Goal: Task Accomplishment & Management: Manage account settings

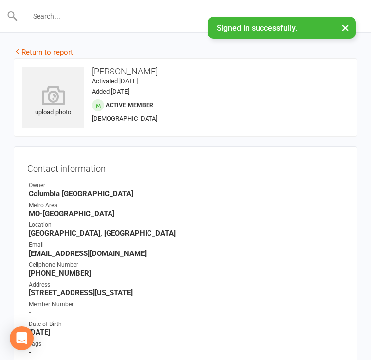
click at [59, 17] on input "text" at bounding box center [185, 16] width 335 height 14
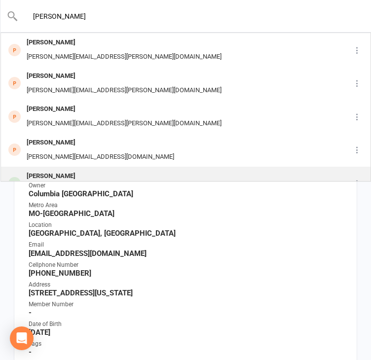
type input "[PERSON_NAME]"
click at [55, 176] on div "[PERSON_NAME]" at bounding box center [77, 176] width 106 height 14
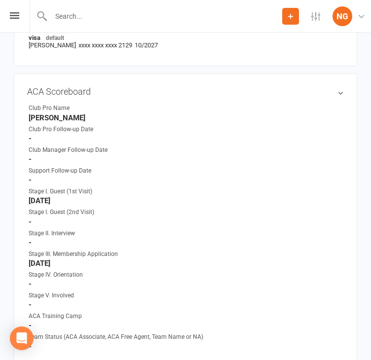
scroll to position [552, 0]
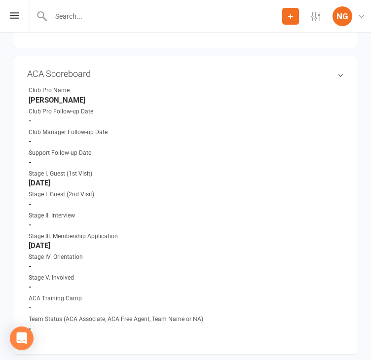
click at [53, 207] on strong "-" at bounding box center [186, 204] width 315 height 9
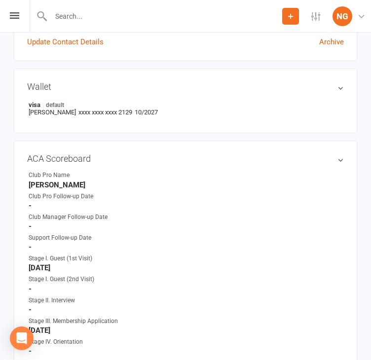
scroll to position [458, 0]
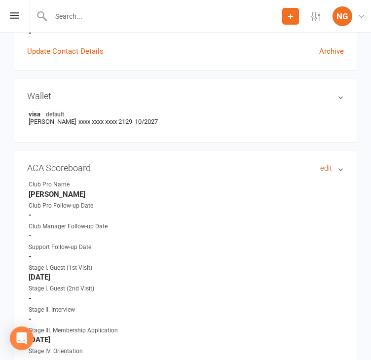
click at [325, 170] on link "edit" at bounding box center [326, 168] width 12 height 8
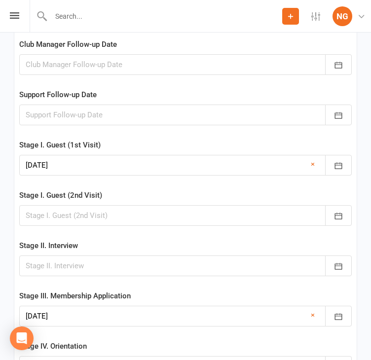
scroll to position [1904, 0]
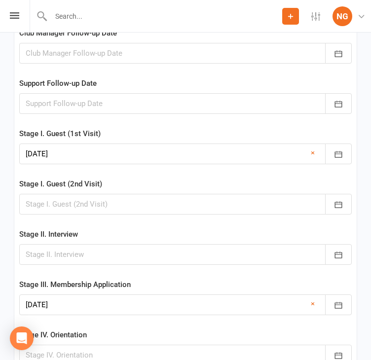
click at [55, 207] on div at bounding box center [185, 204] width 332 height 21
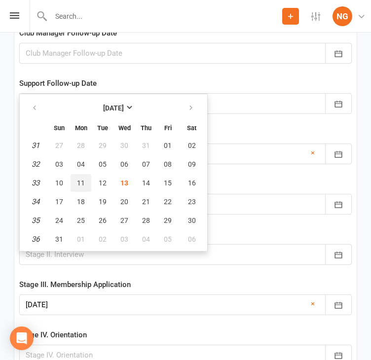
drag, startPoint x: 89, startPoint y: 186, endPoint x: 93, endPoint y: 188, distance: 5.1
click at [85, 186] on span "11" at bounding box center [81, 183] width 8 height 8
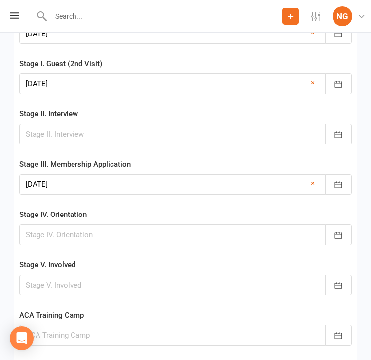
scroll to position [2015, 0]
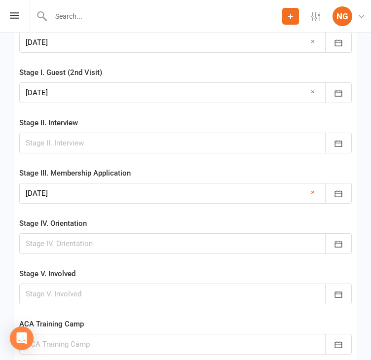
click at [70, 96] on div at bounding box center [185, 92] width 332 height 21
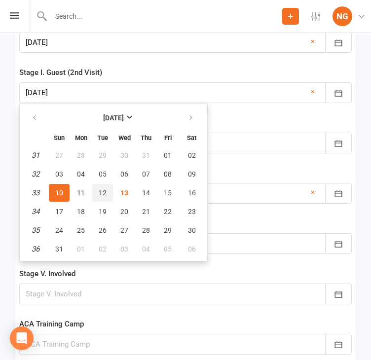
click at [106, 197] on span "12" at bounding box center [103, 193] width 8 height 8
type input "[DATE]"
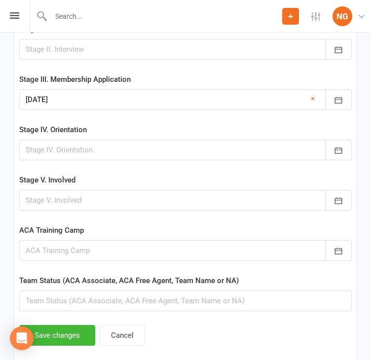
scroll to position [2136, 0]
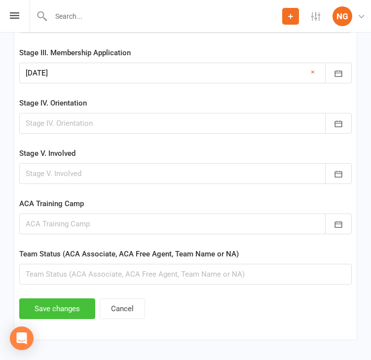
click at [58, 308] on button "Save changes" at bounding box center [57, 308] width 76 height 21
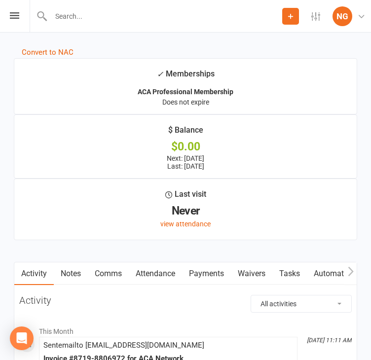
scroll to position [1635, 0]
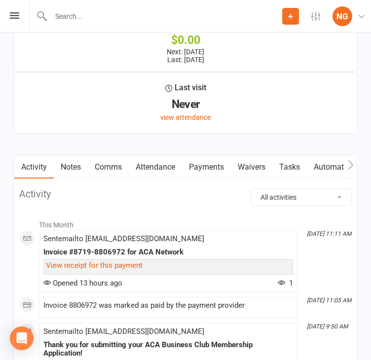
click at [199, 174] on link "Payments" at bounding box center [206, 167] width 49 height 23
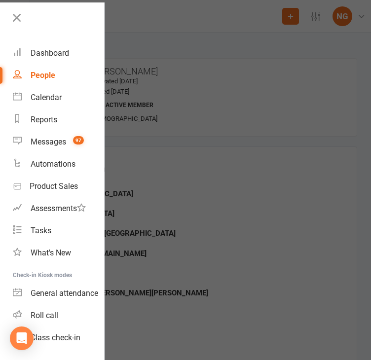
click at [193, 21] on div at bounding box center [185, 180] width 371 height 360
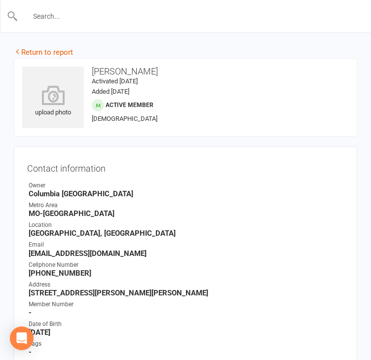
click at [81, 17] on input "text" at bounding box center [185, 16] width 335 height 14
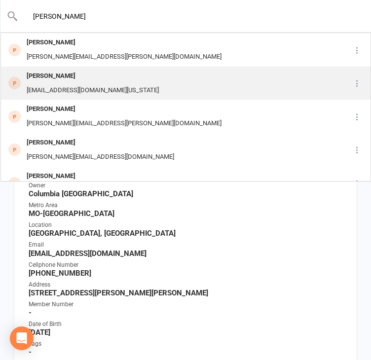
type input "[PERSON_NAME]"
click at [63, 75] on div "[PERSON_NAME]" at bounding box center [93, 76] width 138 height 14
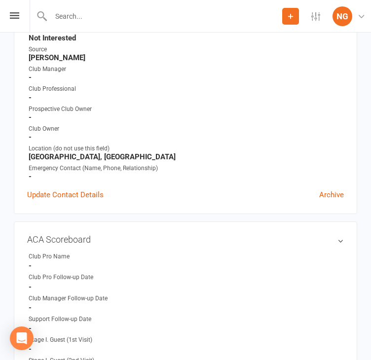
scroll to position [261, 0]
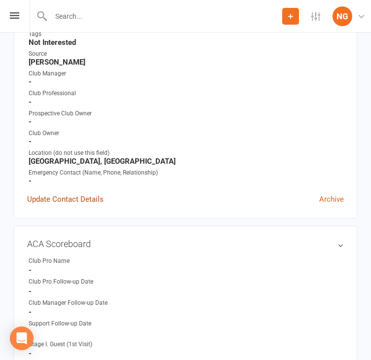
click at [73, 202] on link "Update Contact Details" at bounding box center [65, 199] width 76 height 12
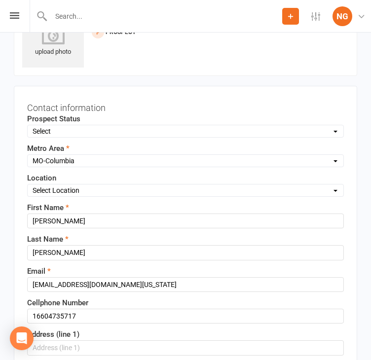
scroll to position [58, 0]
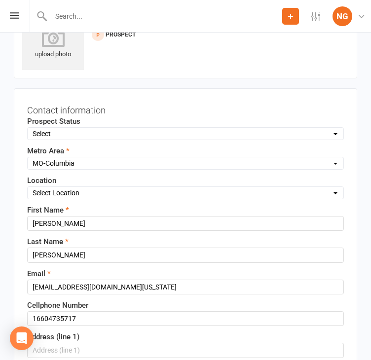
click at [75, 132] on select "Select Lead Guest Interview Not Interested" at bounding box center [186, 133] width 316 height 11
select select "Guest"
click at [28, 128] on select "Select Lead Guest Interview Not Interested" at bounding box center [186, 133] width 316 height 11
click at [66, 190] on select "Select Location ACA Global Business Club ACA Rookie Club [GEOGRAPHIC_DATA], [GE…" at bounding box center [186, 192] width 316 height 11
select select "7"
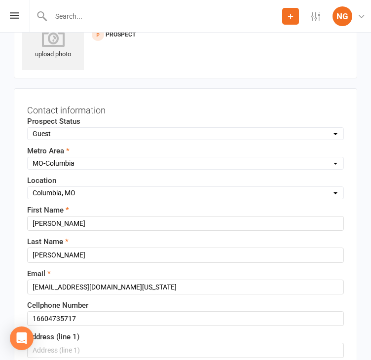
click at [28, 187] on select "Select Location ACA Global Business Club ACA Rookie Club [GEOGRAPHIC_DATA], [GE…" at bounding box center [186, 192] width 316 height 11
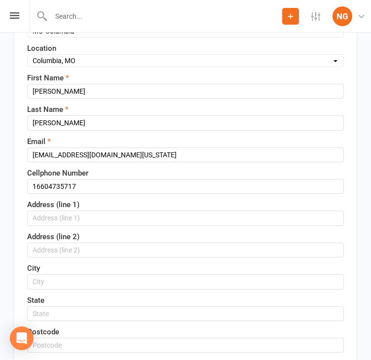
scroll to position [187, 0]
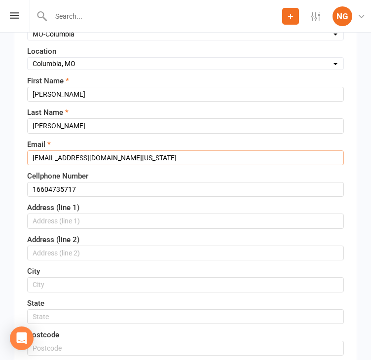
drag, startPoint x: 32, startPoint y: 157, endPoint x: 207, endPoint y: 152, distance: 175.1
click at [208, 153] on input "[EMAIL_ADDRESS][DOMAIN_NAME][US_STATE]" at bounding box center [185, 157] width 317 height 15
paste input "[EMAIL_ADDRESS][DOMAIN_NAME]; [PHONE_NUMBER]"
drag, startPoint x: 121, startPoint y: 157, endPoint x: 243, endPoint y: 157, distance: 121.8
click at [243, 157] on input "[EMAIL_ADDRESS][DOMAIN_NAME]; [PHONE_NUMBER]" at bounding box center [185, 157] width 317 height 15
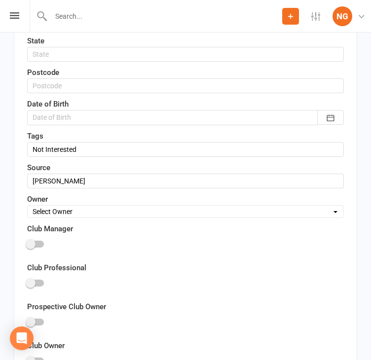
scroll to position [479, 0]
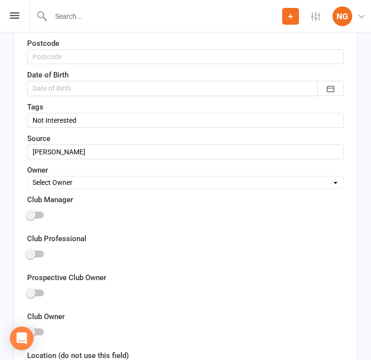
type input "[EMAIL_ADDRESS][DOMAIN_NAME]"
click at [91, 118] on input "Not Interested" at bounding box center [185, 120] width 317 height 15
click at [81, 115] on input "Not Interested" at bounding box center [185, 120] width 317 height 15
drag, startPoint x: 83, startPoint y: 117, endPoint x: 19, endPoint y: 117, distance: 63.6
click at [19, 117] on div "Contact information Prospect Status Select Lead Guest Interview Not Interested …" at bounding box center [185, 61] width 343 height 787
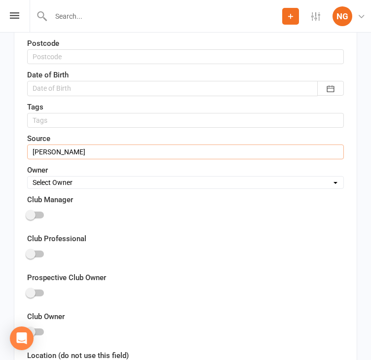
drag, startPoint x: 103, startPoint y: 150, endPoint x: -14, endPoint y: 154, distance: 116.9
type input "[PERSON_NAME]"
click at [61, 183] on select "Select Owner [PERSON_NAME] [PERSON_NAME] ACA Global ACA Marketing [PERSON_NAME]…" at bounding box center [186, 182] width 316 height 11
select select "22"
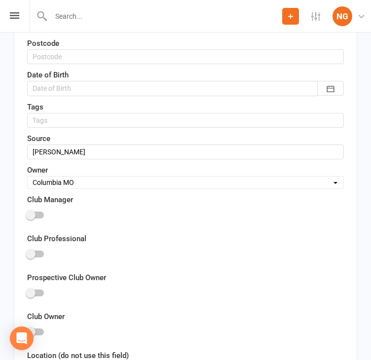
click at [28, 177] on select "Select Owner [PERSON_NAME] [PERSON_NAME] ACA Global ACA Marketing [PERSON_NAME]…" at bounding box center [186, 182] width 316 height 11
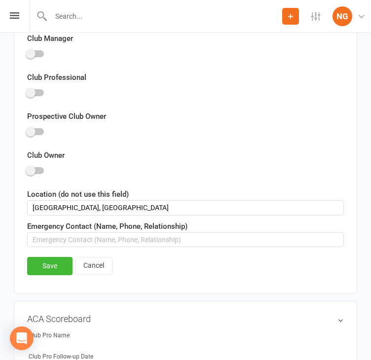
scroll to position [648, 0]
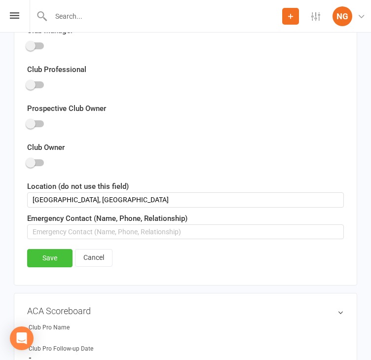
click at [45, 253] on link "Save" at bounding box center [49, 258] width 45 height 18
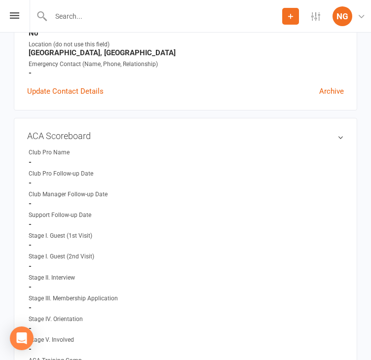
scroll to position [401, 0]
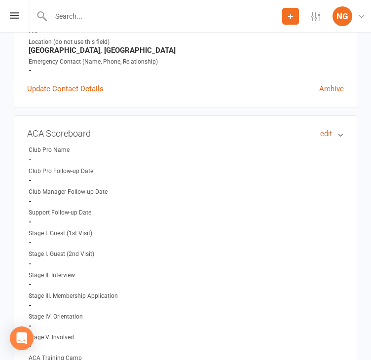
drag, startPoint x: 324, startPoint y: 137, endPoint x: 319, endPoint y: 147, distance: 11.7
click at [0, 0] on link "edit" at bounding box center [0, 0] width 0 height 0
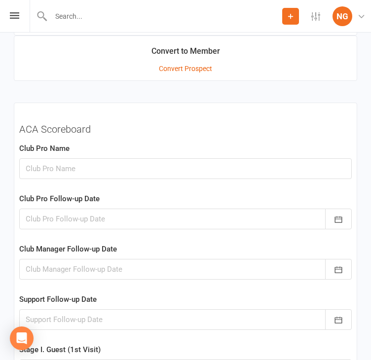
scroll to position [1434, 0]
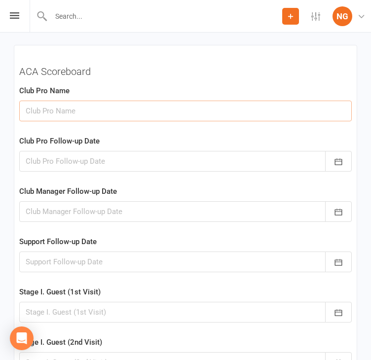
click at [49, 115] on input "text" at bounding box center [185, 111] width 332 height 21
type input "[PERSON_NAME]"
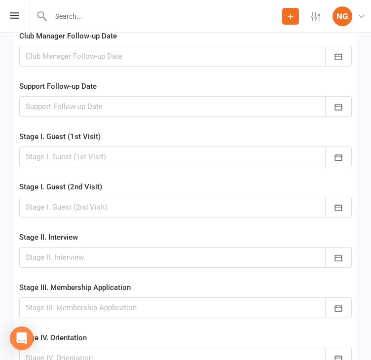
scroll to position [1615, 0]
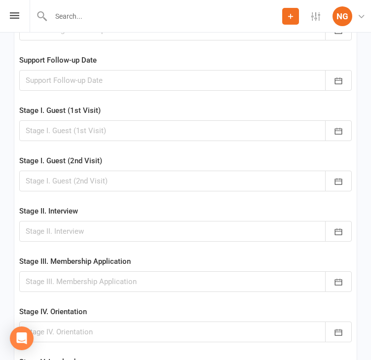
click at [46, 135] on div at bounding box center [185, 130] width 332 height 21
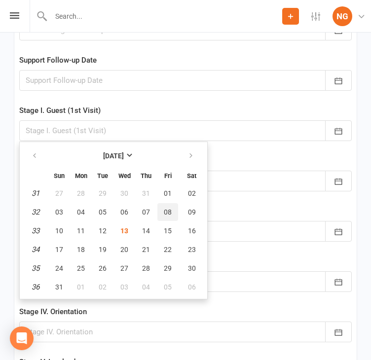
drag, startPoint x: 174, startPoint y: 215, endPoint x: 165, endPoint y: 220, distance: 10.2
click at [172, 215] on span "08" at bounding box center [168, 212] width 8 height 8
type input "[DATE]"
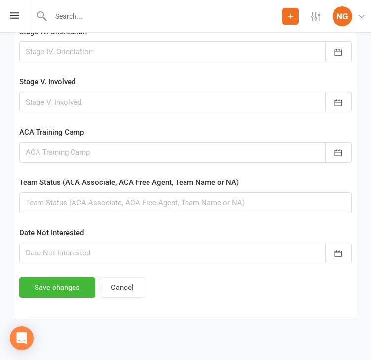
scroll to position [1914, 0]
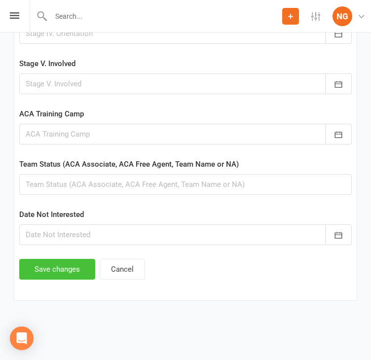
click at [63, 270] on button "Save changes" at bounding box center [57, 269] width 76 height 21
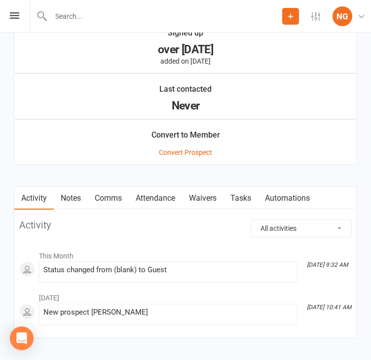
scroll to position [1289, 0]
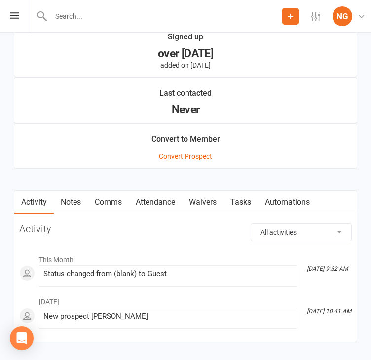
click at [68, 203] on link "Notes" at bounding box center [71, 202] width 34 height 23
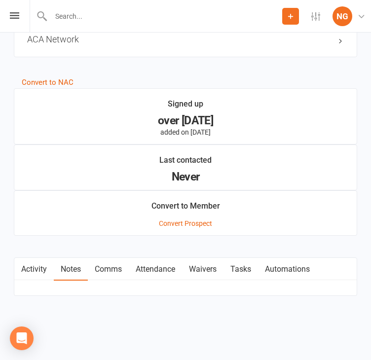
scroll to position [1289, 0]
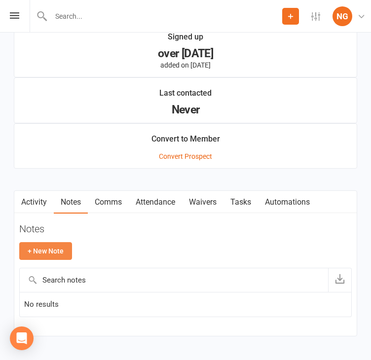
click at [49, 252] on button "+ New Note" at bounding box center [45, 251] width 53 height 18
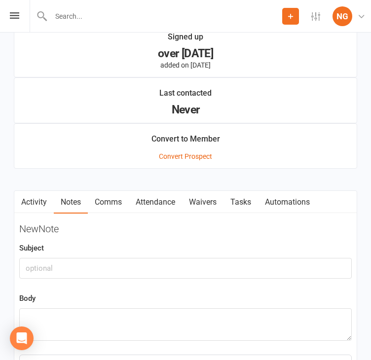
click at [58, 310] on div "Body" at bounding box center [185, 316] width 332 height 48
click at [50, 319] on textarea at bounding box center [185, 324] width 332 height 33
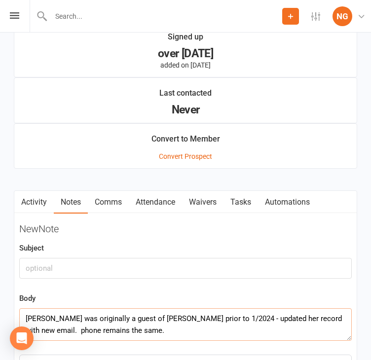
type textarea "[PERSON_NAME] was originally a guest of [PERSON_NAME] prior to 1/2024 - updated…"
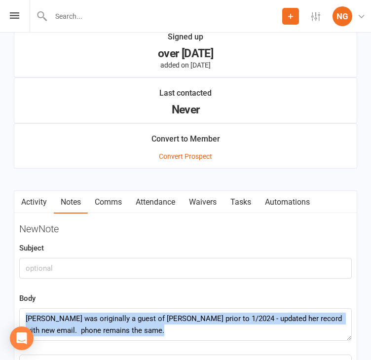
drag, startPoint x: 370, startPoint y: 308, endPoint x: 378, endPoint y: 348, distance: 40.1
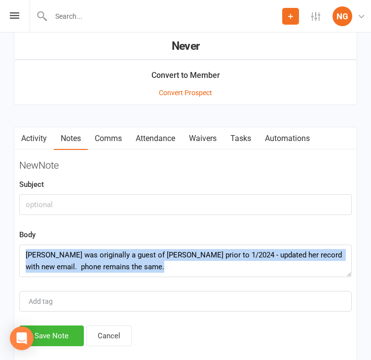
scroll to position [1435, 0]
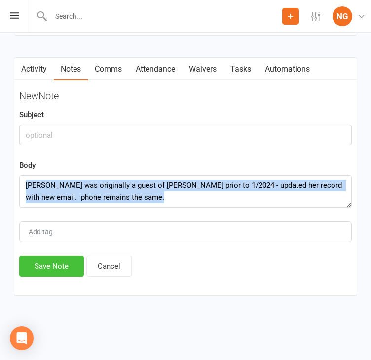
click at [56, 256] on button "Save Note" at bounding box center [51, 266] width 65 height 21
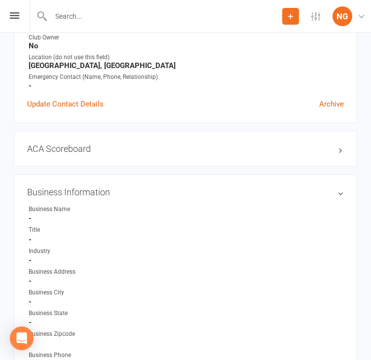
scroll to position [0, 0]
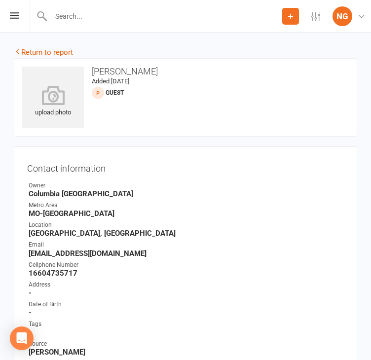
click at [69, 11] on input "text" at bounding box center [165, 16] width 234 height 14
click at [41, 16] on input "text" at bounding box center [185, 16] width 335 height 14
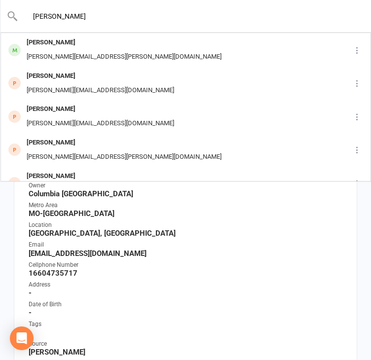
type input "[PERSON_NAME]"
click at [194, 256] on ul "Owner [GEOGRAPHIC_DATA] [GEOGRAPHIC_DATA]-[GEOGRAPHIC_DATA] Location [GEOGRAPHI…" at bounding box center [185, 328] width 317 height 295
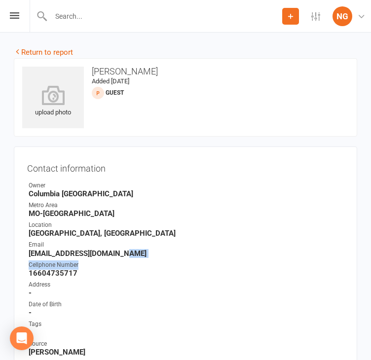
click at [290, 15] on icon at bounding box center [290, 16] width 9 height 9
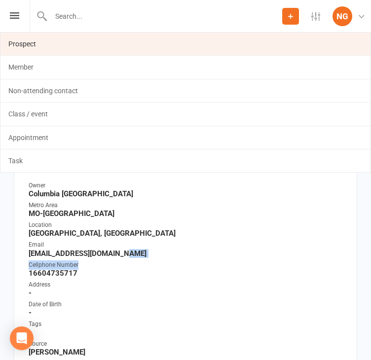
click at [25, 45] on link "Prospect" at bounding box center [185, 44] width 370 height 23
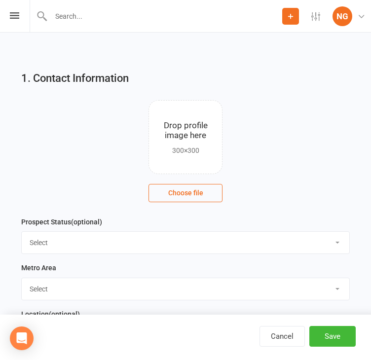
click at [43, 242] on select "Select Lead Guest Interview Not Interested" at bounding box center [185, 243] width 327 height 22
select select "Guest"
click at [22, 232] on select "Select Lead Guest Interview Not Interested" at bounding box center [185, 243] width 327 height 22
click at [51, 290] on select "Select ACA AL-[GEOGRAPHIC_DATA] [GEOGRAPHIC_DATA]-Mobile [GEOGRAPHIC_DATA]-Ft. …" at bounding box center [185, 289] width 327 height 22
select select "MO-[GEOGRAPHIC_DATA]"
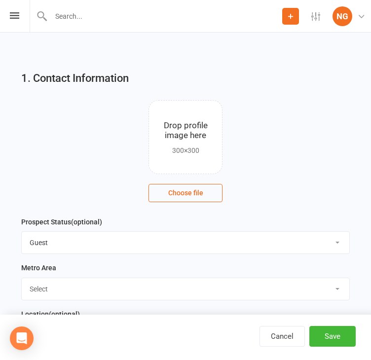
click at [22, 278] on select "Select ACA AL-[GEOGRAPHIC_DATA] [GEOGRAPHIC_DATA]-Mobile [GEOGRAPHIC_DATA]-Ft. …" at bounding box center [185, 289] width 327 height 22
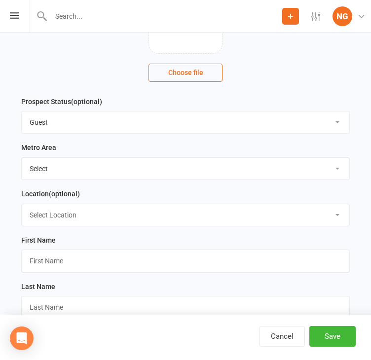
scroll to position [201, 0]
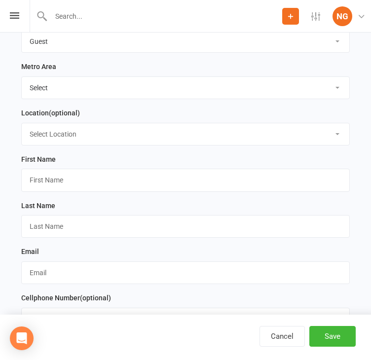
click at [53, 134] on select "Select Location ACA Global Business Club ACA Rookie Club [GEOGRAPHIC_DATA], [GE…" at bounding box center [185, 134] width 327 height 22
select select "7"
click at [22, 123] on select "Select Location ACA Global Business Club ACA Rookie Club [GEOGRAPHIC_DATA], [GE…" at bounding box center [185, 134] width 327 height 22
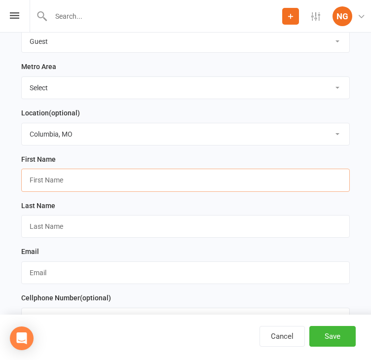
click at [53, 178] on input "text" at bounding box center [185, 180] width 328 height 23
paste input "[PERSON_NAME], guest of Diana Ratliff [EMAIL_ADDRESS][PERSON_NAME][DOMAIN_NAME]…"
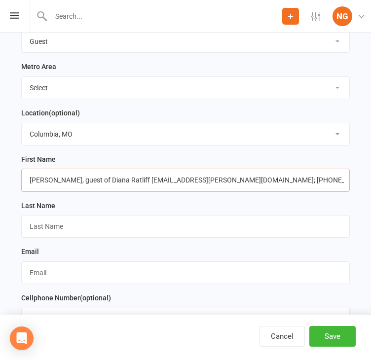
type input "[PERSON_NAME], guest of Diana Ratliff [EMAIL_ADDRESS][PERSON_NAME][DOMAIN_NAME]…"
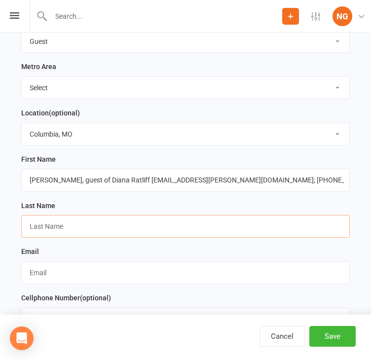
click at [47, 226] on input "text" at bounding box center [185, 226] width 328 height 23
paste input "[PERSON_NAME], guest of Diana Ratliff [EMAIL_ADDRESS][PERSON_NAME][DOMAIN_NAME]…"
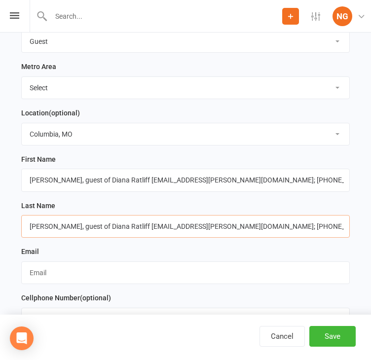
type input "[PERSON_NAME], guest of Diana Ratliff [EMAIL_ADDRESS][PERSON_NAME][DOMAIN_NAME]…"
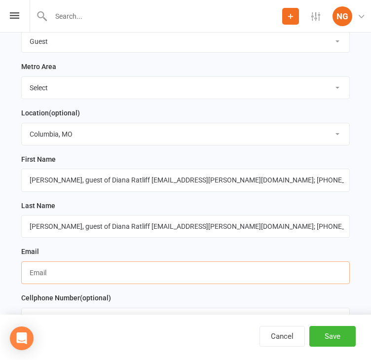
click at [51, 267] on input "text" at bounding box center [185, 272] width 328 height 23
paste input "[PERSON_NAME], guest of Diana Ratliff [EMAIL_ADDRESS][PERSON_NAME][DOMAIN_NAME]…"
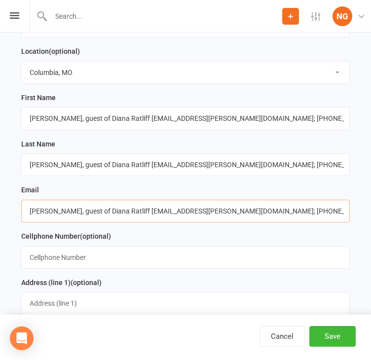
scroll to position [270, 0]
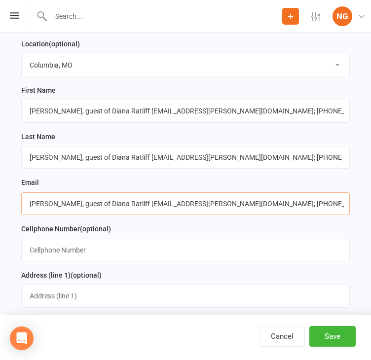
type input "[PERSON_NAME], guest of Diana Ratliff [EMAIL_ADDRESS][PERSON_NAME][DOMAIN_NAME]…"
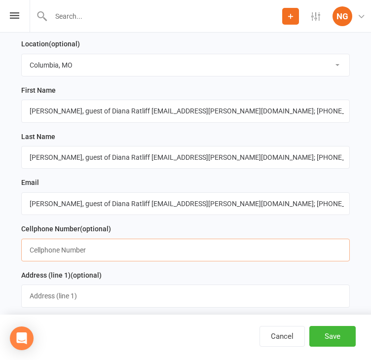
click at [71, 255] on input "text" at bounding box center [185, 250] width 328 height 23
paste input "[PERSON_NAME], guest of Diana Ratliff [EMAIL_ADDRESS][PERSON_NAME][DOMAIN_NAME]…"
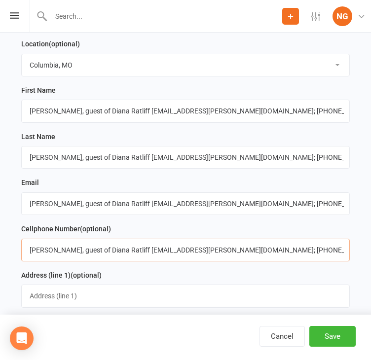
type input "[PERSON_NAME], guest of Diana Ratliff [EMAIL_ADDRESS][PERSON_NAME][DOMAIN_NAME]…"
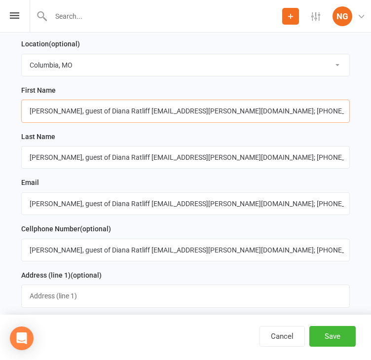
drag, startPoint x: 43, startPoint y: 111, endPoint x: 336, endPoint y: 104, distance: 292.5
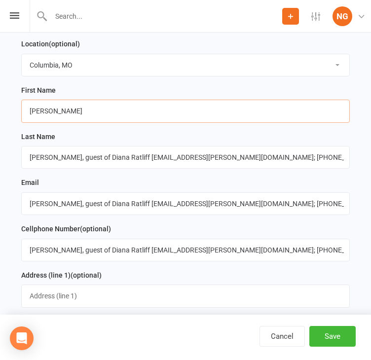
type input "[PERSON_NAME]"
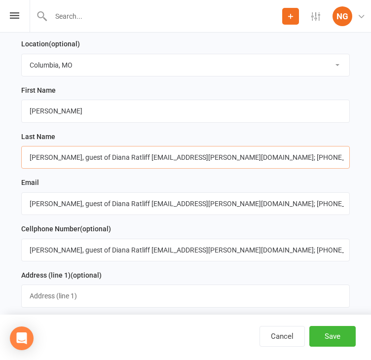
drag, startPoint x: 45, startPoint y: 155, endPoint x: -8, endPoint y: 162, distance: 54.2
drag, startPoint x: 51, startPoint y: 155, endPoint x: 378, endPoint y: 149, distance: 326.5
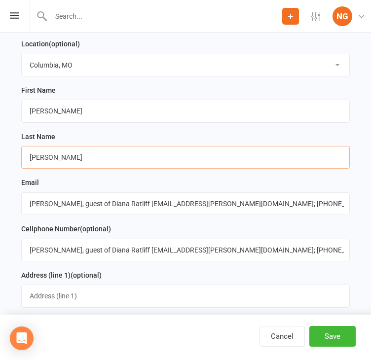
type input "[PERSON_NAME]"
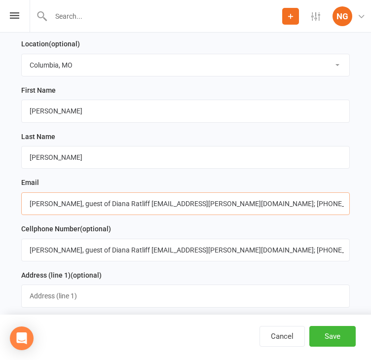
drag, startPoint x: 137, startPoint y: 202, endPoint x: -110, endPoint y: 219, distance: 247.2
drag, startPoint x: 113, startPoint y: 204, endPoint x: 263, endPoint y: 200, distance: 149.5
click at [263, 200] on input "[PERSON_NAME][EMAIL_ADDRESS][PERSON_NAME][DOMAIN_NAME]; [PHONE_NUMBER]" at bounding box center [185, 203] width 328 height 23
type input "[PERSON_NAME][EMAIL_ADDRESS][PERSON_NAME][DOMAIN_NAME]"
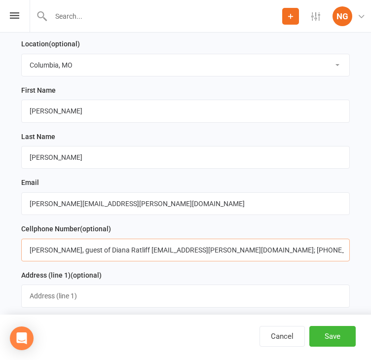
drag, startPoint x: 226, startPoint y: 248, endPoint x: -16, endPoint y: 255, distance: 242.7
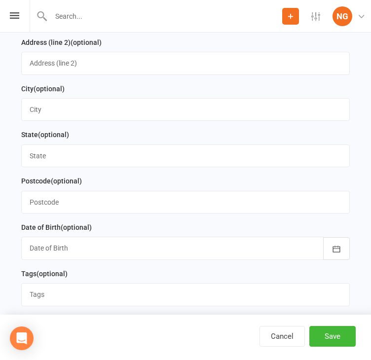
scroll to position [652, 0]
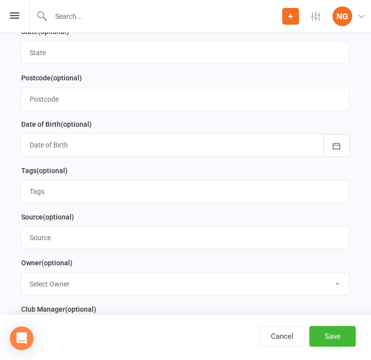
type input "[PHONE_NUMBER]"
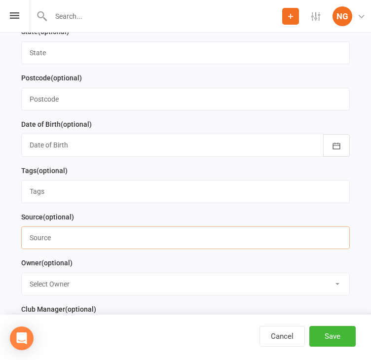
click at [57, 236] on input "text" at bounding box center [185, 237] width 328 height 23
type input "[PERSON_NAME]"
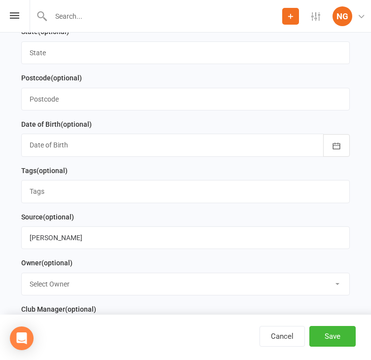
click at [44, 278] on select "Select Owner [PERSON_NAME] [PERSON_NAME] ACA Global ACA Marketing [PERSON_NAME]…" at bounding box center [185, 284] width 327 height 22
select select "22"
click at [22, 273] on select "Select Owner [PERSON_NAME] [PERSON_NAME] ACA Global ACA Marketing [PERSON_NAME]…" at bounding box center [185, 284] width 327 height 22
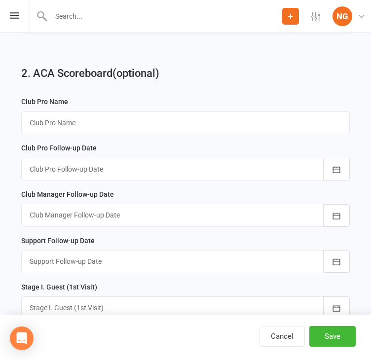
scroll to position [1237, 0]
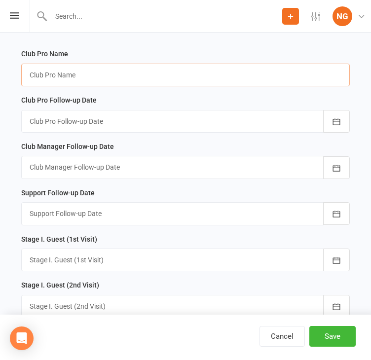
click at [65, 70] on input "text" at bounding box center [185, 75] width 328 height 23
type input "[PERSON_NAME]"
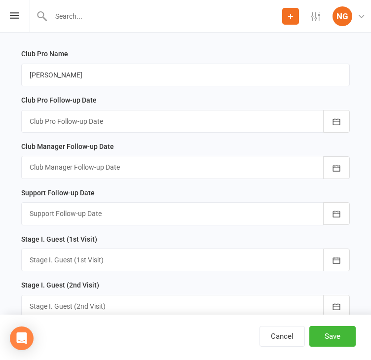
click at [53, 249] on div at bounding box center [185, 260] width 328 height 23
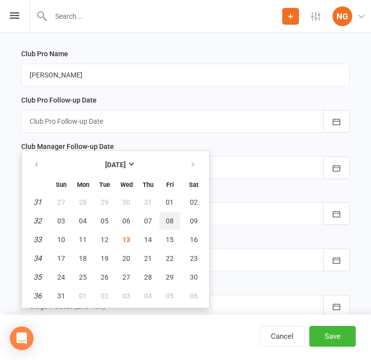
click at [166, 217] on span "08" at bounding box center [170, 221] width 8 height 8
type input "[DATE]"
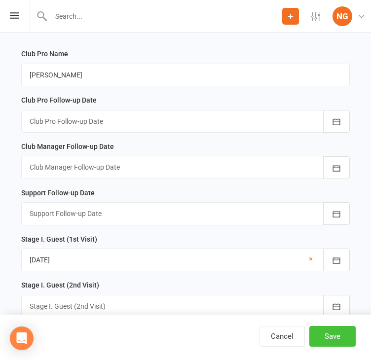
click at [328, 335] on button "Save" at bounding box center [332, 336] width 46 height 21
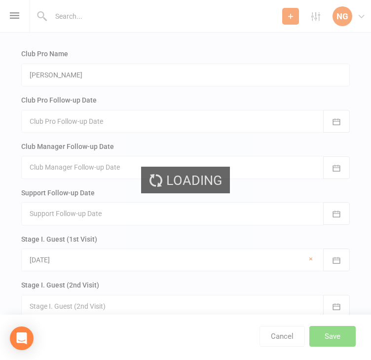
scroll to position [0, 0]
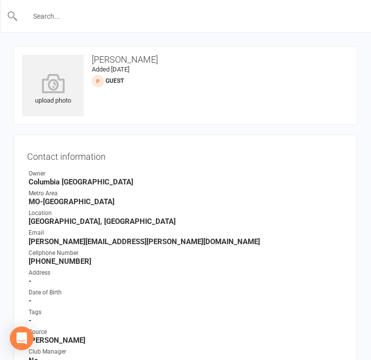
click at [72, 17] on input "text" at bounding box center [185, 16] width 335 height 14
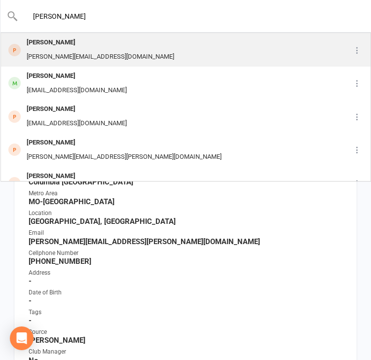
type input "[PERSON_NAME]"
click at [55, 53] on div "[PERSON_NAME][EMAIL_ADDRESS][DOMAIN_NAME]" at bounding box center [100, 57] width 153 height 14
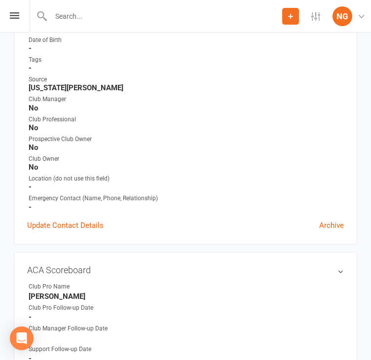
scroll to position [194, 0]
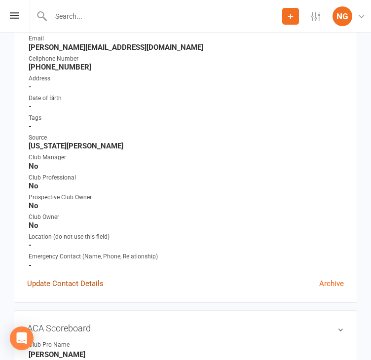
click at [59, 287] on link "Update Contact Details" at bounding box center [65, 284] width 76 height 12
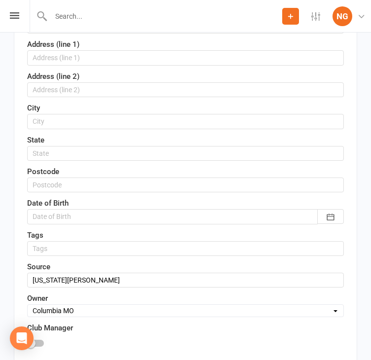
scroll to position [389, 0]
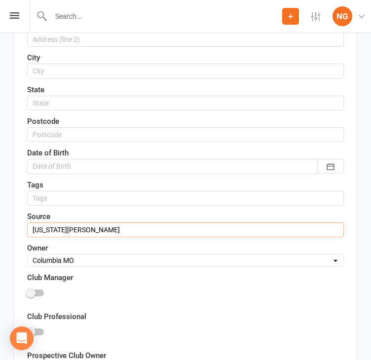
click at [89, 227] on input "[US_STATE][PERSON_NAME]" at bounding box center [185, 229] width 317 height 15
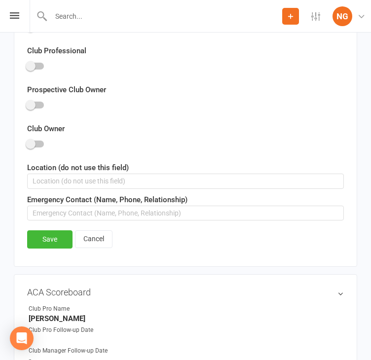
scroll to position [658, 0]
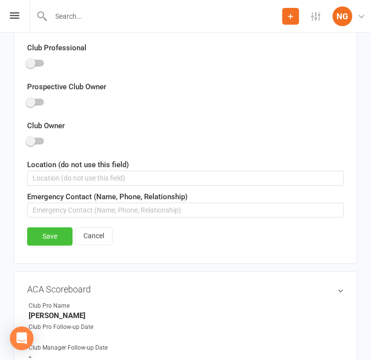
type input "[US_STATE][PERSON_NAME]. [PERSON_NAME]"
click at [54, 230] on link "Save" at bounding box center [49, 236] width 45 height 18
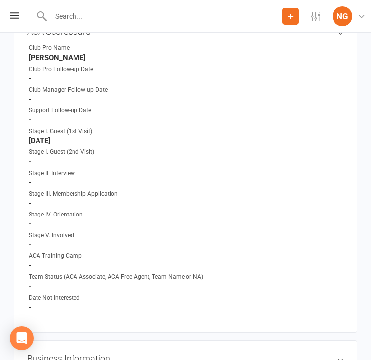
scroll to position [449, 0]
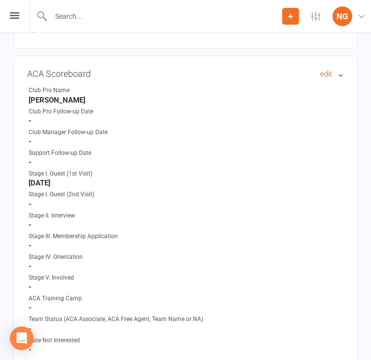
click at [329, 75] on link "edit" at bounding box center [326, 74] width 12 height 8
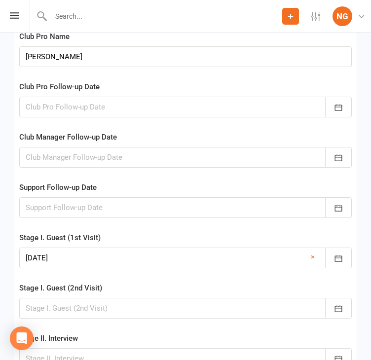
scroll to position [1500, 0]
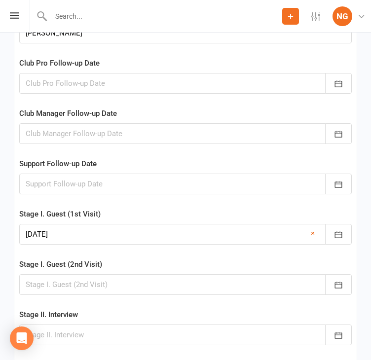
click at [38, 287] on div at bounding box center [185, 284] width 332 height 21
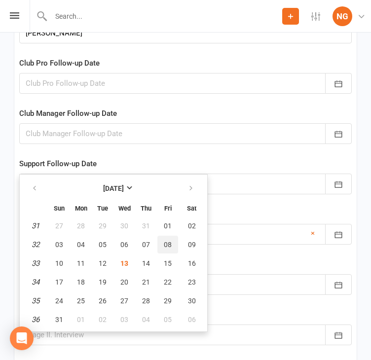
click at [172, 247] on span "08" at bounding box center [168, 245] width 8 height 8
type input "[DATE]"
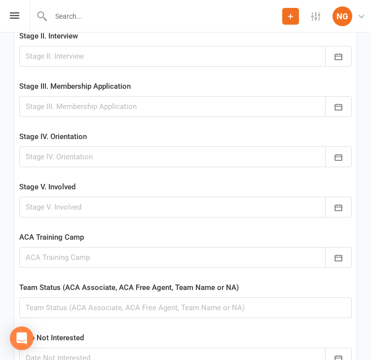
scroll to position [1918, 0]
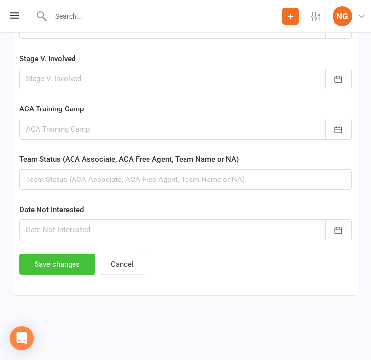
click at [56, 255] on button "Save changes" at bounding box center [57, 264] width 76 height 21
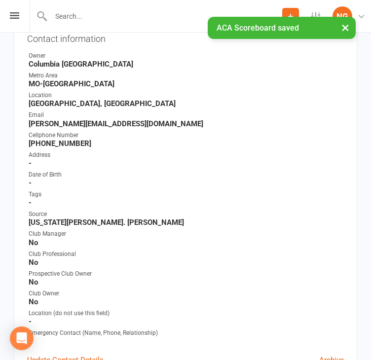
scroll to position [0, 0]
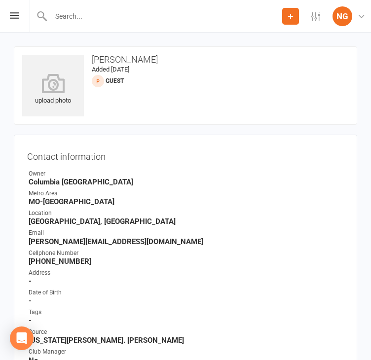
click at [80, 18] on input "text" at bounding box center [165, 16] width 234 height 14
click at [41, 15] on input "text" at bounding box center [185, 16] width 335 height 14
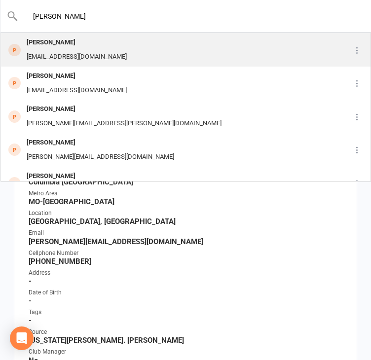
type input "[PERSON_NAME]"
click at [86, 56] on div "[EMAIL_ADDRESS][DOMAIN_NAME]" at bounding box center [77, 57] width 106 height 14
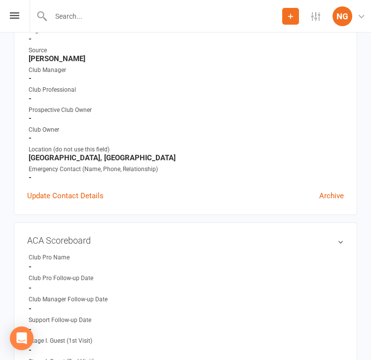
scroll to position [251, 0]
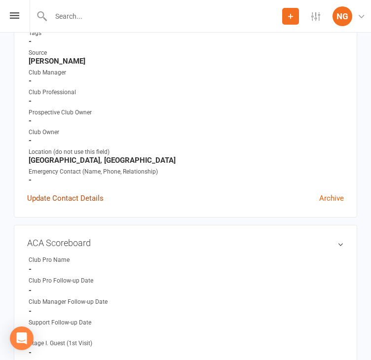
click at [74, 204] on link "Update Contact Details" at bounding box center [65, 198] width 76 height 12
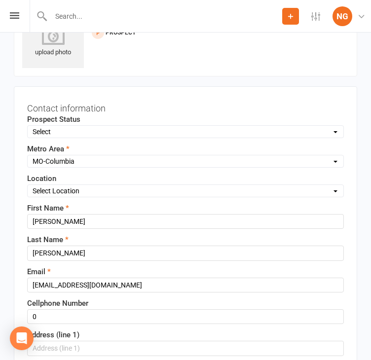
scroll to position [46, 0]
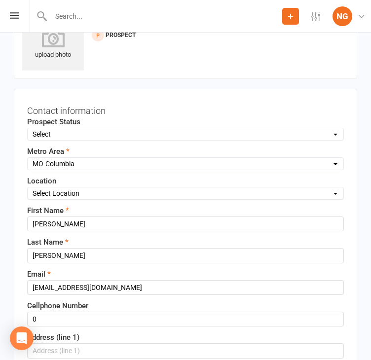
click at [47, 192] on select "Select Location ACA Global Business Club ACA Rookie Club [GEOGRAPHIC_DATA], [GE…" at bounding box center [186, 193] width 316 height 11
select select "7"
click at [28, 188] on select "Select Location ACA Global Business Club ACA Rookie Club [GEOGRAPHIC_DATA], [GE…" at bounding box center [186, 193] width 316 height 11
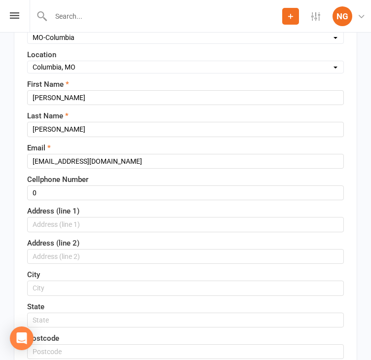
scroll to position [148, 0]
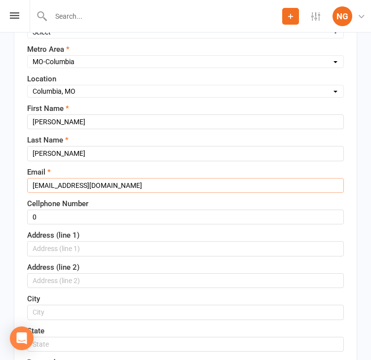
click at [138, 184] on input "[EMAIL_ADDRESS][DOMAIN_NAME]" at bounding box center [185, 185] width 317 height 15
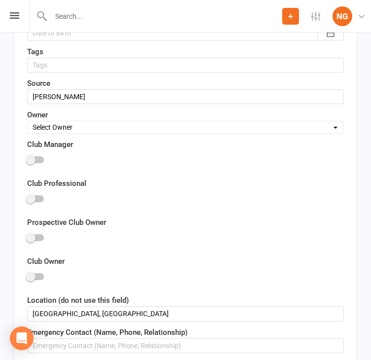
scroll to position [482, 0]
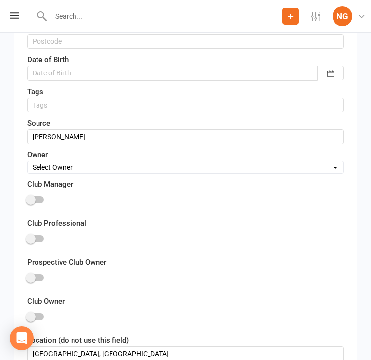
type input "[EMAIL_ADDRESS][DOMAIN_NAME], [EMAIL_ADDRESS][DOMAIN_NAME]"
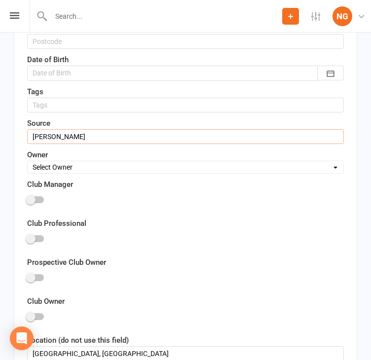
click at [77, 135] on input "[PERSON_NAME]" at bounding box center [185, 136] width 317 height 15
type input "[PERSON_NAME]. [PERSON_NAME]"
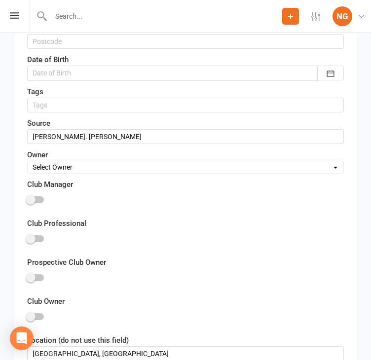
click at [59, 166] on select "Select Owner [PERSON_NAME] [PERSON_NAME] ACA Global ACA Marketing [PERSON_NAME]…" at bounding box center [186, 167] width 316 height 11
select select "22"
click at [28, 162] on select "Select Owner [PERSON_NAME] [PERSON_NAME] ACA Global ACA Marketing [PERSON_NAME]…" at bounding box center [186, 167] width 316 height 11
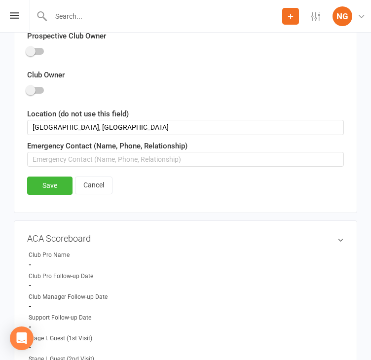
scroll to position [730, 0]
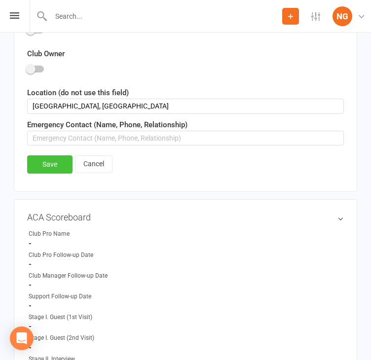
click at [45, 159] on link "Save" at bounding box center [49, 164] width 45 height 18
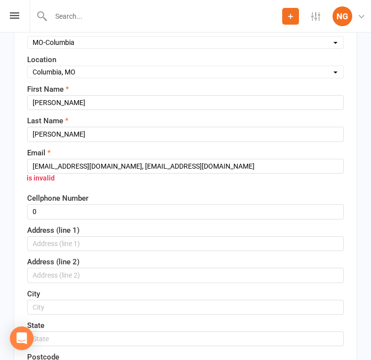
scroll to position [159, 0]
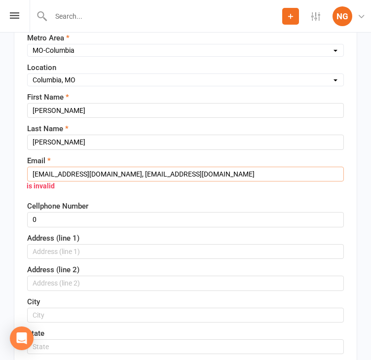
drag, startPoint x: 118, startPoint y: 171, endPoint x: 15, endPoint y: 178, distance: 103.3
drag, startPoint x: 41, startPoint y: 175, endPoint x: 108, endPoint y: 170, distance: 67.7
click at [108, 170] on input "[EMAIL_ADDRESS][DOMAIN_NAME], [EMAIL_ADDRESS][DOMAIN_NAME]" at bounding box center [185, 174] width 317 height 15
drag, startPoint x: 116, startPoint y: 172, endPoint x: 8, endPoint y: 177, distance: 108.6
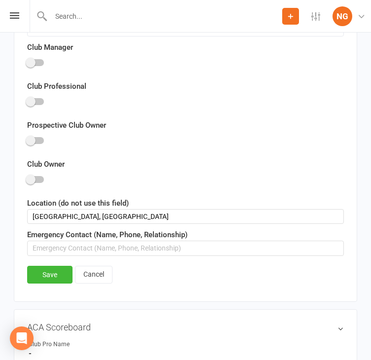
scroll to position [655, 0]
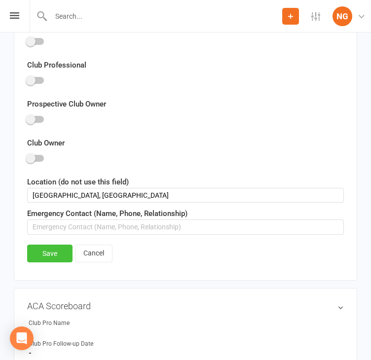
type input "[EMAIL_ADDRESS][DOMAIN_NAME]"
click at [48, 249] on link "Save" at bounding box center [49, 254] width 45 height 18
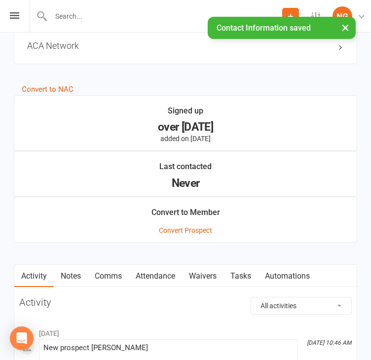
scroll to position [1580, 0]
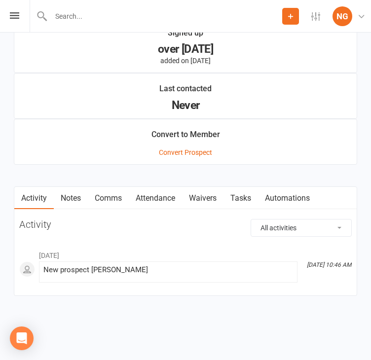
click at [70, 188] on link "Notes" at bounding box center [71, 198] width 34 height 23
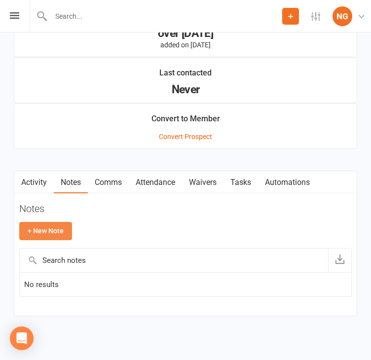
click at [51, 238] on button "+ New Note" at bounding box center [45, 231] width 53 height 18
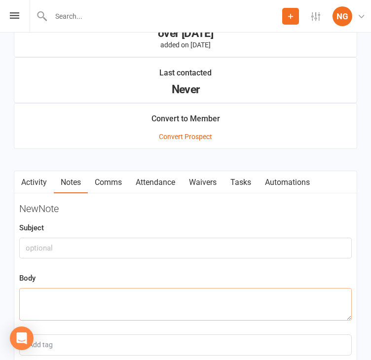
click at [33, 299] on textarea at bounding box center [185, 304] width 332 height 33
paste textarea "[EMAIL_ADDRESS][DOMAIN_NAME],"
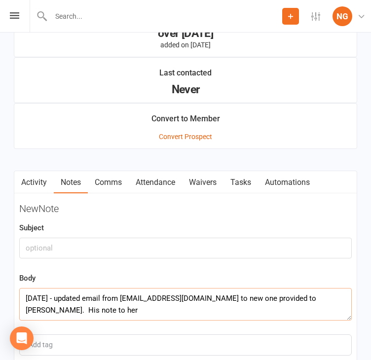
click at [88, 315] on textarea "[DATE] - updated email from [EMAIL_ADDRESS][DOMAIN_NAME] to new one provided to…" at bounding box center [185, 304] width 332 height 33
paste textarea "Thanks for your email and invitation to join ACA. Right now, my finances cannot…"
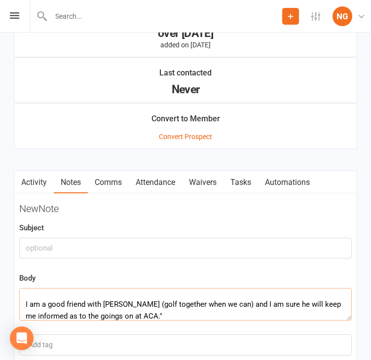
click at [32, 310] on textarea "[DATE] - updated email from [EMAIL_ADDRESS][DOMAIN_NAME] to new one provided to…" at bounding box center [185, 304] width 332 height 33
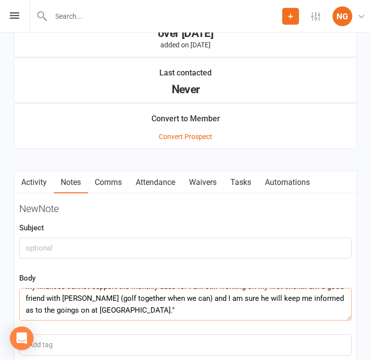
scroll to position [28, 0]
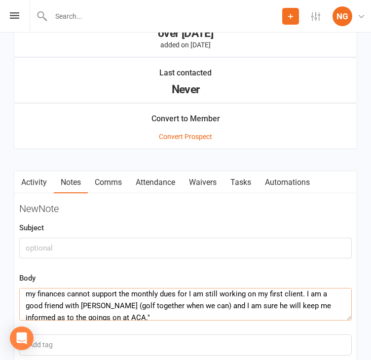
click at [124, 321] on textarea "[DATE] - updated email from [EMAIL_ADDRESS][DOMAIN_NAME] to new one provided to…" at bounding box center [185, 304] width 332 height 33
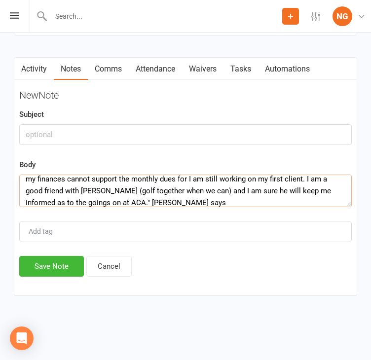
scroll to position [1709, 0]
paste textarea "Feedback from this guest. I have put him on my '[PERSON_NAME] periodically' lis…"
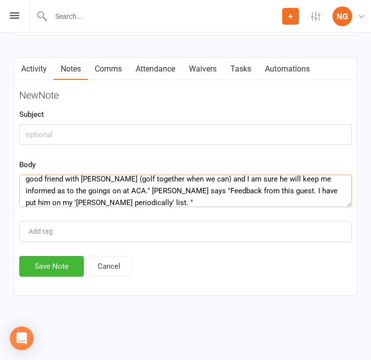
type textarea "[DATE] - updated email from [EMAIL_ADDRESS][DOMAIN_NAME] to new one provided to…"
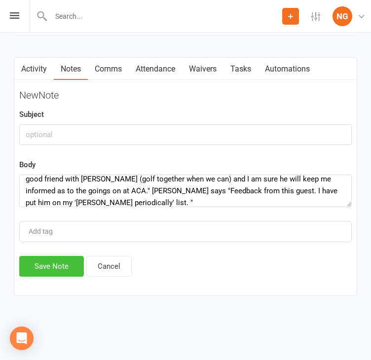
drag, startPoint x: 71, startPoint y: 254, endPoint x: 65, endPoint y: 254, distance: 6.4
click at [71, 256] on button "Save Note" at bounding box center [51, 266] width 65 height 21
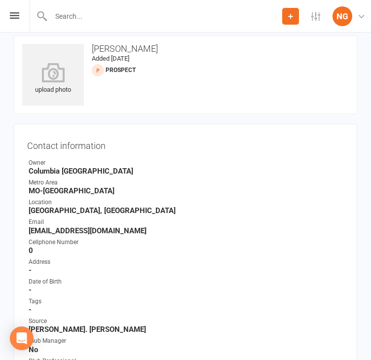
scroll to position [0, 0]
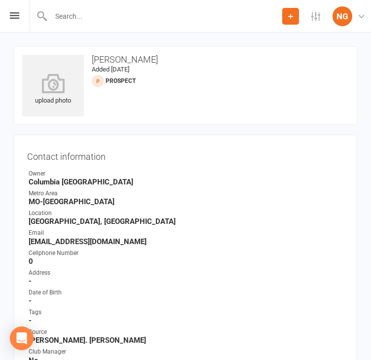
click at [65, 18] on input "text" at bounding box center [165, 16] width 234 height 14
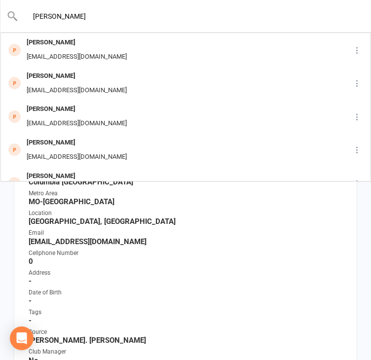
drag, startPoint x: 66, startPoint y: 14, endPoint x: -4, endPoint y: 15, distance: 69.5
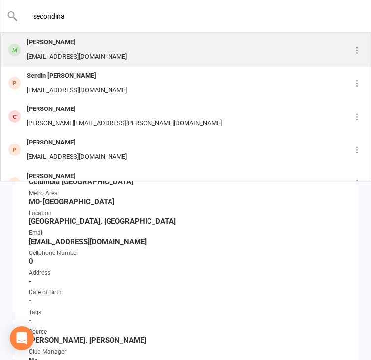
type input "secondina"
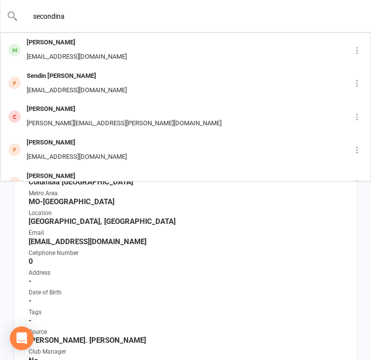
click at [51, 46] on div "[PERSON_NAME]" at bounding box center [77, 43] width 106 height 14
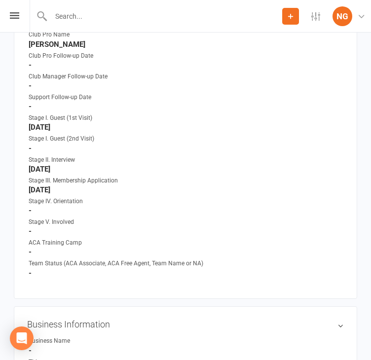
scroll to position [549, 0]
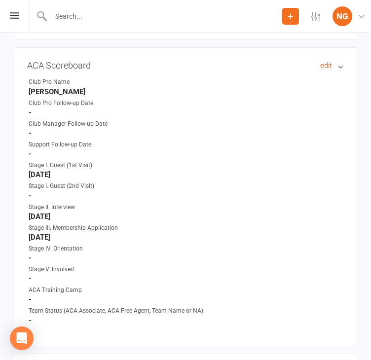
click at [325, 67] on link "edit" at bounding box center [326, 66] width 12 height 8
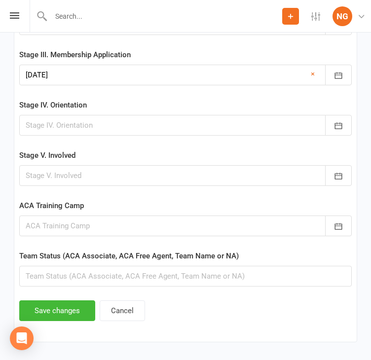
scroll to position [2105, 0]
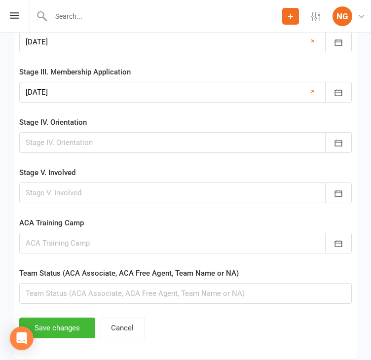
click at [71, 153] on div at bounding box center [185, 142] width 332 height 21
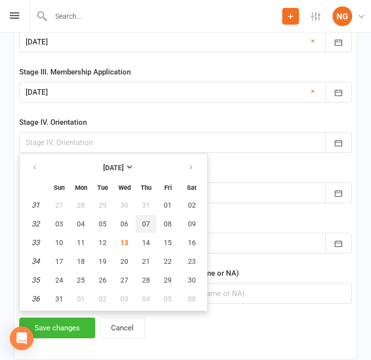
click at [150, 228] on span "07" at bounding box center [146, 224] width 8 height 8
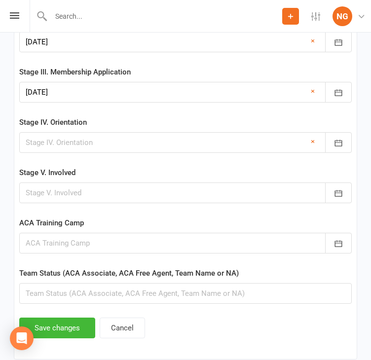
type input "[DATE]"
click at [38, 202] on div at bounding box center [185, 192] width 332 height 21
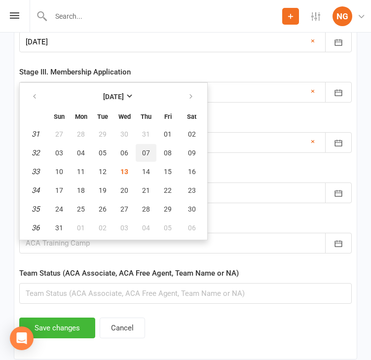
click at [150, 157] on span "07" at bounding box center [146, 153] width 8 height 8
type input "[DATE]"
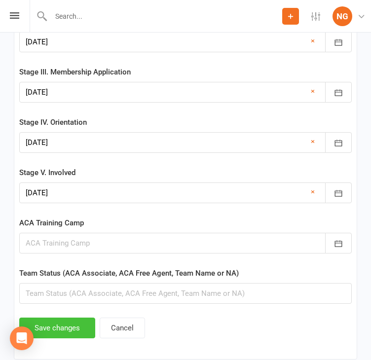
click at [53, 338] on button "Save changes" at bounding box center [57, 328] width 76 height 21
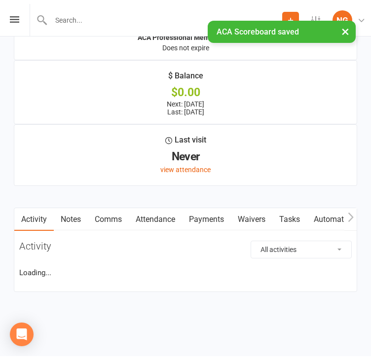
scroll to position [2116, 0]
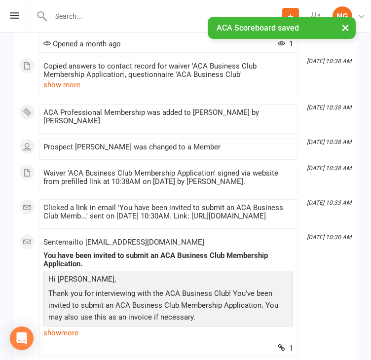
click at [68, 15] on input "text" at bounding box center [165, 16] width 234 height 14
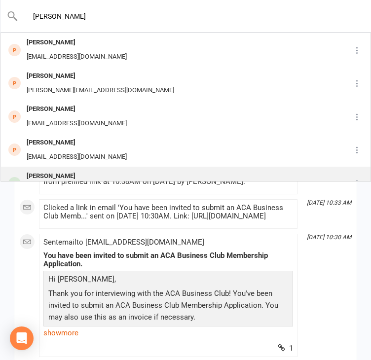
type input "[PERSON_NAME]"
click at [46, 172] on div "[PERSON_NAME]" at bounding box center [100, 176] width 153 height 14
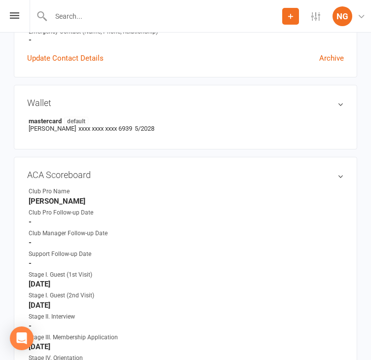
scroll to position [458, 0]
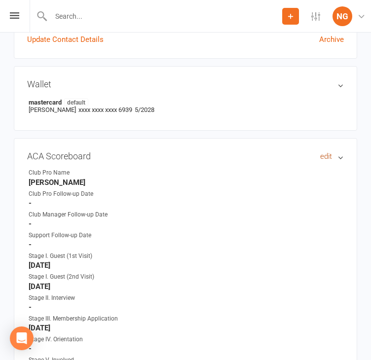
click at [325, 158] on link "edit" at bounding box center [326, 156] width 12 height 8
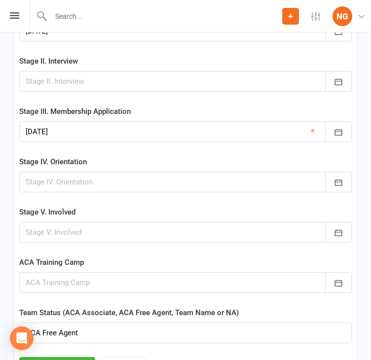
scroll to position [2071, 0]
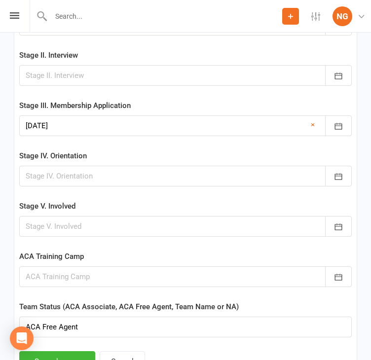
click at [66, 182] on div at bounding box center [185, 176] width 332 height 21
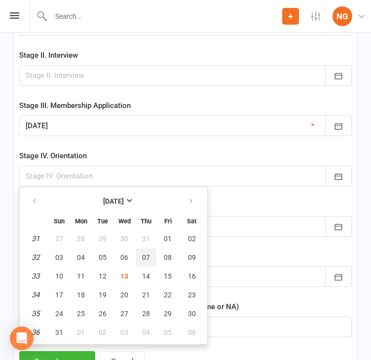
click at [149, 259] on span "07" at bounding box center [146, 257] width 8 height 8
type input "[DATE]"
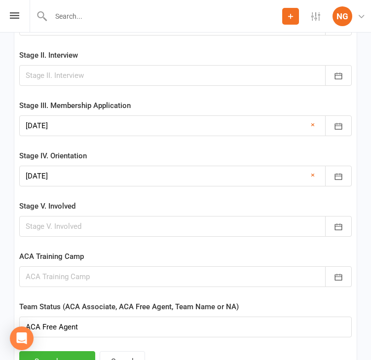
click at [66, 231] on div at bounding box center [185, 226] width 332 height 21
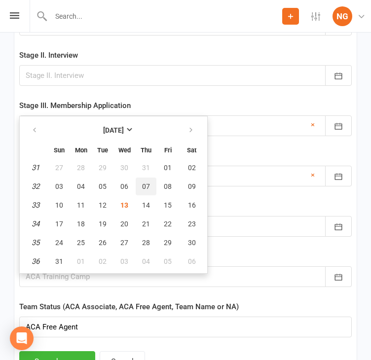
click at [150, 190] on span "07" at bounding box center [146, 186] width 8 height 8
type input "[DATE]"
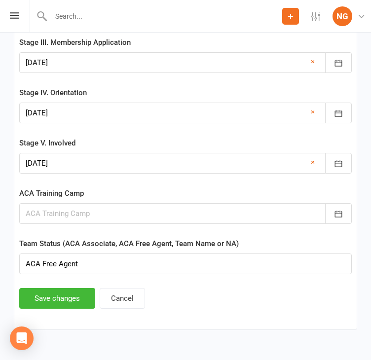
scroll to position [2179, 0]
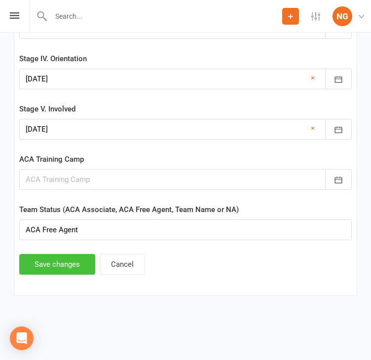
click at [48, 256] on button "Save changes" at bounding box center [57, 264] width 76 height 21
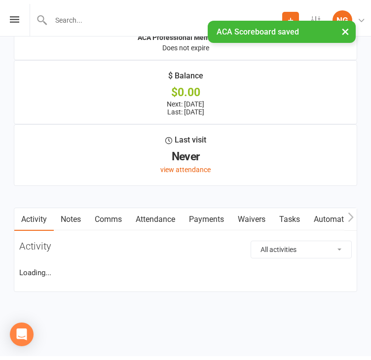
scroll to position [2115, 0]
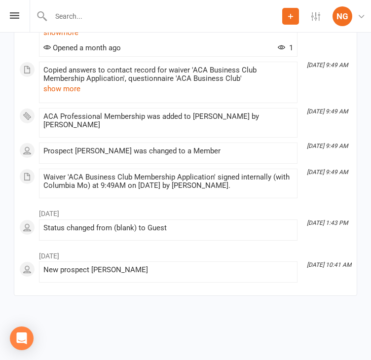
click at [65, 15] on input "text" at bounding box center [165, 16] width 234 height 14
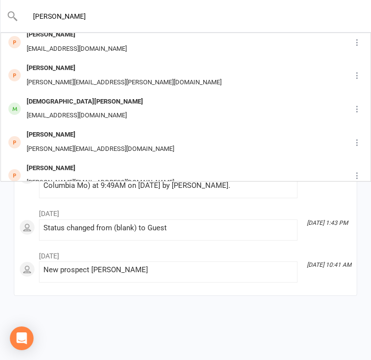
scroll to position [250, 0]
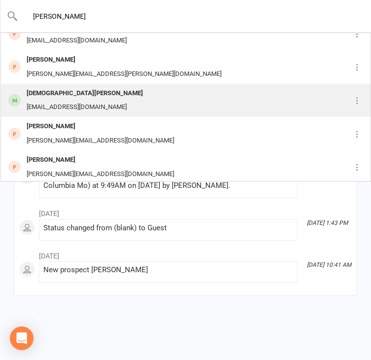
type input "[PERSON_NAME]"
click at [56, 95] on div "[DEMOGRAPHIC_DATA][PERSON_NAME]" at bounding box center [85, 93] width 122 height 14
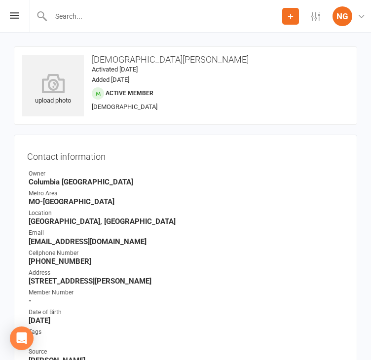
click at [356, 139] on div "Contact information Owner [GEOGRAPHIC_DATA] [GEOGRAPHIC_DATA]-[GEOGRAPHIC_DATA]…" at bounding box center [185, 326] width 343 height 382
click at [85, 15] on input "text" at bounding box center [165, 16] width 234 height 14
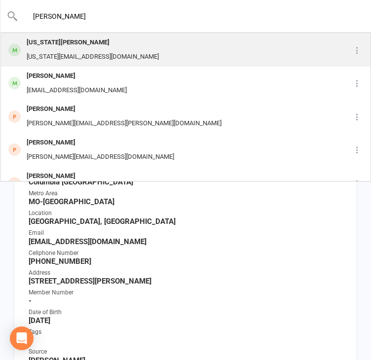
type input "[PERSON_NAME]"
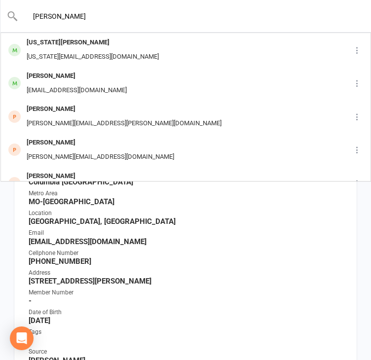
drag, startPoint x: 89, startPoint y: 46, endPoint x: 80, endPoint y: 50, distance: 10.2
click at [89, 43] on div "[US_STATE][PERSON_NAME]" at bounding box center [93, 43] width 138 height 14
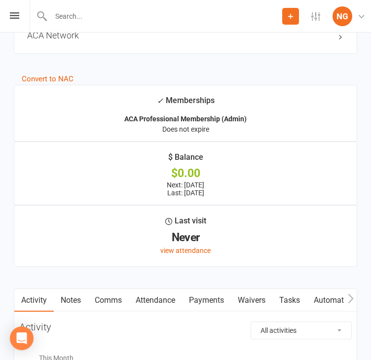
scroll to position [1679, 0]
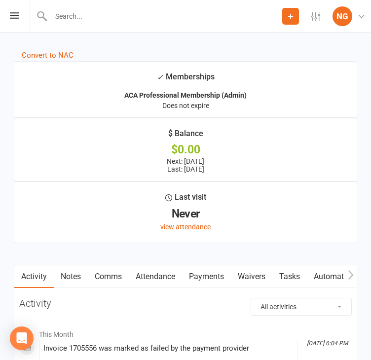
click at [195, 282] on link "Payments" at bounding box center [206, 276] width 49 height 23
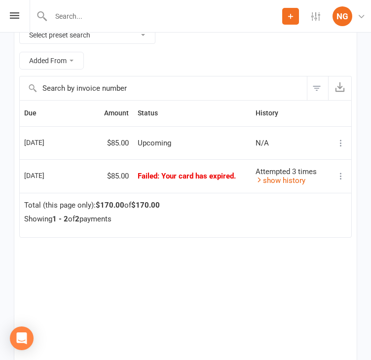
scroll to position [2000, 0]
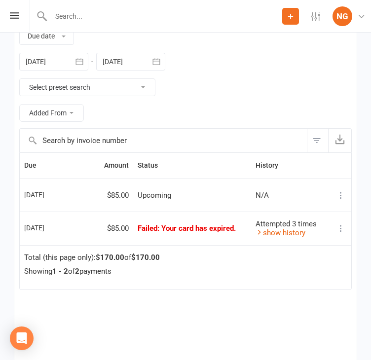
click at [69, 70] on div at bounding box center [53, 62] width 69 height 18
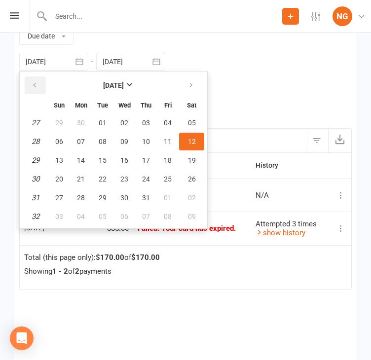
click at [43, 94] on button "button" at bounding box center [35, 85] width 21 height 18
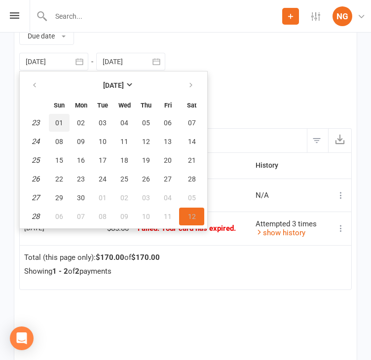
click at [63, 127] on span "01" at bounding box center [59, 123] width 8 height 8
type input "[DATE]"
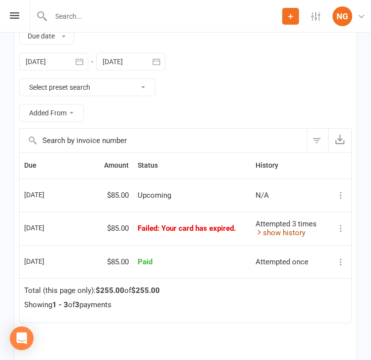
click at [281, 237] on link "show history" at bounding box center [280, 232] width 50 height 9
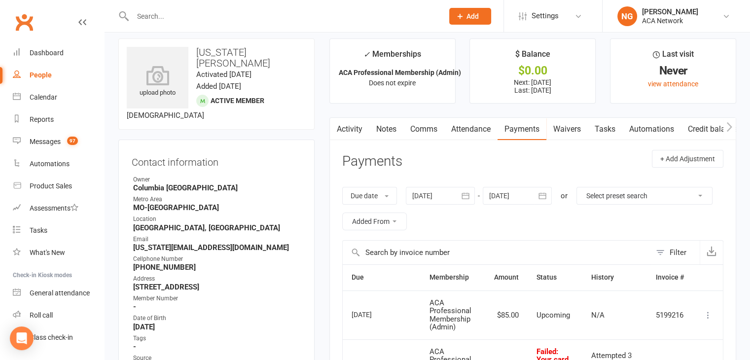
scroll to position [0, 0]
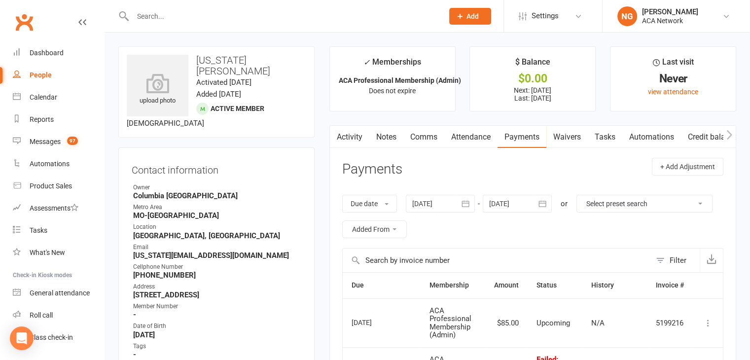
click at [351, 140] on link "Activity" at bounding box center [349, 137] width 39 height 23
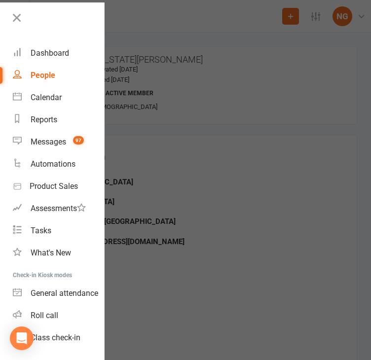
click at [171, 12] on div at bounding box center [185, 180] width 371 height 360
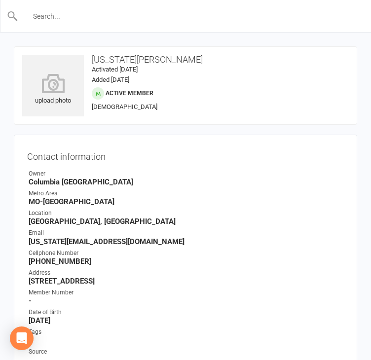
click at [71, 15] on input "text" at bounding box center [185, 16] width 335 height 14
type input "[PERSON_NAME]"
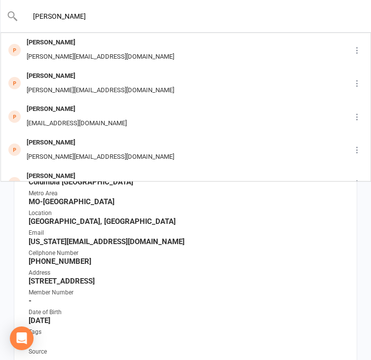
click at [251, 10] on input "[PERSON_NAME]" at bounding box center [185, 16] width 335 height 14
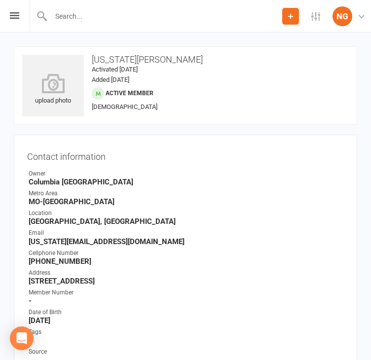
drag, startPoint x: 287, startPoint y: 16, endPoint x: 280, endPoint y: 16, distance: 6.9
click at [287, 16] on icon at bounding box center [290, 16] width 9 height 9
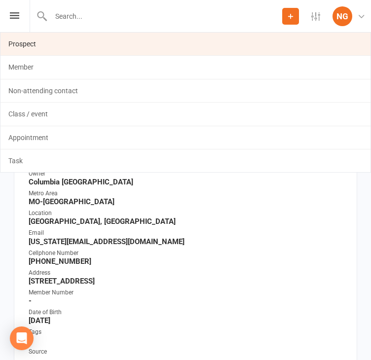
click at [22, 43] on link "Prospect" at bounding box center [185, 44] width 370 height 23
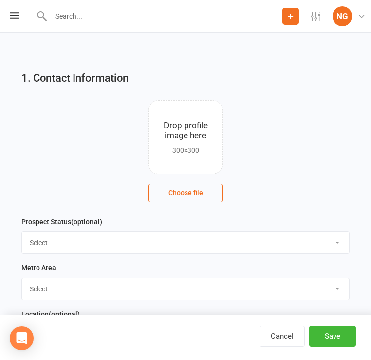
click at [48, 244] on select "Select Lead Guest Interview Not Interested" at bounding box center [185, 243] width 327 height 22
select select "Guest"
click at [22, 232] on select "Select Lead Guest Interview Not Interested" at bounding box center [185, 243] width 327 height 22
click at [43, 291] on select "Select ACA AL-[GEOGRAPHIC_DATA] [GEOGRAPHIC_DATA]-Mobile [GEOGRAPHIC_DATA]-Ft. …" at bounding box center [185, 289] width 327 height 22
select select "MO-[GEOGRAPHIC_DATA]"
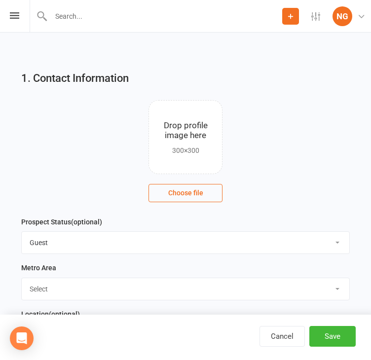
click at [22, 278] on select "Select ACA AL-[GEOGRAPHIC_DATA] [GEOGRAPHIC_DATA]-Mobile [GEOGRAPHIC_DATA]-Ft. …" at bounding box center [185, 289] width 327 height 22
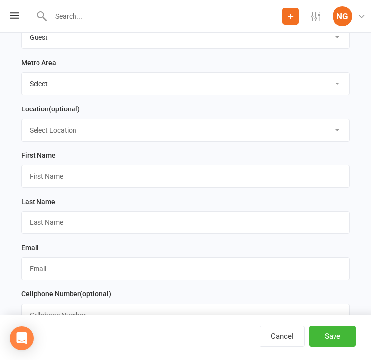
scroll to position [231, 0]
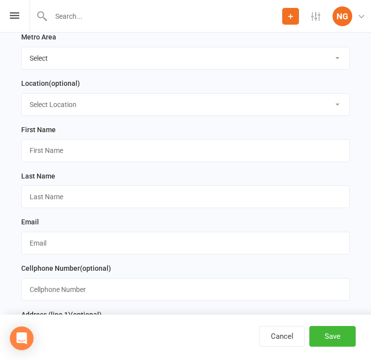
click at [65, 102] on select "Select Location ACA Global Business Club ACA Rookie Club [GEOGRAPHIC_DATA], [GE…" at bounding box center [185, 105] width 327 height 22
select select "7"
click at [22, 94] on select "Select Location ACA Global Business Club ACA Rookie Club [GEOGRAPHIC_DATA], [GE…" at bounding box center [185, 105] width 327 height 22
click at [49, 151] on input "text" at bounding box center [185, 150] width 328 height 23
paste input "[PERSON_NAME], guest of Ray [EMAIL_ADDRESS][DOMAIN_NAME]; [PHONE_NUMBER]"
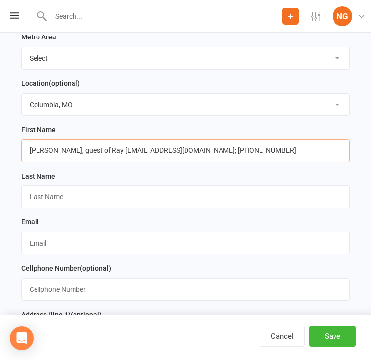
type input "[PERSON_NAME], guest of Ray [EMAIL_ADDRESS][DOMAIN_NAME]; [PHONE_NUMBER]"
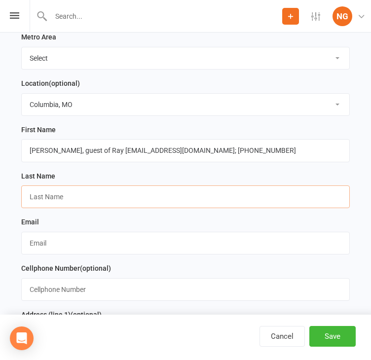
click at [51, 195] on input "text" at bounding box center [185, 196] width 328 height 23
paste input "[PERSON_NAME], guest of Ray [EMAIL_ADDRESS][DOMAIN_NAME]; [PHONE_NUMBER]"
type input "[PERSON_NAME], guest of Ray [EMAIL_ADDRESS][DOMAIN_NAME]; [PHONE_NUMBER]"
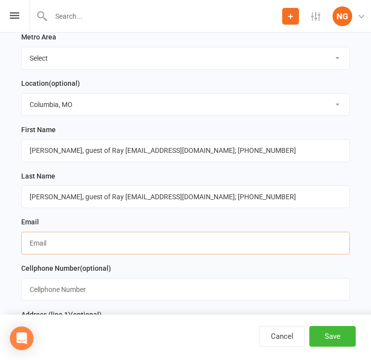
click at [37, 249] on input "text" at bounding box center [185, 243] width 328 height 23
paste input "[PERSON_NAME], guest of Ray [EMAIL_ADDRESS][DOMAIN_NAME]; [PHONE_NUMBER]"
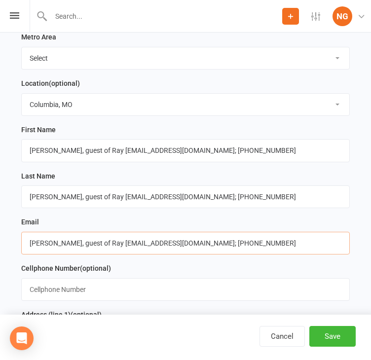
type input "[PERSON_NAME], guest of Ray [EMAIL_ADDRESS][DOMAIN_NAME]; [PHONE_NUMBER]"
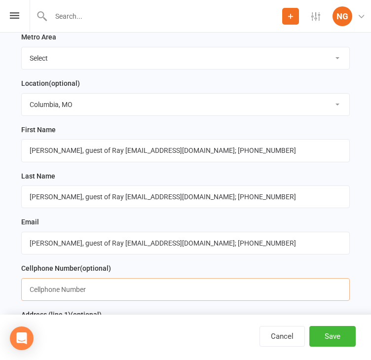
click at [39, 294] on input "text" at bounding box center [185, 289] width 328 height 23
paste input "[PERSON_NAME], guest of Ray [EMAIL_ADDRESS][DOMAIN_NAME]; [PHONE_NUMBER]"
type input "[PERSON_NAME], guest of Ray [EMAIL_ADDRESS][DOMAIN_NAME]; [PHONE_NUMBER]"
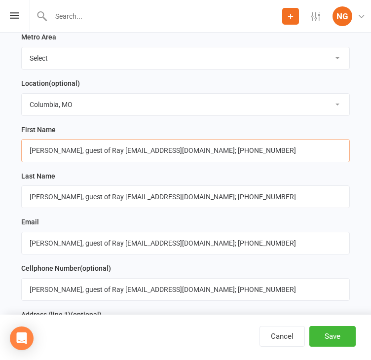
drag, startPoint x: 46, startPoint y: 148, endPoint x: 378, endPoint y: 131, distance: 331.8
type input "Codie"
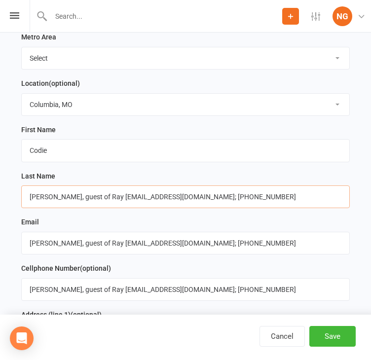
drag, startPoint x: 50, startPoint y: 195, endPoint x: 9, endPoint y: 201, distance: 41.8
drag, startPoint x: 61, startPoint y: 198, endPoint x: 378, endPoint y: 165, distance: 318.2
type input "[PERSON_NAME]"
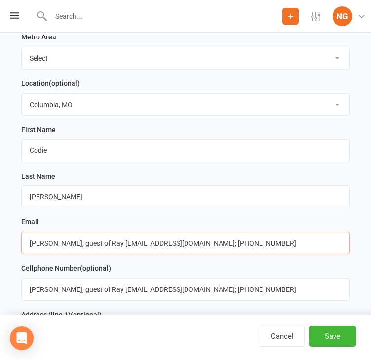
drag, startPoint x: 124, startPoint y: 242, endPoint x: -35, endPoint y: 258, distance: 160.1
drag, startPoint x: 103, startPoint y: 240, endPoint x: 245, endPoint y: 236, distance: 142.1
click at [245, 236] on input "[EMAIL_ADDRESS][DOMAIN_NAME]; [PHONE_NUMBER]" at bounding box center [185, 243] width 328 height 23
type input "[EMAIL_ADDRESS][DOMAIN_NAME]"
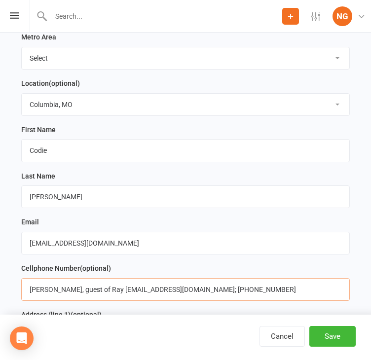
drag, startPoint x: 202, startPoint y: 287, endPoint x: 16, endPoint y: 303, distance: 186.2
click at [32, 295] on input "[PERSON_NAME], guest of Ray [EMAIL_ADDRESS][DOMAIN_NAME]; [PHONE_NUMBER]" at bounding box center [185, 289] width 328 height 23
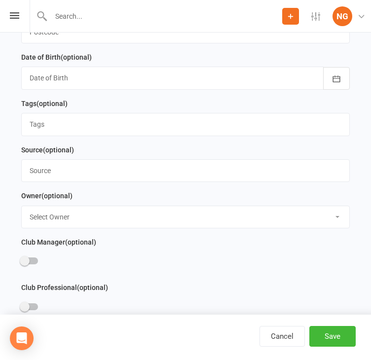
scroll to position [712, 0]
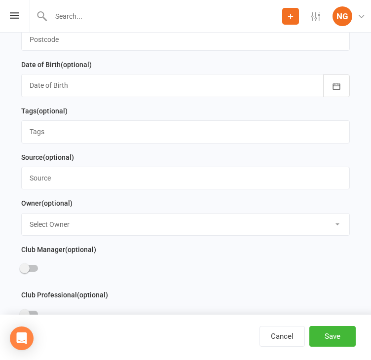
type input "[PHONE_NUMBER]"
click at [41, 175] on input "text" at bounding box center [185, 178] width 328 height 23
type input "[PERSON_NAME]"
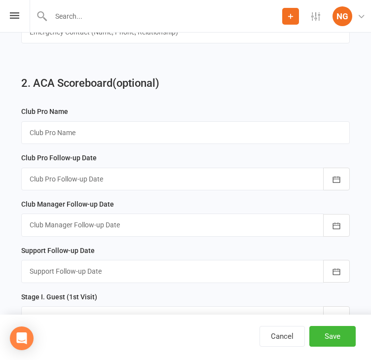
scroll to position [1186, 0]
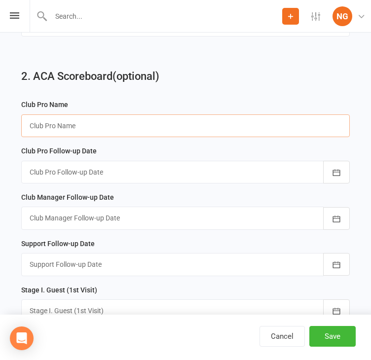
click at [60, 117] on input "text" at bounding box center [185, 125] width 328 height 23
type input "[PERSON_NAME]"
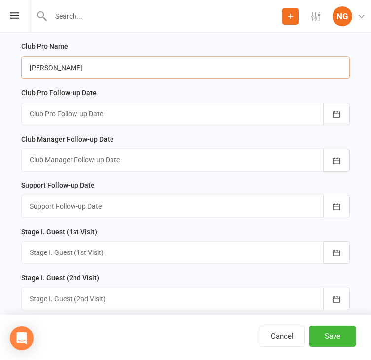
scroll to position [1252, 0]
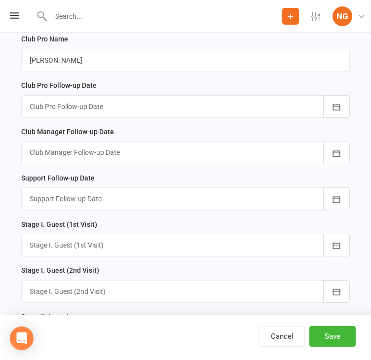
click at [55, 238] on div at bounding box center [185, 245] width 328 height 23
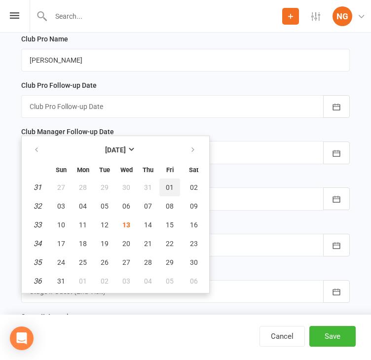
drag, startPoint x: 166, startPoint y: 178, endPoint x: 172, endPoint y: 179, distance: 6.1
click at [168, 183] on span "01" at bounding box center [170, 187] width 8 height 8
type input "[DATE]"
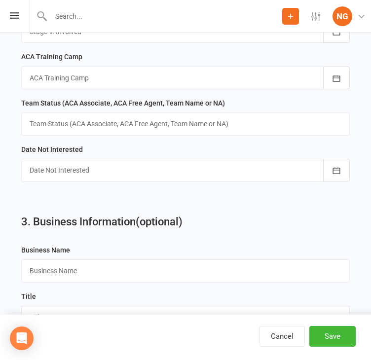
scroll to position [1700, 0]
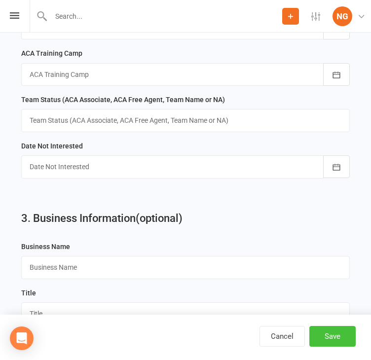
click at [328, 336] on button "Save" at bounding box center [332, 336] width 46 height 21
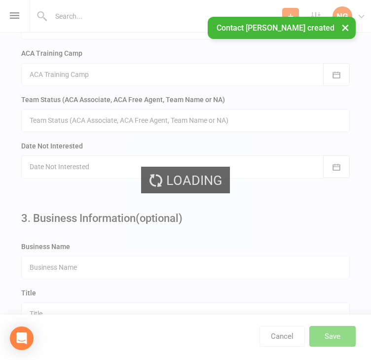
scroll to position [0, 0]
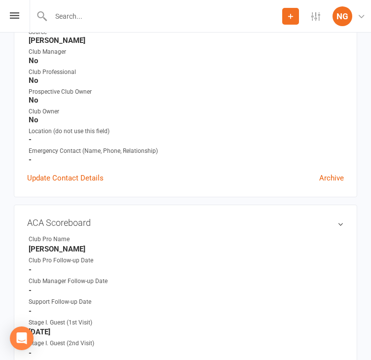
scroll to position [293, 0]
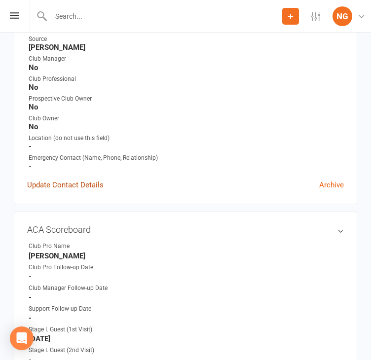
click at [92, 187] on link "Update Contact Details" at bounding box center [65, 185] width 76 height 12
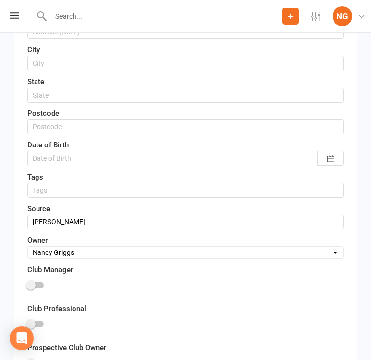
scroll to position [426, 0]
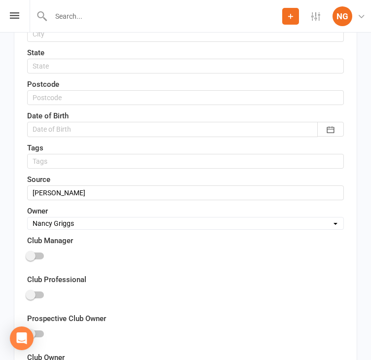
click at [63, 223] on select "Select Owner [PERSON_NAME] [PERSON_NAME] ACA Global ACA Marketing [PERSON_NAME]…" at bounding box center [186, 223] width 316 height 11
select select "22"
click at [28, 218] on select "Select Owner [PERSON_NAME] [PERSON_NAME] ACA Global ACA Marketing [PERSON_NAME]…" at bounding box center [186, 223] width 316 height 11
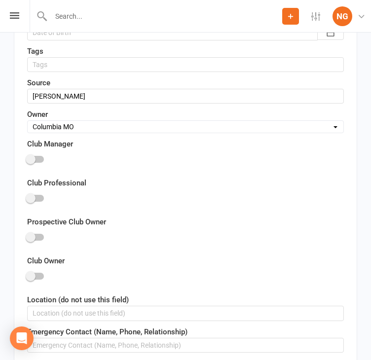
scroll to position [655, 0]
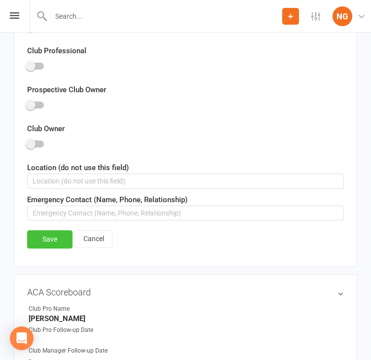
click at [45, 230] on link "Save" at bounding box center [49, 239] width 45 height 18
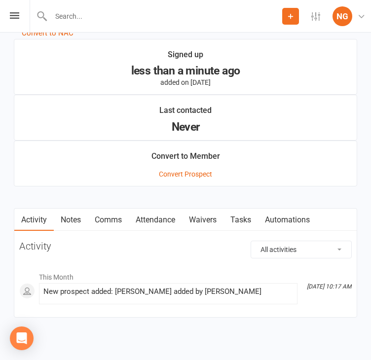
scroll to position [1580, 0]
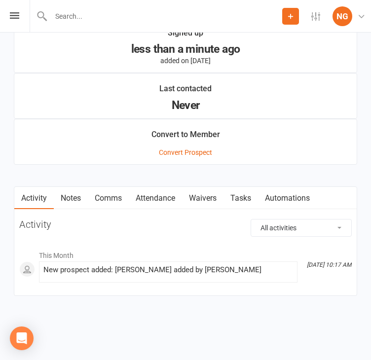
click at [58, 10] on input "text" at bounding box center [165, 16] width 234 height 14
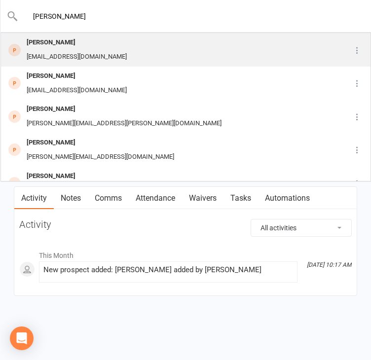
type input "[PERSON_NAME]"
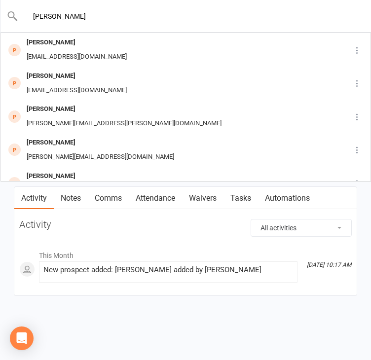
click at [67, 46] on div "[PERSON_NAME]" at bounding box center [77, 43] width 106 height 14
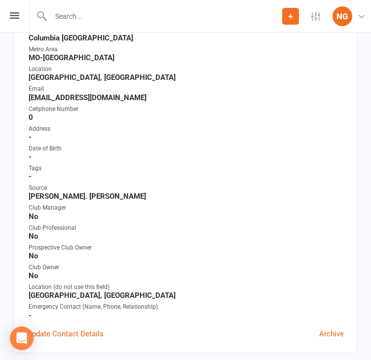
scroll to position [232, 0]
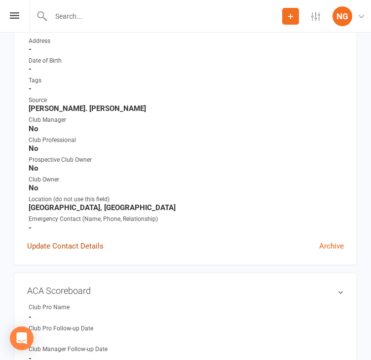
click at [64, 245] on link "Update Contact Details" at bounding box center [65, 246] width 76 height 12
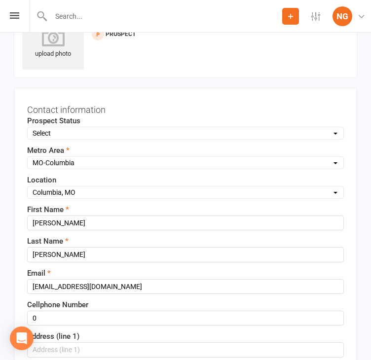
scroll to position [46, 0]
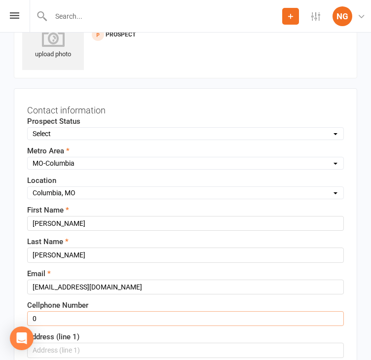
click at [48, 315] on input "0" at bounding box center [185, 318] width 317 height 15
drag, startPoint x: 47, startPoint y: 315, endPoint x: 18, endPoint y: 316, distance: 29.1
paste input "[PHONE_NUMBER]"
type input "[PHONE_NUMBER]"
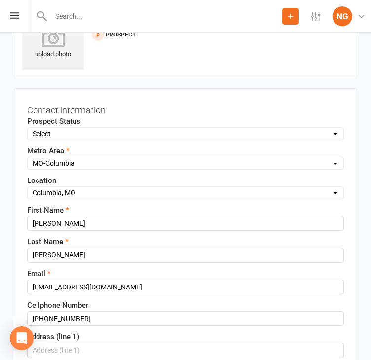
click at [69, 135] on select "Select Lead Guest Interview Not Interested" at bounding box center [186, 133] width 316 height 11
select select "Guest"
click at [28, 128] on select "Select Lead Guest Interview Not Interested" at bounding box center [186, 133] width 316 height 11
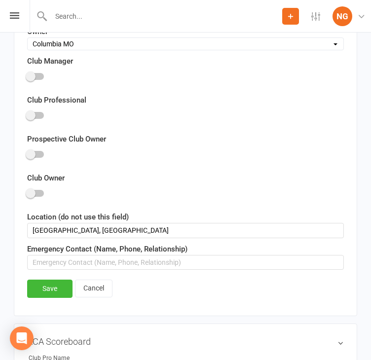
scroll to position [637, 0]
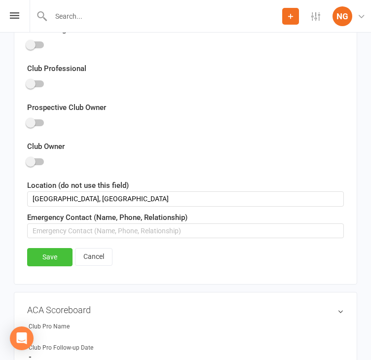
click at [45, 250] on link "Save" at bounding box center [49, 257] width 45 height 18
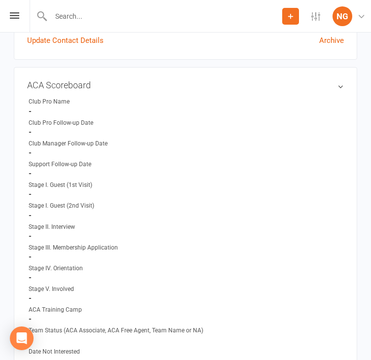
scroll to position [428, 0]
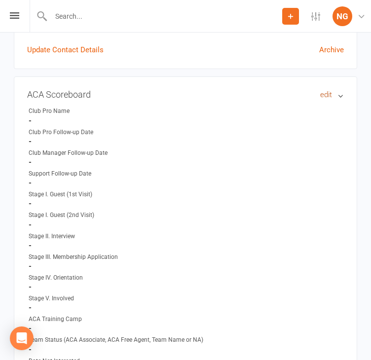
click at [327, 98] on link "edit" at bounding box center [326, 95] width 12 height 8
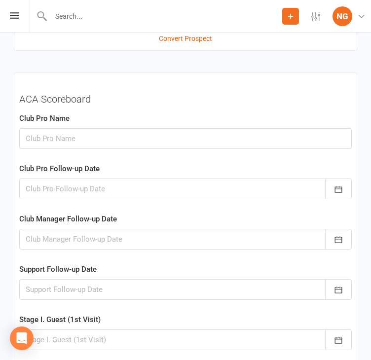
scroll to position [1422, 0]
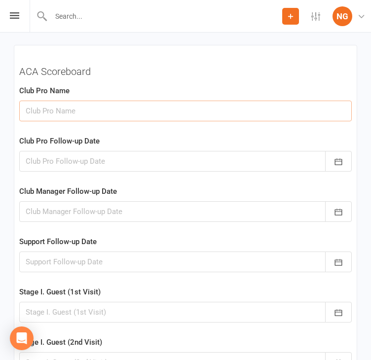
click at [47, 116] on input "text" at bounding box center [185, 111] width 332 height 21
type input "[PERSON_NAME]"
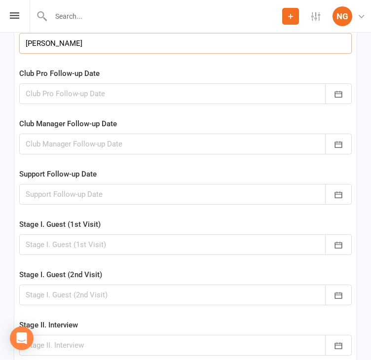
scroll to position [1540, 0]
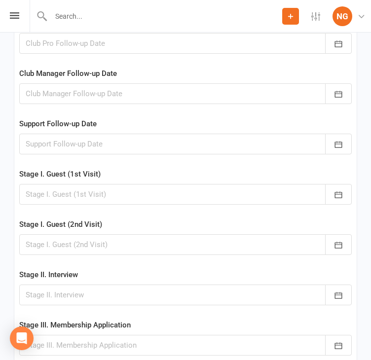
click at [90, 197] on div at bounding box center [185, 194] width 332 height 21
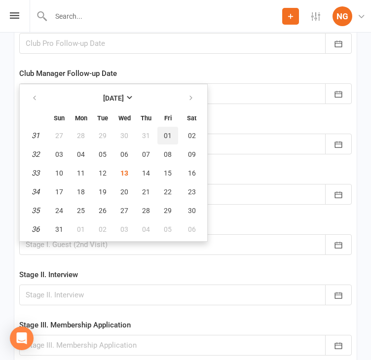
click at [172, 136] on span "01" at bounding box center [168, 136] width 8 height 8
type input "[DATE]"
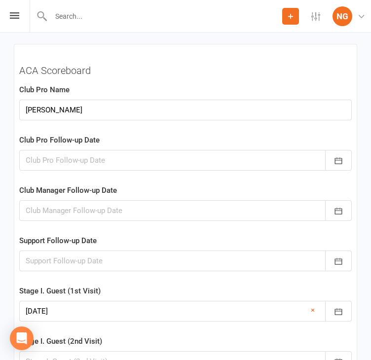
scroll to position [1918, 0]
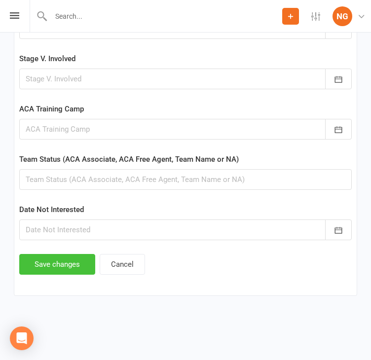
click at [64, 254] on button "Save changes" at bounding box center [57, 264] width 76 height 21
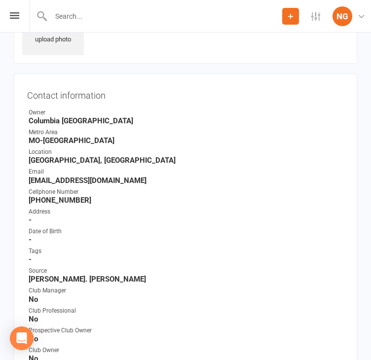
scroll to position [0, 0]
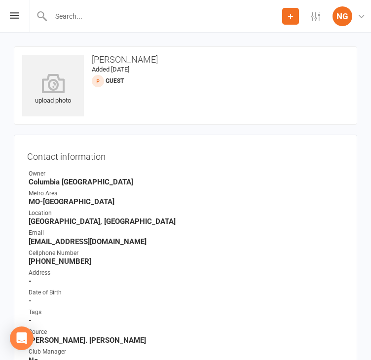
click at [68, 18] on input "text" at bounding box center [165, 16] width 234 height 14
type input "[PERSON_NAME]"
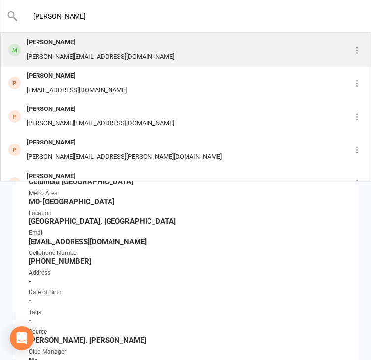
click at [57, 43] on div "[PERSON_NAME]" at bounding box center [100, 43] width 153 height 14
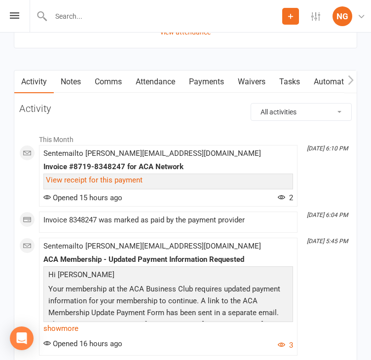
scroll to position [2019, 0]
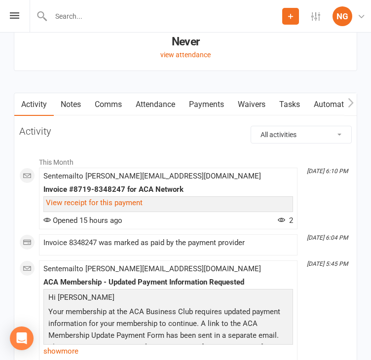
click at [207, 115] on link "Payments" at bounding box center [206, 104] width 49 height 23
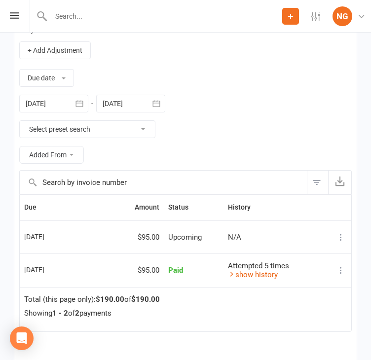
scroll to position [2130, 0]
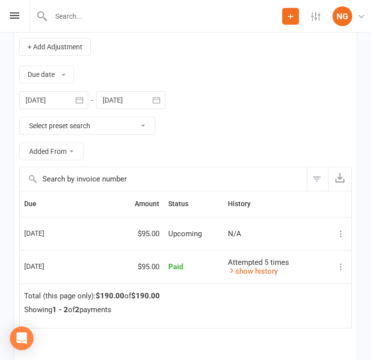
click at [70, 16] on input "text" at bounding box center [165, 16] width 234 height 14
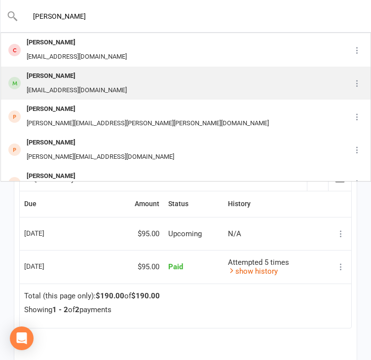
type input "[PERSON_NAME]"
click at [45, 79] on div "[PERSON_NAME]" at bounding box center [77, 76] width 106 height 14
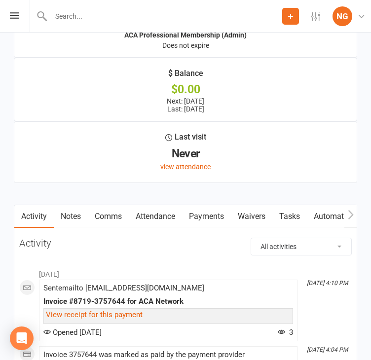
scroll to position [1751, 0]
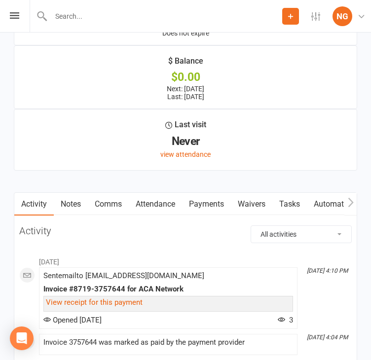
click at [209, 210] on link "Payments" at bounding box center [206, 204] width 49 height 23
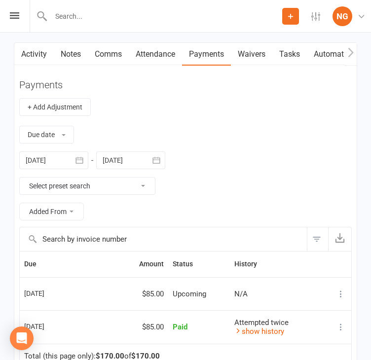
scroll to position [1930, 0]
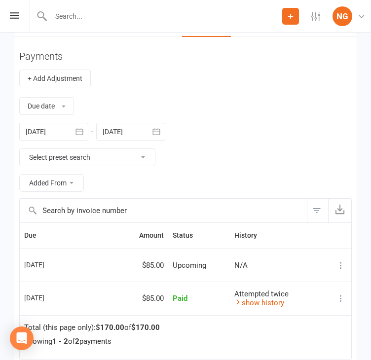
click at [79, 16] on input "text" at bounding box center [165, 16] width 234 height 14
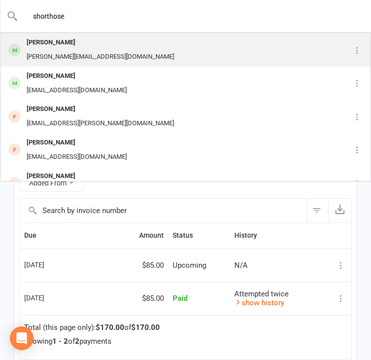
type input "shorthose"
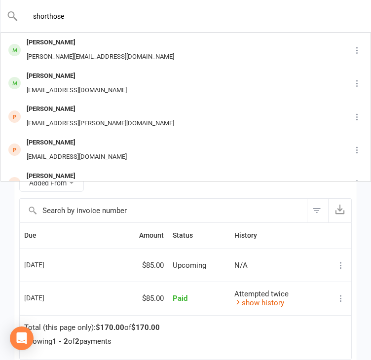
click at [41, 38] on div "[PERSON_NAME]" at bounding box center [100, 43] width 153 height 14
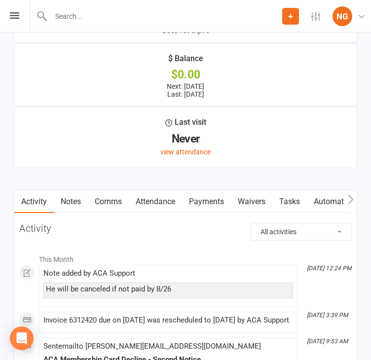
scroll to position [1738, 0]
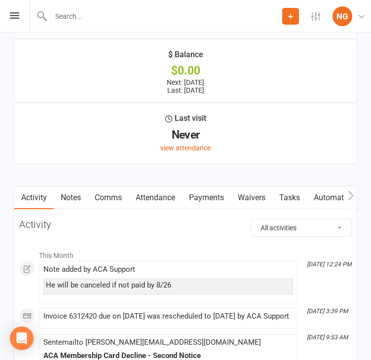
click at [212, 204] on link "Payments" at bounding box center [206, 197] width 49 height 23
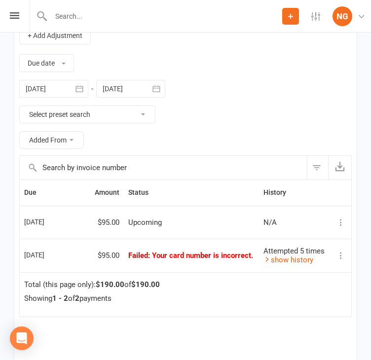
scroll to position [1924, 0]
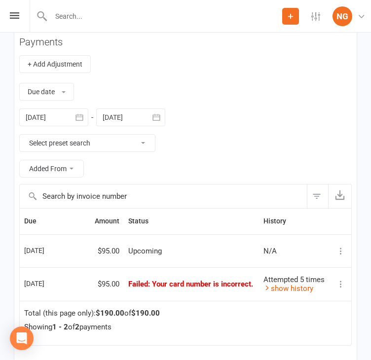
click at [53, 121] on div at bounding box center [53, 117] width 69 height 18
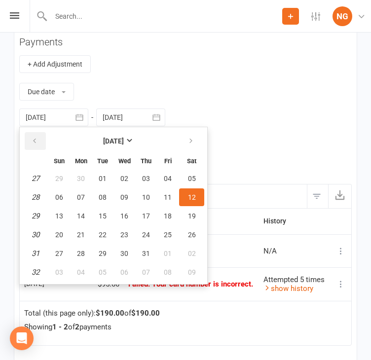
click at [38, 145] on icon "button" at bounding box center [34, 141] width 7 height 8
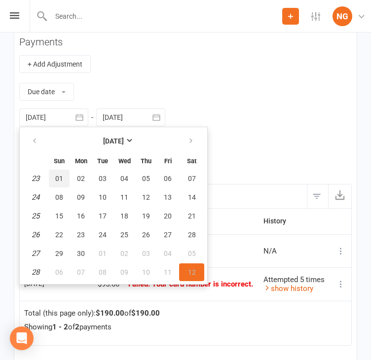
click at [62, 182] on span "01" at bounding box center [59, 179] width 8 height 8
type input "[DATE]"
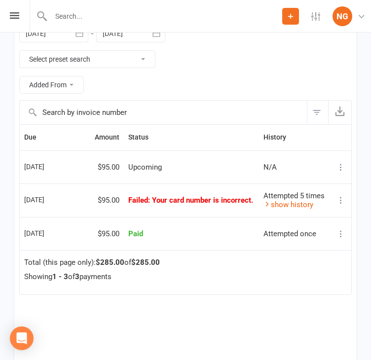
scroll to position [2002, 0]
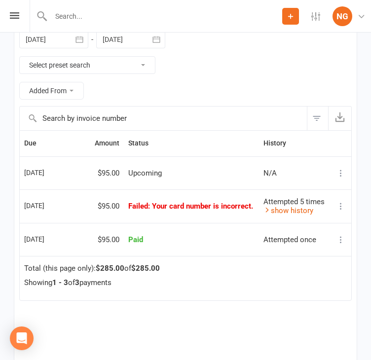
click at [222, 211] on span ": Your card number is incorrect." at bounding box center [200, 206] width 105 height 9
click at [285, 215] on link "show history" at bounding box center [288, 210] width 50 height 9
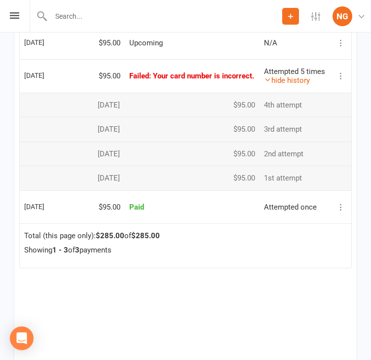
scroll to position [2123, 0]
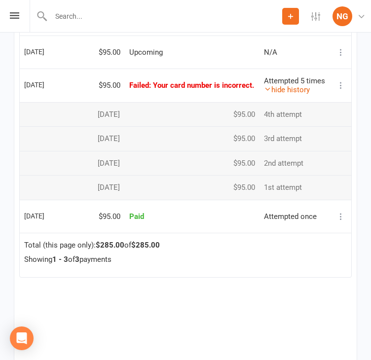
click at [74, 6] on div at bounding box center [156, 16] width 252 height 32
click at [66, 18] on input "text" at bounding box center [185, 16] width 335 height 14
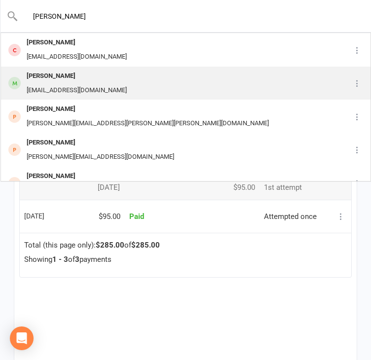
type input "[PERSON_NAME]"
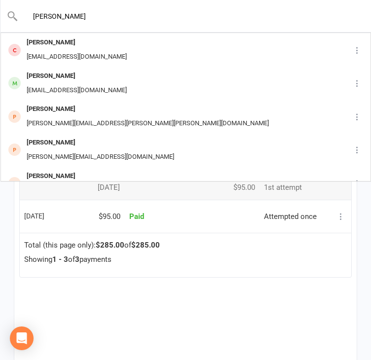
click at [41, 83] on div "[EMAIL_ADDRESS][DOMAIN_NAME]" at bounding box center [77, 90] width 106 height 14
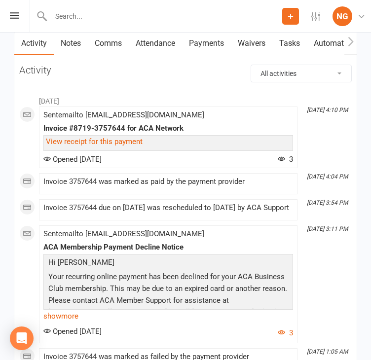
scroll to position [1779, 0]
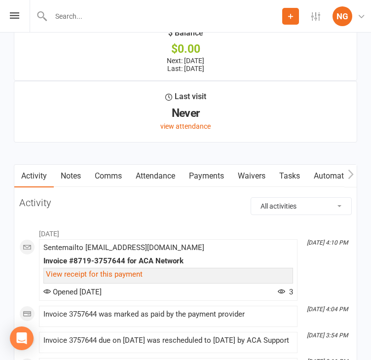
click at [215, 184] on link "Payments" at bounding box center [206, 176] width 49 height 23
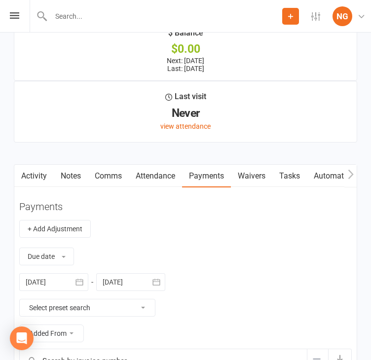
click at [50, 290] on div at bounding box center [53, 282] width 69 height 18
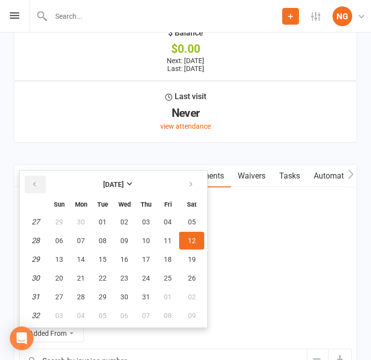
click at [38, 188] on icon "button" at bounding box center [34, 184] width 7 height 8
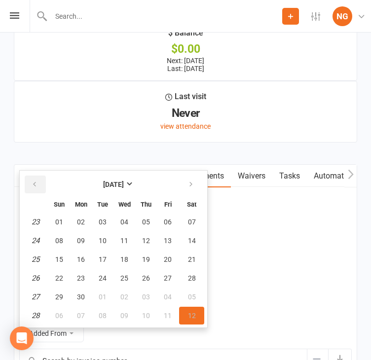
click at [38, 188] on icon "button" at bounding box center [34, 184] width 7 height 8
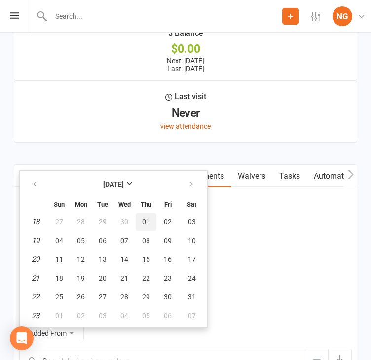
click at [150, 226] on span "01" at bounding box center [146, 222] width 8 height 8
type input "[DATE]"
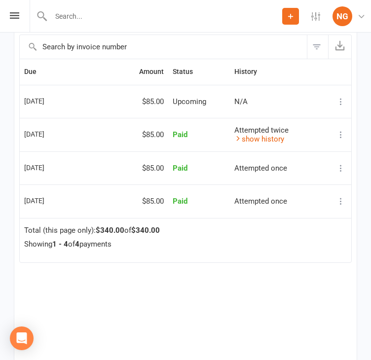
scroll to position [2073, 0]
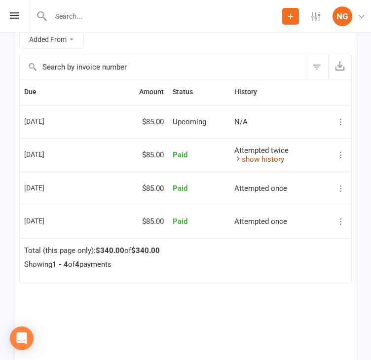
click at [284, 164] on link "show history" at bounding box center [259, 159] width 50 height 9
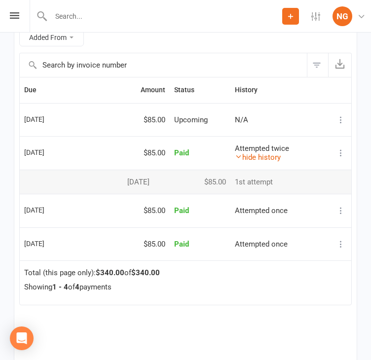
scroll to position [2096, 0]
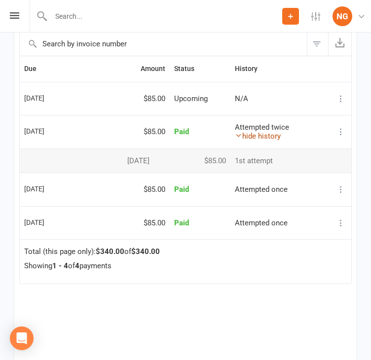
click at [271, 141] on link "hide history" at bounding box center [258, 136] width 46 height 9
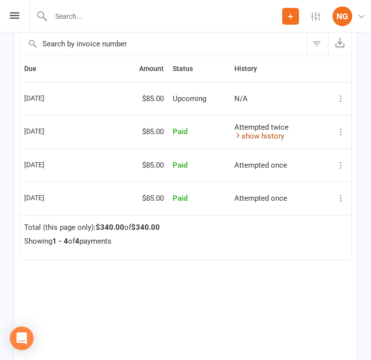
click at [284, 141] on link "show history" at bounding box center [259, 136] width 50 height 9
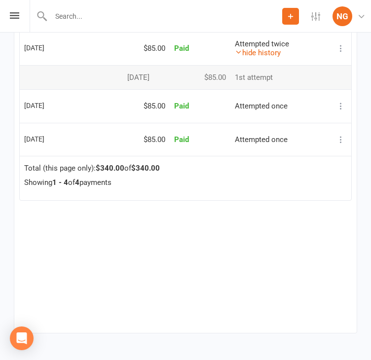
scroll to position [2195, 0]
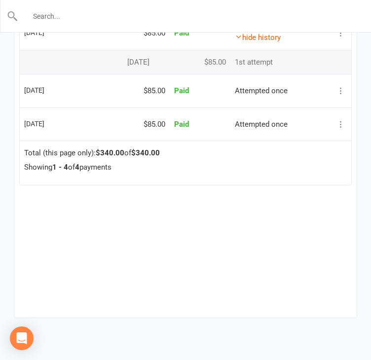
click at [71, 14] on input "text" at bounding box center [185, 16] width 335 height 14
type input "[PERSON_NAME]"
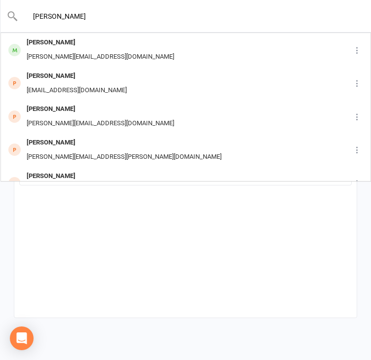
click at [108, 44] on div "[PERSON_NAME]" at bounding box center [100, 43] width 153 height 14
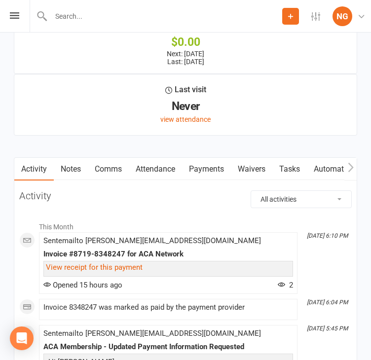
scroll to position [1941, 0]
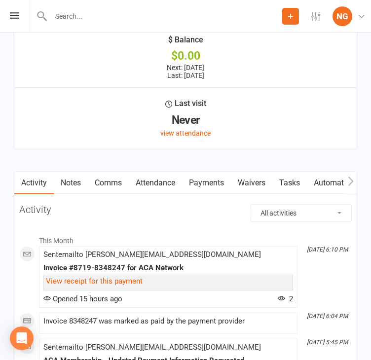
click at [219, 189] on link "Payments" at bounding box center [206, 183] width 49 height 23
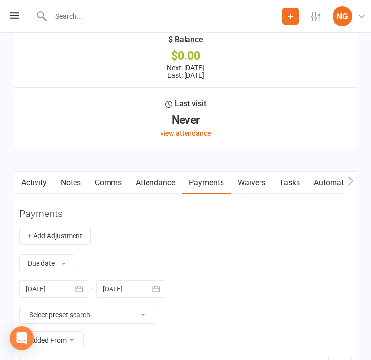
click at [57, 298] on div at bounding box center [53, 289] width 69 height 18
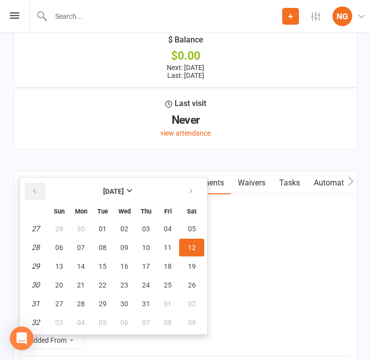
click at [38, 195] on icon "button" at bounding box center [34, 191] width 7 height 8
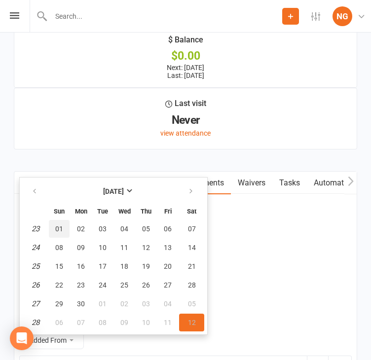
click at [70, 237] on button "01" at bounding box center [59, 229] width 21 height 18
type input "[DATE]"
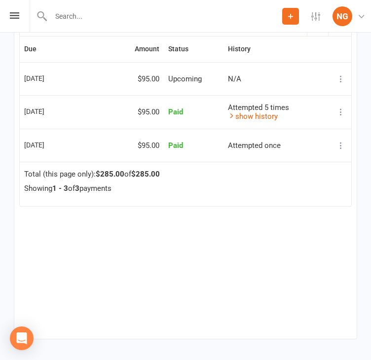
scroll to position [2269, 0]
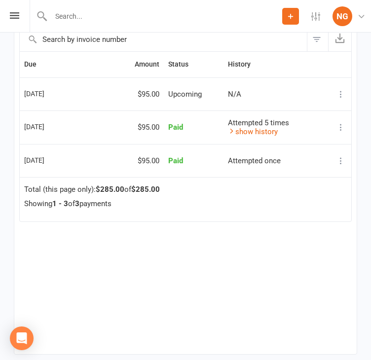
click at [278, 136] on link "show history" at bounding box center [253, 131] width 50 height 9
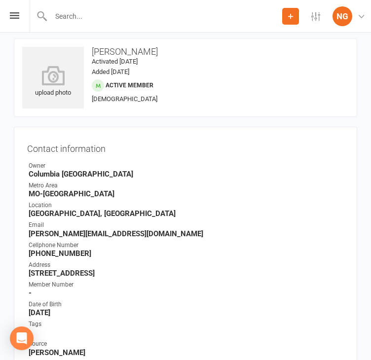
scroll to position [0, 0]
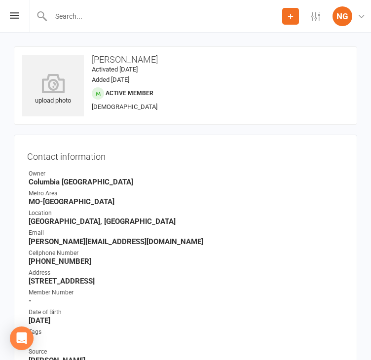
drag, startPoint x: 233, startPoint y: 138, endPoint x: 218, endPoint y: 131, distance: 16.8
click at [235, 136] on div "Contact information Owner [GEOGRAPHIC_DATA] [GEOGRAPHIC_DATA]-[GEOGRAPHIC_DATA]…" at bounding box center [185, 326] width 343 height 382
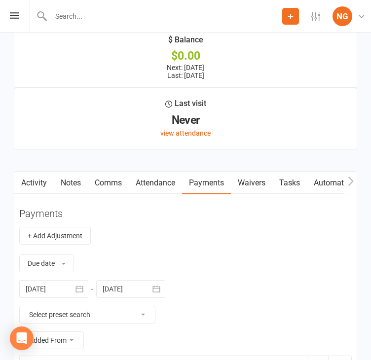
click at [231, 300] on div "Due date Due date Date paid Date failed [DATE] [DATE] Sun Mon Tue Wed Thu Fri S…" at bounding box center [185, 300] width 332 height 111
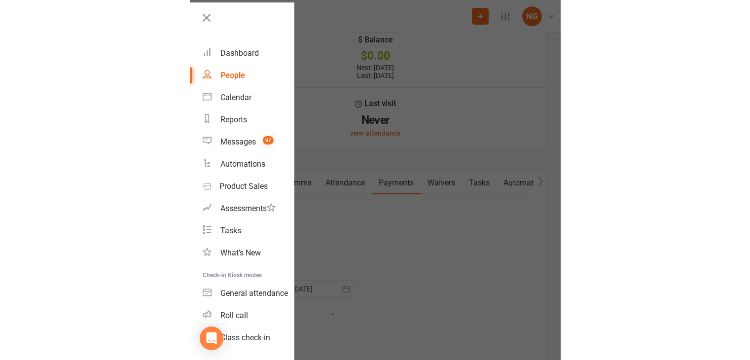
scroll to position [1678, 0]
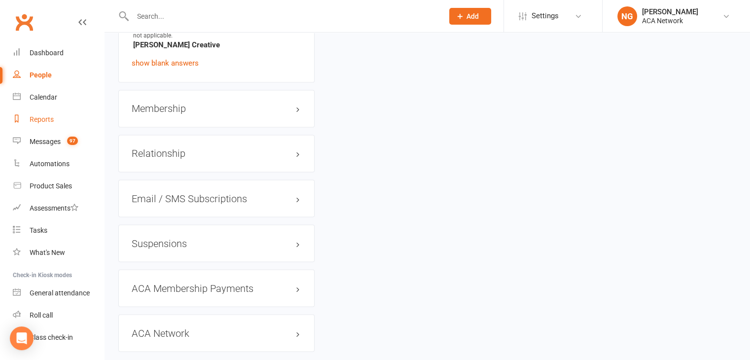
click at [44, 118] on div "Reports" at bounding box center [42, 119] width 24 height 8
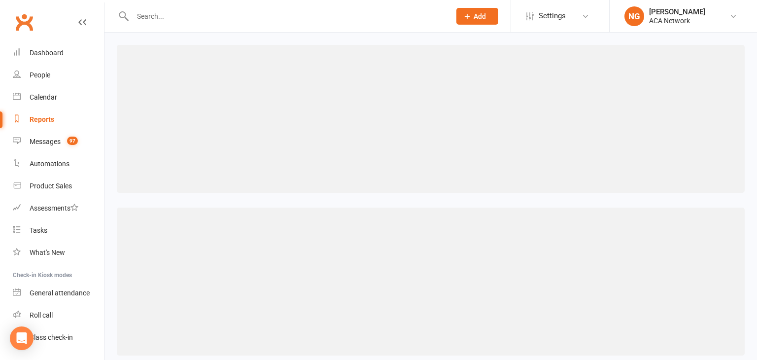
select select "100"
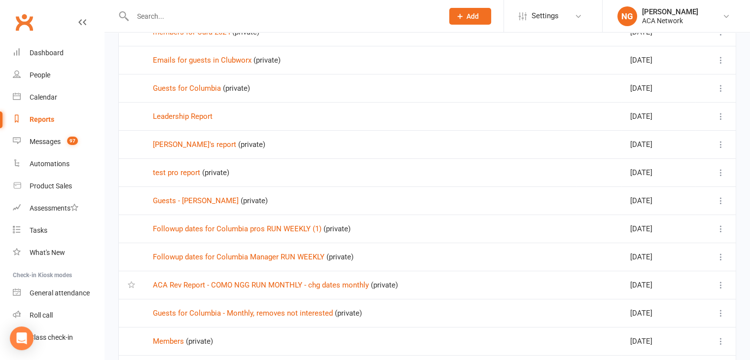
scroll to position [188, 0]
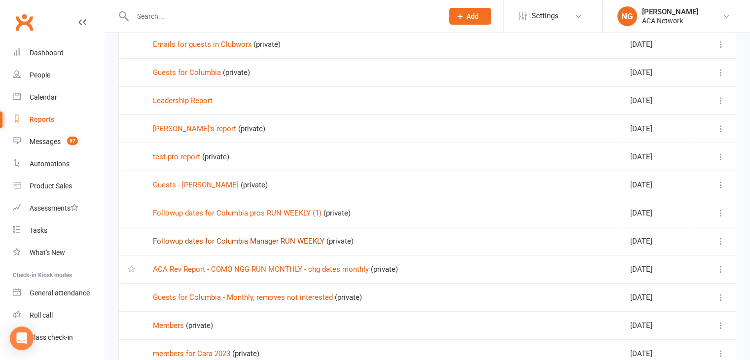
click at [319, 240] on link "Followup dates for Columbia Manager RUN WEEKLY" at bounding box center [239, 241] width 172 height 9
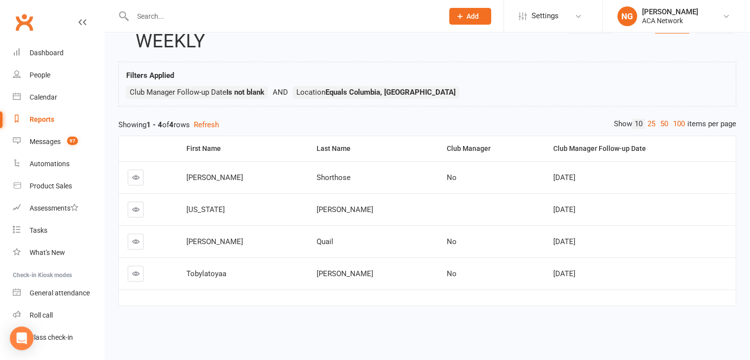
scroll to position [47, 0]
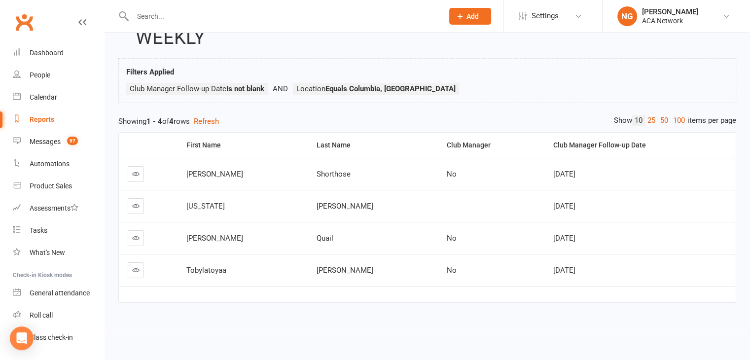
click at [138, 272] on icon at bounding box center [135, 269] width 7 height 7
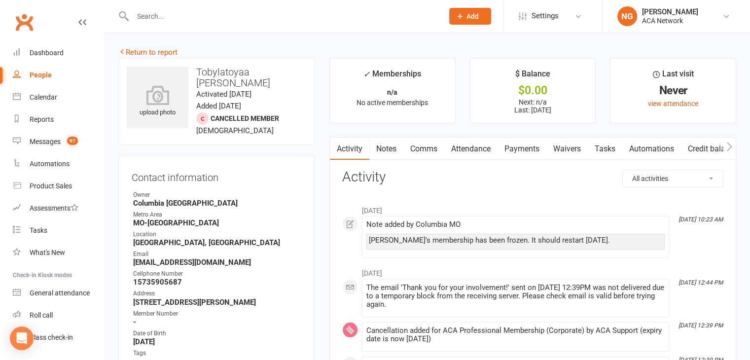
click at [49, 121] on div "Reports" at bounding box center [42, 119] width 24 height 8
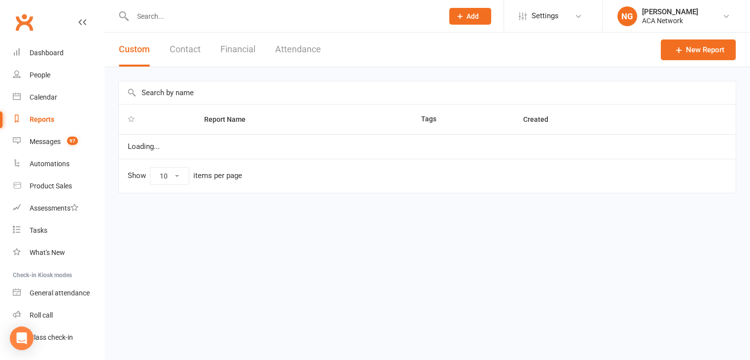
select select "100"
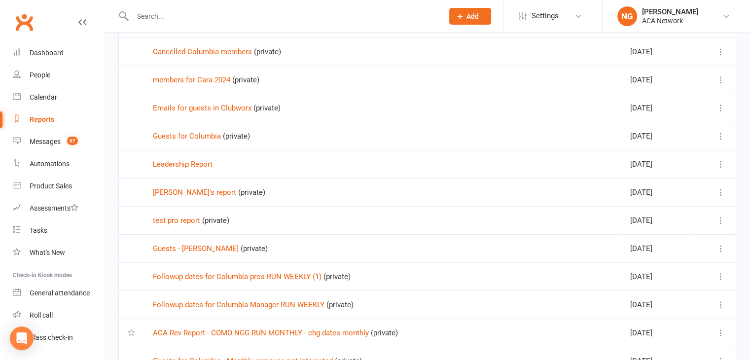
scroll to position [160, 0]
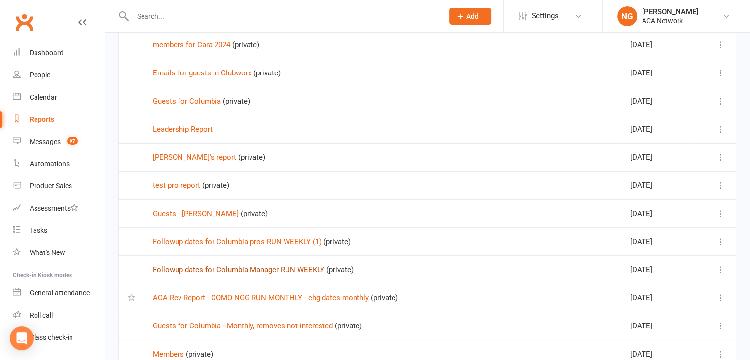
click at [241, 271] on link "Followup dates for Columbia Manager RUN WEEKLY" at bounding box center [239, 269] width 172 height 9
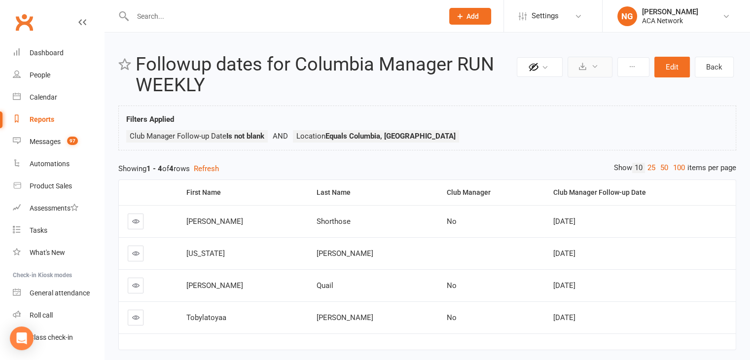
click at [378, 65] on button at bounding box center [590, 67] width 45 height 21
click at [378, 91] on link "Export to CSV" at bounding box center [560, 91] width 104 height 20
click at [41, 75] on div "People" at bounding box center [40, 75] width 21 height 8
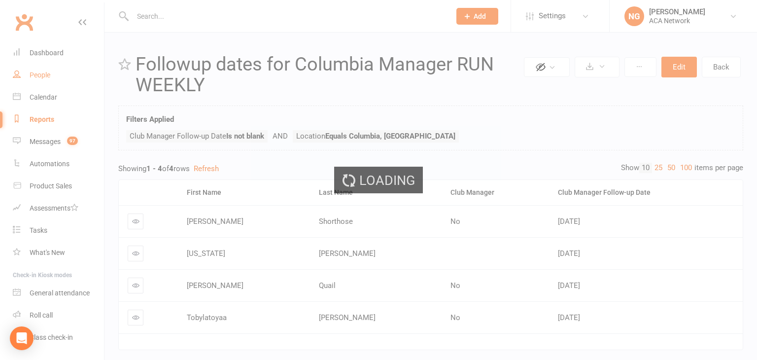
select select "100"
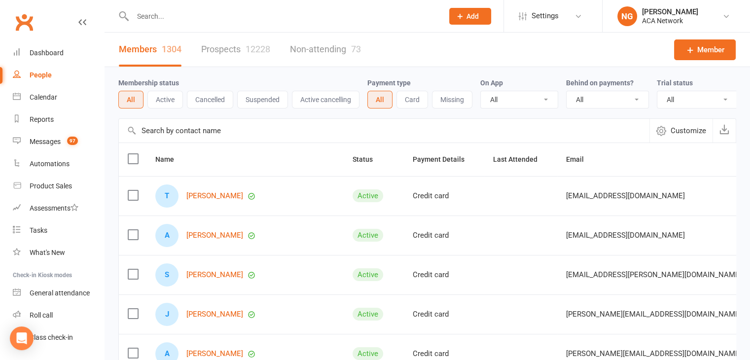
click at [157, 14] on input "text" at bounding box center [283, 16] width 307 height 14
click at [239, 55] on link "Prospects 12228" at bounding box center [235, 50] width 69 height 34
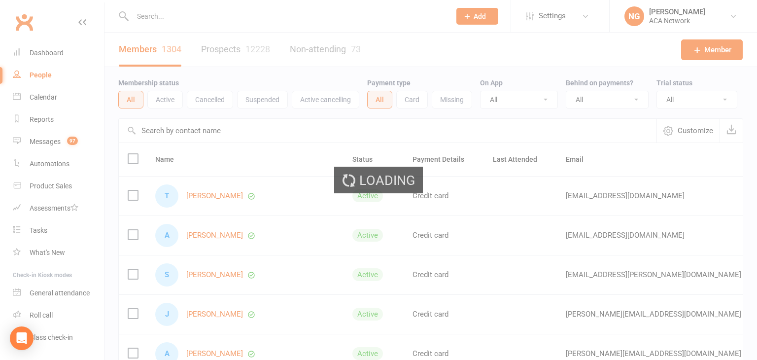
select select "100"
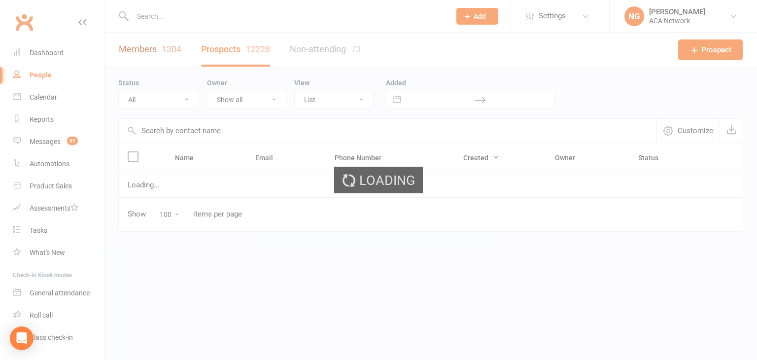
click at [140, 44] on link "Members 1304" at bounding box center [150, 50] width 63 height 34
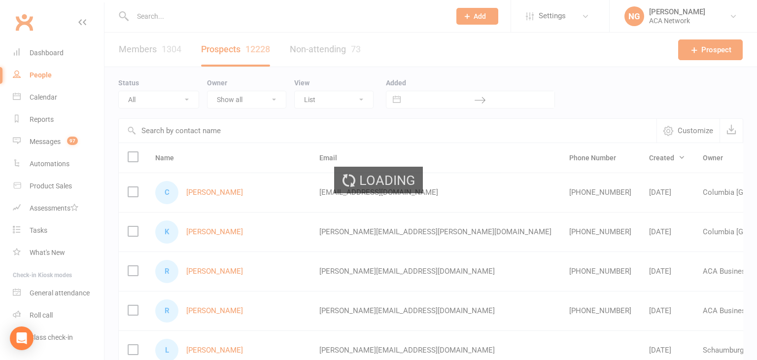
select select "100"
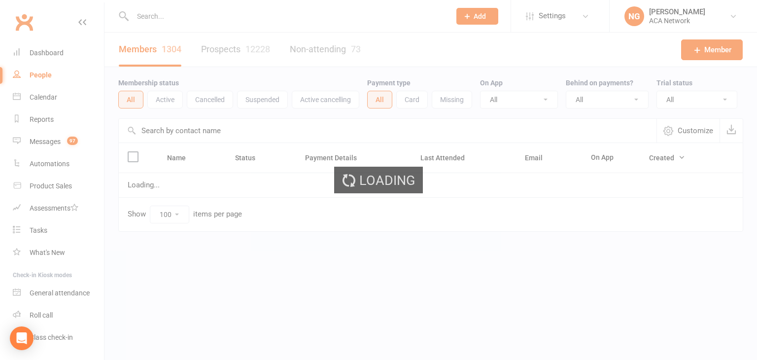
click at [147, 13] on ui-view "Prospect Member Non-attending contact Class / event Appointment Task Add Settin…" at bounding box center [378, 136] width 757 height 268
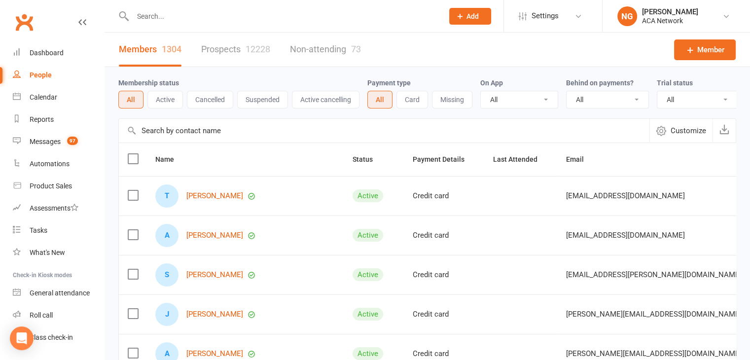
click at [151, 17] on input "text" at bounding box center [283, 16] width 307 height 14
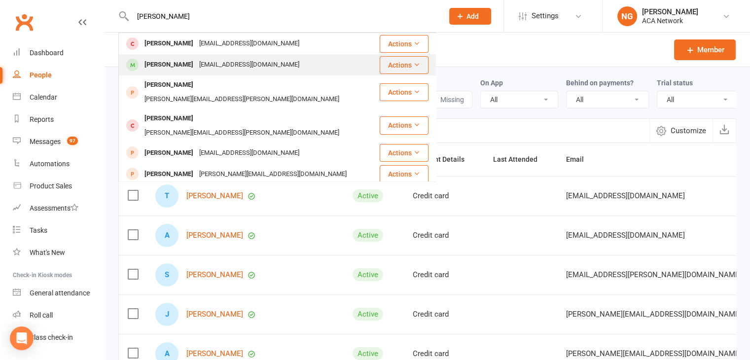
type input "[PERSON_NAME]"
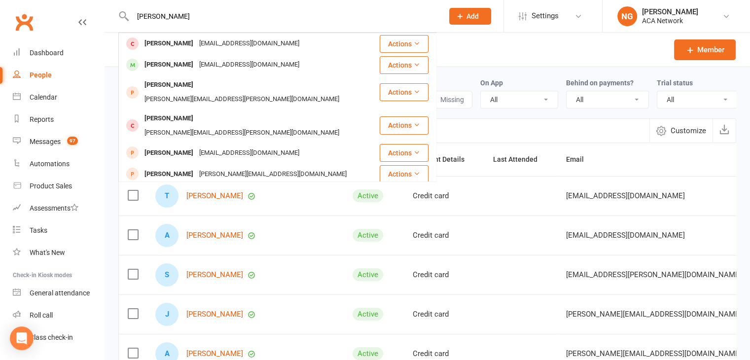
click at [243, 68] on div "[EMAIL_ADDRESS][DOMAIN_NAME]" at bounding box center [249, 65] width 106 height 14
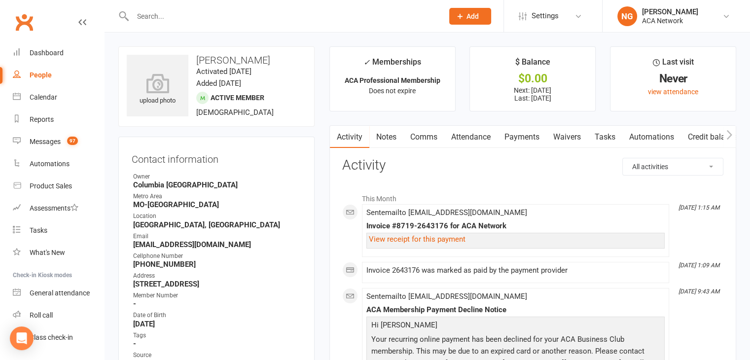
click at [378, 135] on link "Payments" at bounding box center [522, 137] width 49 height 23
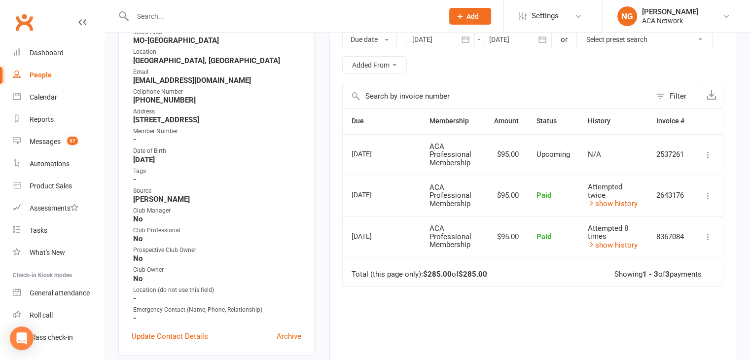
scroll to position [153, 0]
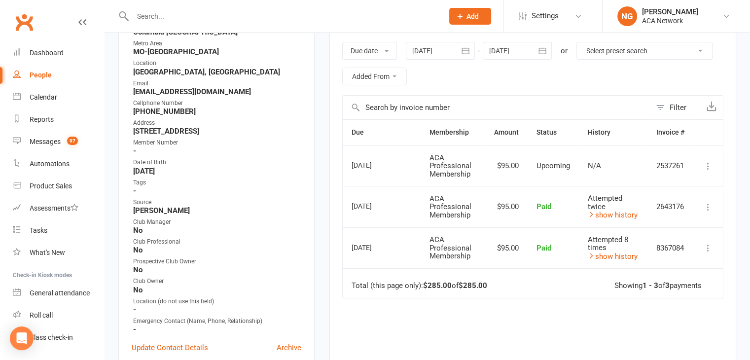
click at [378, 51] on div at bounding box center [440, 51] width 69 height 18
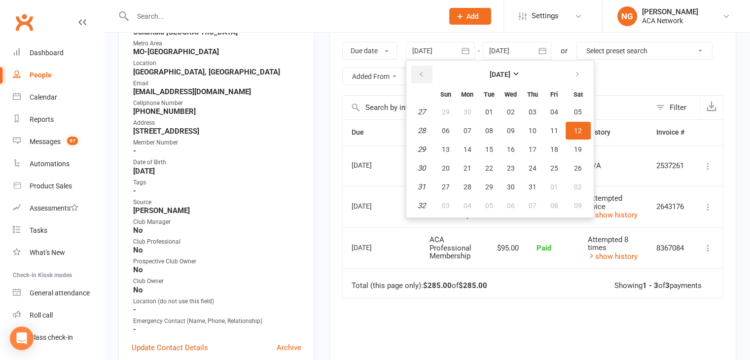
click at [378, 75] on button "button" at bounding box center [421, 75] width 21 height 18
click at [378, 109] on span "01" at bounding box center [446, 112] width 8 height 8
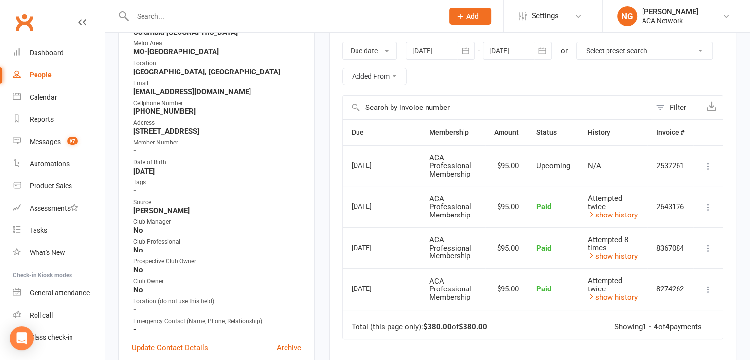
click at [378, 48] on div at bounding box center [440, 51] width 69 height 18
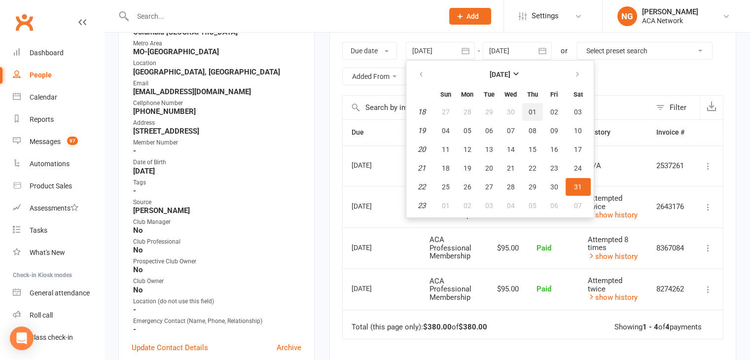
click at [378, 113] on button "01" at bounding box center [532, 112] width 21 height 18
type input "[DATE]"
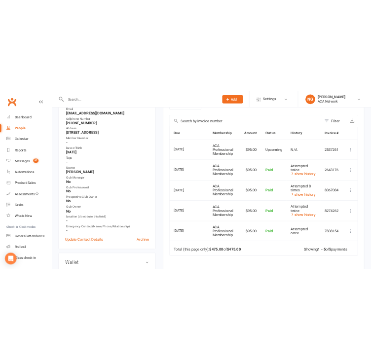
scroll to position [260, 0]
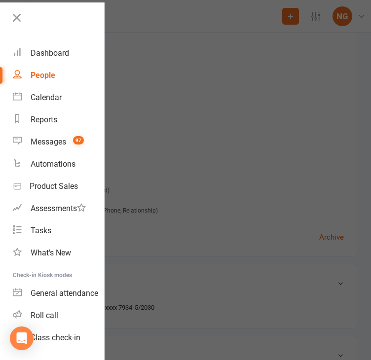
drag, startPoint x: 272, startPoint y: 53, endPoint x: 268, endPoint y: 49, distance: 5.2
click at [272, 50] on div at bounding box center [185, 180] width 371 height 360
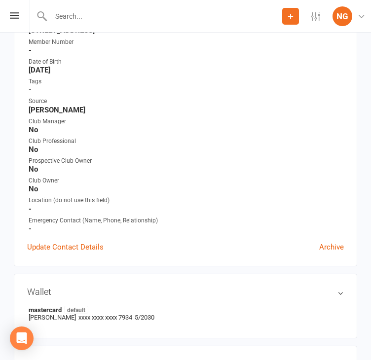
scroll to position [0, 0]
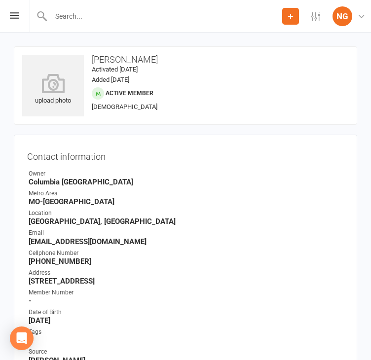
click at [79, 15] on input "text" at bounding box center [165, 16] width 234 height 14
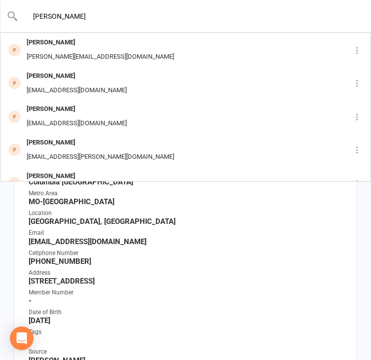
type input "[PERSON_NAME]"
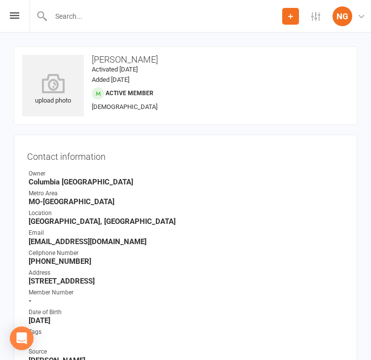
click at [291, 14] on icon at bounding box center [290, 16] width 9 height 9
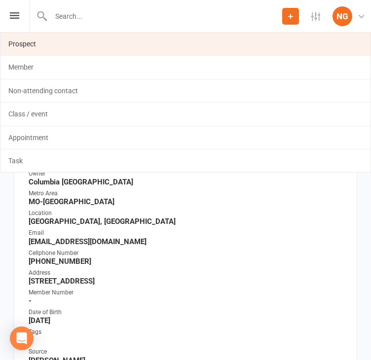
drag, startPoint x: 25, startPoint y: 42, endPoint x: 64, endPoint y: 75, distance: 51.5
click at [26, 41] on link "Prospect" at bounding box center [185, 44] width 370 height 23
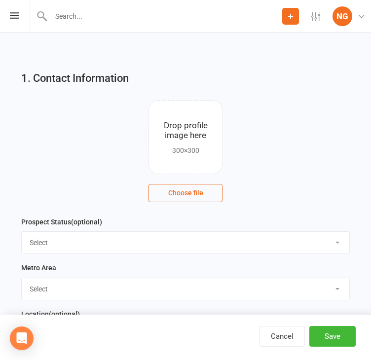
drag, startPoint x: 39, startPoint y: 242, endPoint x: 51, endPoint y: 251, distance: 15.1
click at [39, 242] on select "Select Lead Guest Interview Not Interested" at bounding box center [185, 243] width 327 height 22
select select "Guest"
click at [22, 232] on select "Select Lead Guest Interview Not Interested" at bounding box center [185, 243] width 327 height 22
click at [42, 289] on select "Select ACA AL-[GEOGRAPHIC_DATA] [GEOGRAPHIC_DATA]-Mobile [GEOGRAPHIC_DATA]-Ft. …" at bounding box center [185, 289] width 327 height 22
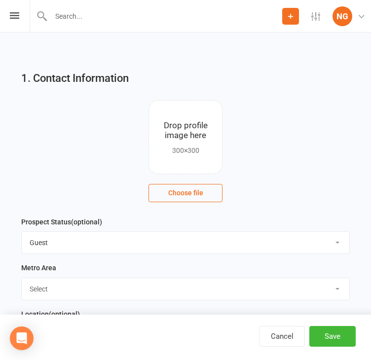
select select "MO-[GEOGRAPHIC_DATA]"
click at [22, 278] on select "Select ACA AL-[GEOGRAPHIC_DATA] [GEOGRAPHIC_DATA]-Mobile [GEOGRAPHIC_DATA]-Ft. …" at bounding box center [185, 289] width 327 height 22
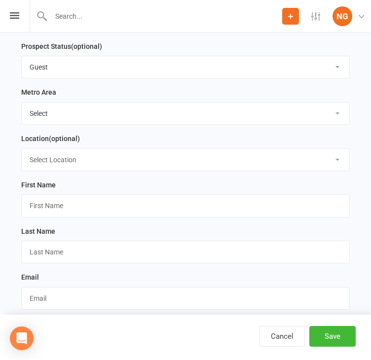
scroll to position [183, 0]
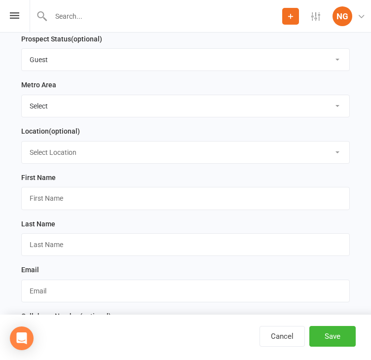
click at [77, 150] on select "Select Location ACA Global Business Club ACA Rookie Club [GEOGRAPHIC_DATA], [GE…" at bounding box center [185, 153] width 327 height 22
select select "7"
click at [22, 142] on select "Select Location ACA Global Business Club ACA Rookie Club [GEOGRAPHIC_DATA], [GE…" at bounding box center [185, 153] width 327 height 22
click at [51, 197] on input "text" at bounding box center [185, 198] width 328 height 23
paste input "[PERSON_NAME], guest of [PERSON_NAME] [PERSON_NAME][EMAIL_ADDRESS][DOMAIN_NAME]…"
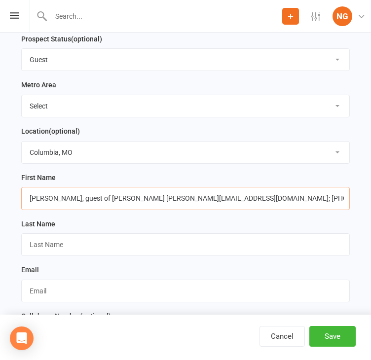
type input "[PERSON_NAME], guest of [PERSON_NAME] [PERSON_NAME][EMAIL_ADDRESS][DOMAIN_NAME]…"
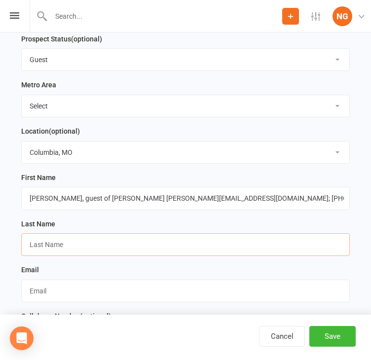
click at [57, 245] on input "text" at bounding box center [185, 244] width 328 height 23
paste input "[PERSON_NAME], guest of [PERSON_NAME] [PERSON_NAME][EMAIL_ADDRESS][DOMAIN_NAME]…"
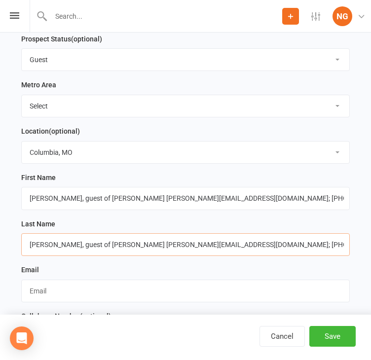
type input "[PERSON_NAME], guest of [PERSON_NAME] [PERSON_NAME][EMAIL_ADDRESS][DOMAIN_NAME]…"
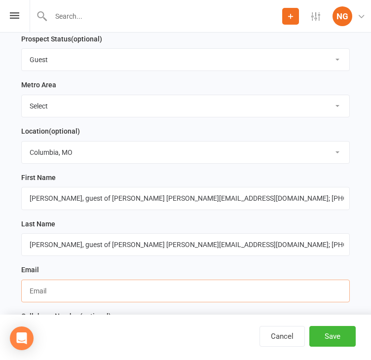
click at [42, 287] on input "text" at bounding box center [185, 291] width 328 height 23
paste input "[PERSON_NAME], guest of [PERSON_NAME] [PERSON_NAME][EMAIL_ADDRESS][DOMAIN_NAME]…"
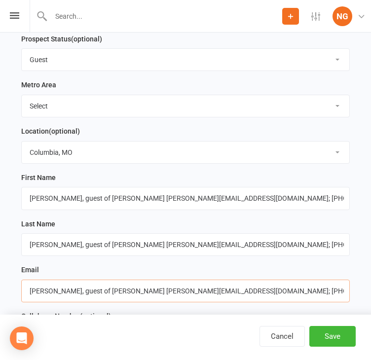
scroll to position [237, 0]
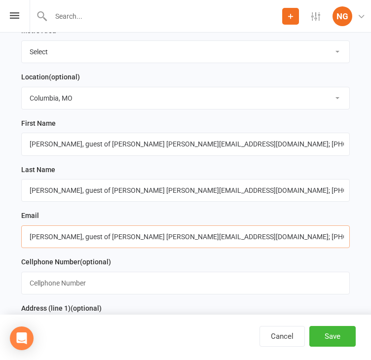
type input "[PERSON_NAME], guest of [PERSON_NAME] [PERSON_NAME][EMAIL_ADDRESS][DOMAIN_NAME]…"
click at [61, 288] on input "text" at bounding box center [185, 283] width 328 height 23
paste input "[PERSON_NAME], guest of [PERSON_NAME] [PERSON_NAME][EMAIL_ADDRESS][DOMAIN_NAME]…"
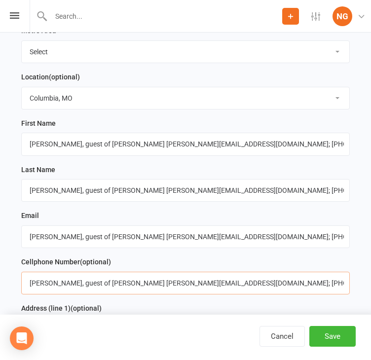
type input "[PERSON_NAME], guest of [PERSON_NAME] [PERSON_NAME][EMAIL_ADDRESS][DOMAIN_NAME]…"
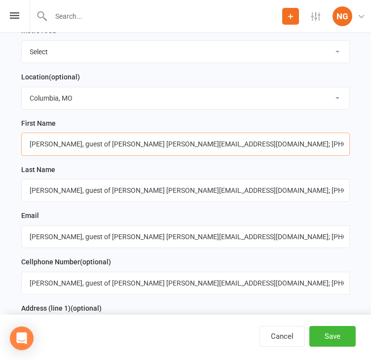
drag, startPoint x: 40, startPoint y: 144, endPoint x: 4, endPoint y: 141, distance: 36.2
drag, startPoint x: 50, startPoint y: 143, endPoint x: 375, endPoint y: 142, distance: 325.0
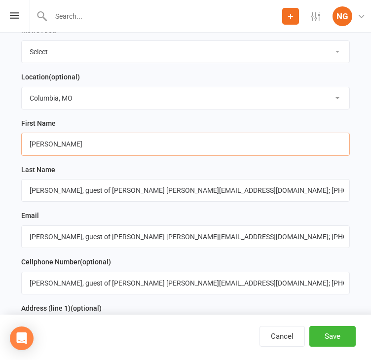
type input "[PERSON_NAME]"
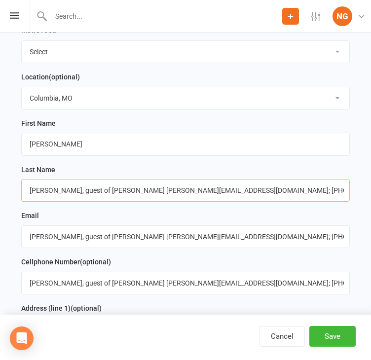
drag, startPoint x: 63, startPoint y: 189, endPoint x: 6, endPoint y: 198, distance: 57.4
drag, startPoint x: 67, startPoint y: 191, endPoint x: 378, endPoint y: 186, distance: 310.7
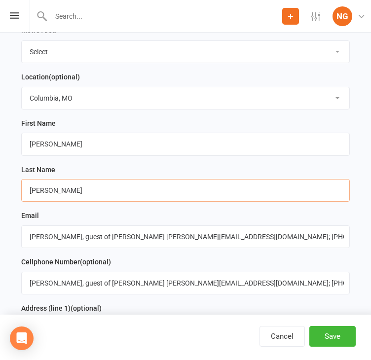
type input "[PERSON_NAME]"
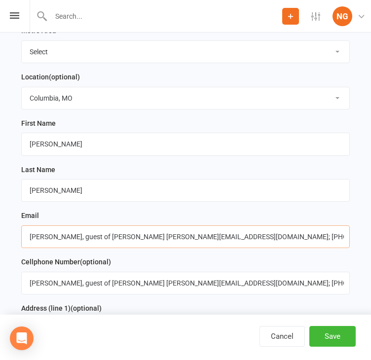
drag, startPoint x: 159, startPoint y: 235, endPoint x: -69, endPoint y: 253, distance: 228.1
drag, startPoint x: 107, startPoint y: 235, endPoint x: 264, endPoint y: 263, distance: 158.8
click at [274, 226] on input "[EMAIL_ADDRESS][DOMAIN_NAME]; [PHONE_NUMBER]" at bounding box center [185, 236] width 328 height 23
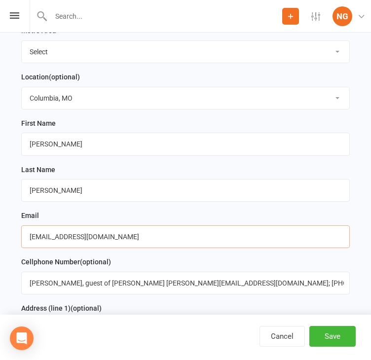
type input "[EMAIL_ADDRESS][DOMAIN_NAME]"
drag, startPoint x: 241, startPoint y: 279, endPoint x: -8, endPoint y: 287, distance: 249.1
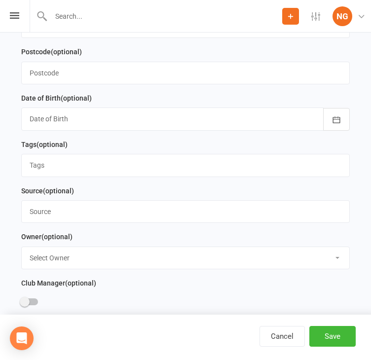
scroll to position [684, 0]
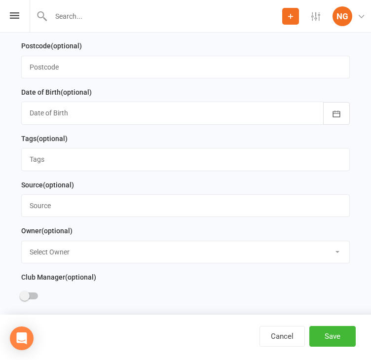
type input "[PHONE_NUMBER]"
click at [62, 204] on input "text" at bounding box center [185, 205] width 328 height 23
type input "b"
type input "[PERSON_NAME]"
click at [53, 249] on select "Select Owner [PERSON_NAME] [PERSON_NAME] ACA Global ACA Marketing [PERSON_NAME]…" at bounding box center [185, 252] width 327 height 22
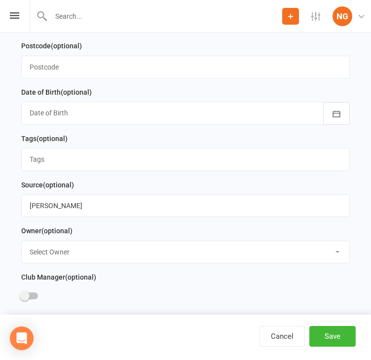
select select "22"
click at [22, 241] on select "Select Owner [PERSON_NAME] [PERSON_NAME] ACA Global ACA Marketing [PERSON_NAME]…" at bounding box center [185, 252] width 327 height 22
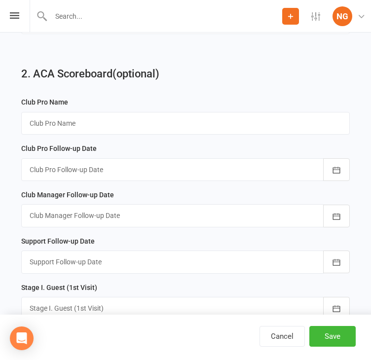
scroll to position [1229, 0]
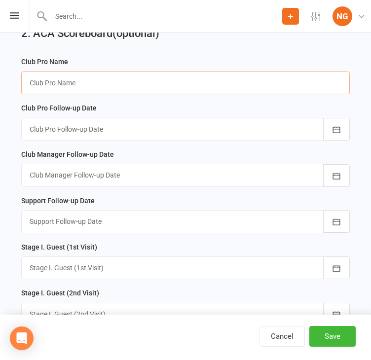
click at [49, 77] on input "text" at bounding box center [185, 83] width 328 height 23
type input "[PERSON_NAME]"
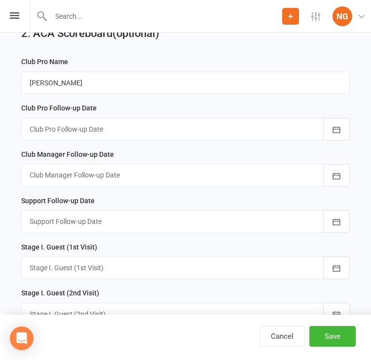
click at [53, 261] on div at bounding box center [185, 267] width 328 height 23
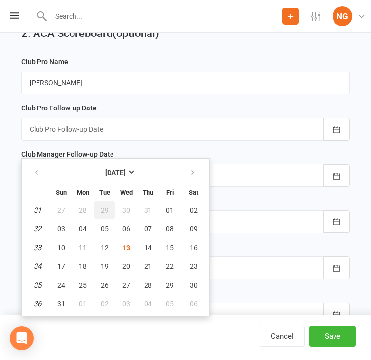
drag, startPoint x: 98, startPoint y: 203, endPoint x: 96, endPoint y: 210, distance: 6.7
click at [100, 202] on button "29" at bounding box center [104, 210] width 21 height 18
type input "[DATE]"
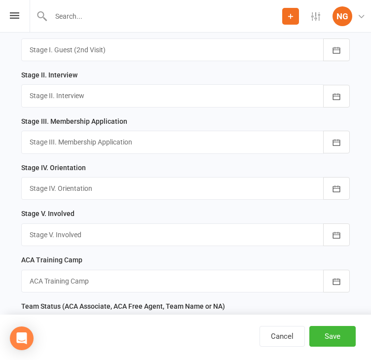
scroll to position [1563, 0]
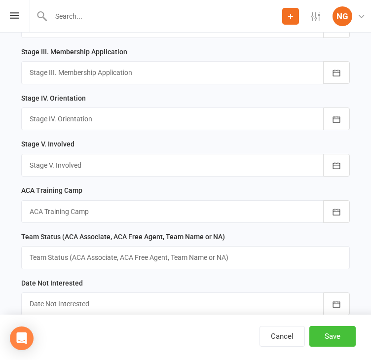
click at [329, 332] on button "Save" at bounding box center [332, 336] width 46 height 21
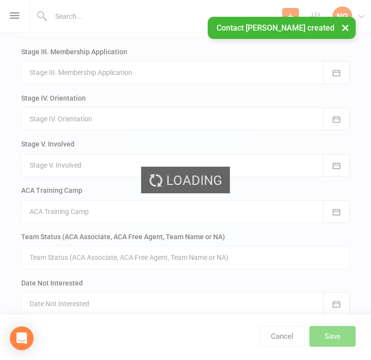
scroll to position [0, 0]
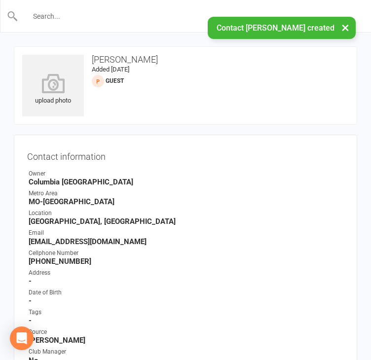
click at [64, 12] on input "text" at bounding box center [185, 16] width 335 height 14
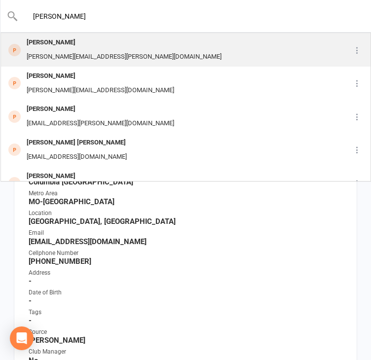
type input "[PERSON_NAME]"
click at [75, 50] on div "[PERSON_NAME][EMAIL_ADDRESS][PERSON_NAME][DOMAIN_NAME]" at bounding box center [124, 57] width 201 height 14
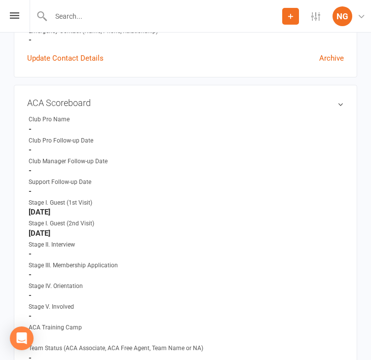
scroll to position [405, 0]
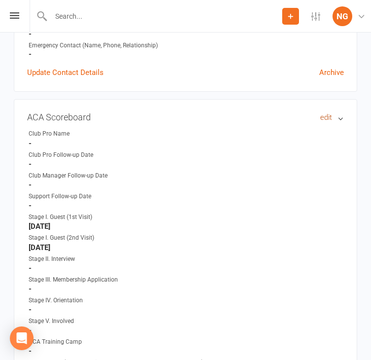
click at [327, 121] on link "edit" at bounding box center [326, 117] width 12 height 8
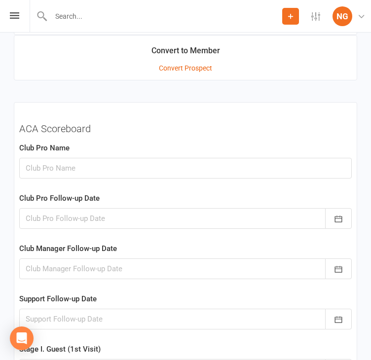
scroll to position [1422, 0]
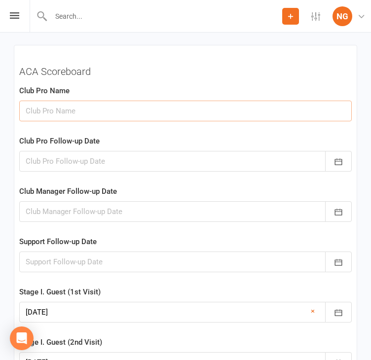
click at [79, 113] on input "text" at bounding box center [185, 111] width 332 height 21
type input "[PERSON_NAME]"
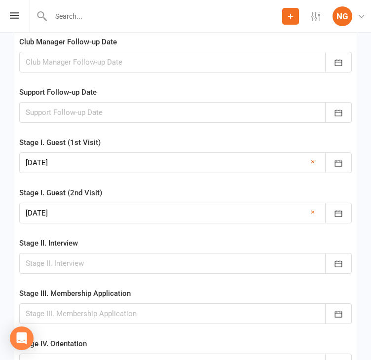
scroll to position [1569, 0]
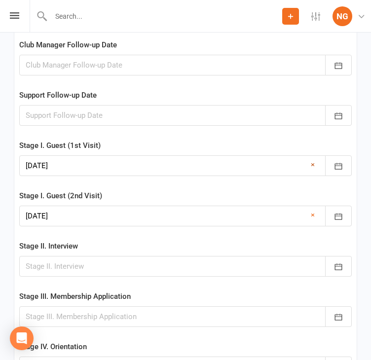
click at [311, 167] on link "×" at bounding box center [313, 165] width 4 height 12
click at [311, 217] on link "×" at bounding box center [313, 215] width 4 height 12
click at [61, 169] on div at bounding box center [185, 165] width 332 height 21
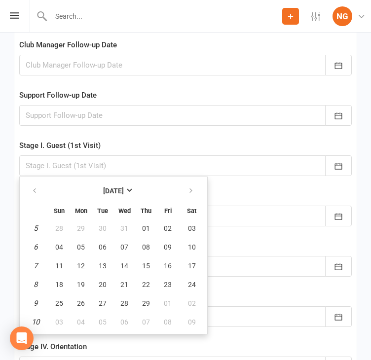
click at [45, 166] on div at bounding box center [185, 165] width 332 height 21
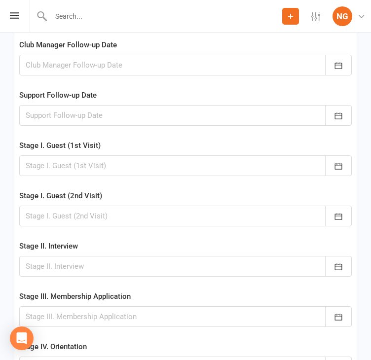
click at [46, 166] on div at bounding box center [185, 165] width 332 height 21
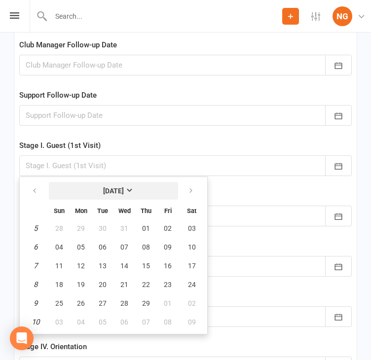
click at [124, 192] on strong "[DATE]" at bounding box center [113, 191] width 21 height 8
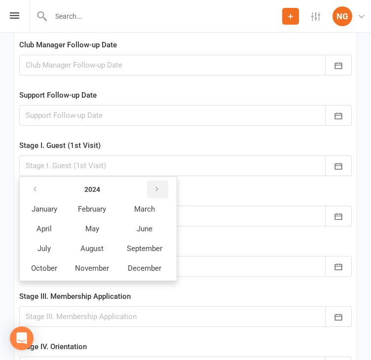
click at [160, 193] on icon "button" at bounding box center [156, 189] width 7 height 8
click at [168, 194] on button "button" at bounding box center [157, 189] width 21 height 18
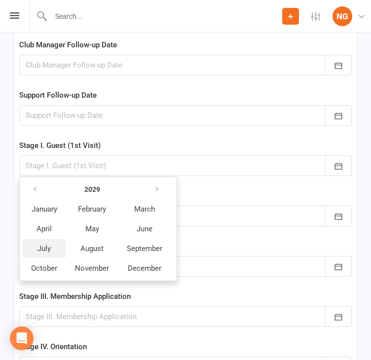
click at [44, 252] on span "July" at bounding box center [43, 248] width 13 height 9
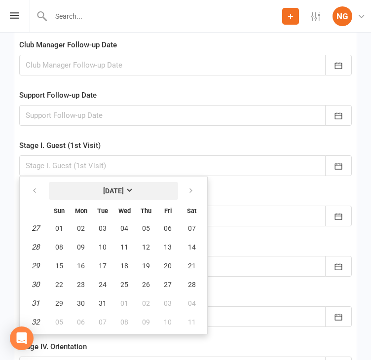
click at [124, 193] on strong "[DATE]" at bounding box center [113, 191] width 21 height 8
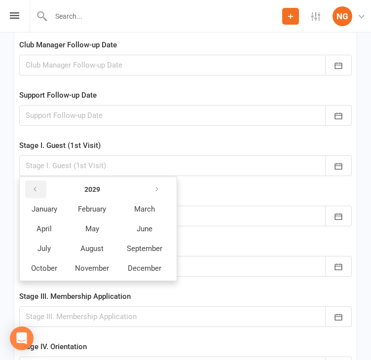
click at [38, 189] on icon "button" at bounding box center [35, 189] width 7 height 8
click at [38, 190] on icon "button" at bounding box center [35, 189] width 7 height 8
click at [38, 192] on icon "button" at bounding box center [35, 189] width 7 height 8
click at [51, 253] on span "July" at bounding box center [43, 248] width 13 height 9
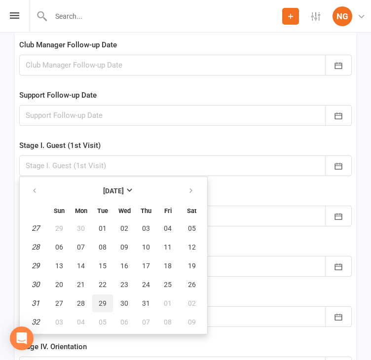
click at [112, 304] on button "29" at bounding box center [102, 303] width 21 height 18
type input "[DATE]"
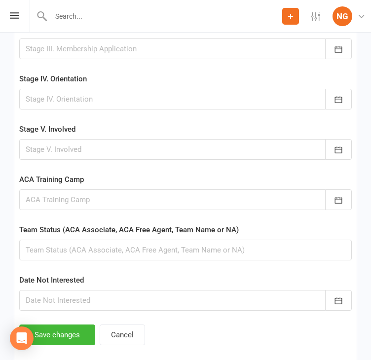
scroll to position [1918, 0]
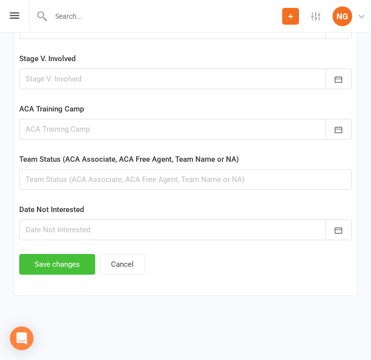
click at [73, 254] on button "Save changes" at bounding box center [57, 264] width 76 height 21
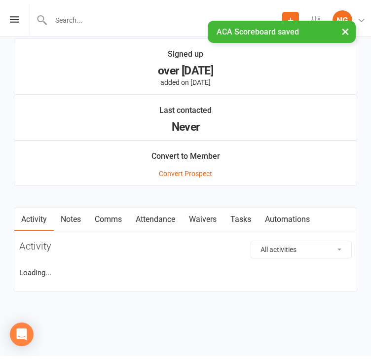
scroll to position [1376, 0]
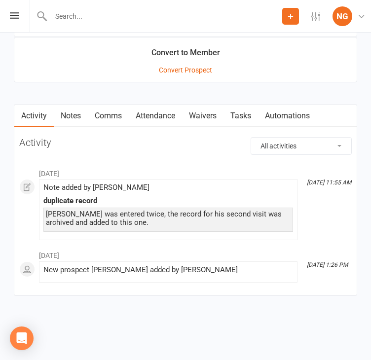
click at [71, 106] on link "Notes" at bounding box center [71, 116] width 34 height 23
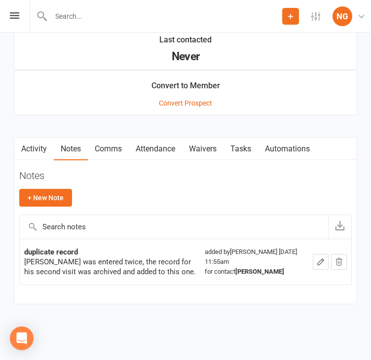
scroll to position [1352, 0]
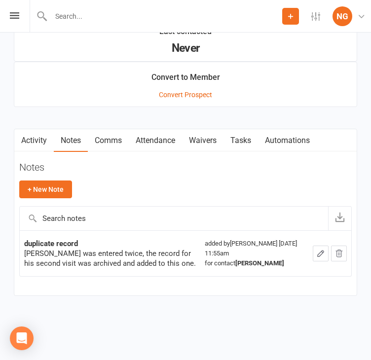
click at [34, 132] on link "Activity" at bounding box center [33, 140] width 39 height 23
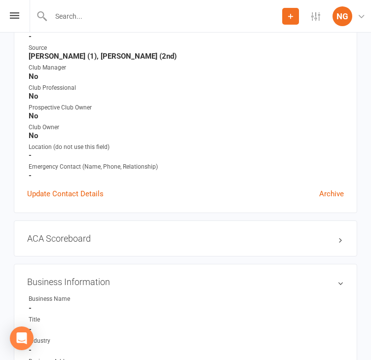
scroll to position [168, 0]
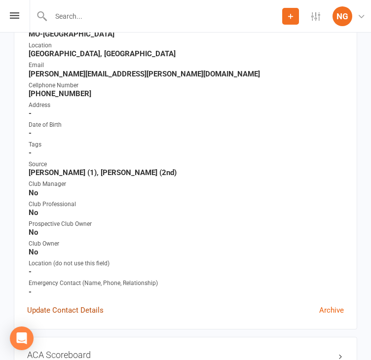
click at [83, 312] on link "Update Contact Details" at bounding box center [65, 310] width 76 height 12
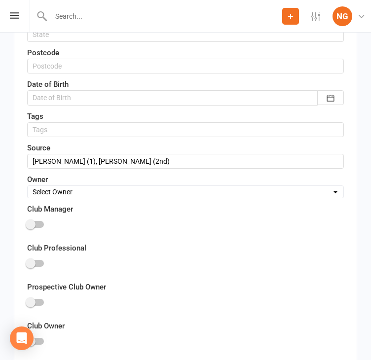
scroll to position [483, 0]
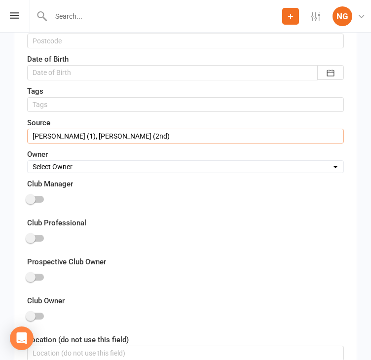
click at [160, 133] on input "[PERSON_NAME] (1), [PERSON_NAME] (2nd)" at bounding box center [185, 136] width 317 height 15
click at [159, 135] on input "[PERSON_NAME] (1), [PERSON_NAME] (2nd); [PERSON_NAME] (3rd)" at bounding box center [185, 136] width 317 height 15
drag, startPoint x: 154, startPoint y: 132, endPoint x: 159, endPoint y: 130, distance: 6.0
click at [155, 132] on input "[PERSON_NAME] (1), [PERSON_NAME] (2nd); [PERSON_NAME] (3rd)" at bounding box center [185, 136] width 317 height 15
type input "[PERSON_NAME] (1), [PERSON_NAME] (2nd); [PERSON_NAME] (3rd)"
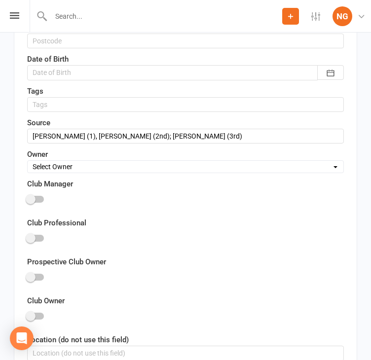
click at [62, 163] on select "Select Owner [PERSON_NAME] [PERSON_NAME] ACA Global ACA Marketing [PERSON_NAME]…" at bounding box center [186, 166] width 316 height 11
select select "22"
click at [28, 161] on select "Select Owner [PERSON_NAME] [PERSON_NAME] ACA Global ACA Marketing [PERSON_NAME]…" at bounding box center [186, 166] width 316 height 11
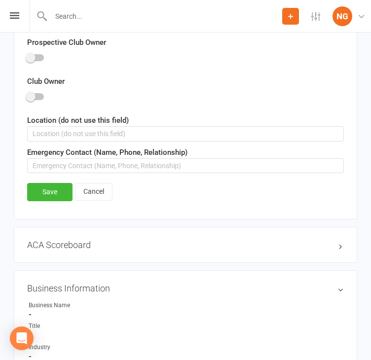
scroll to position [690, 0]
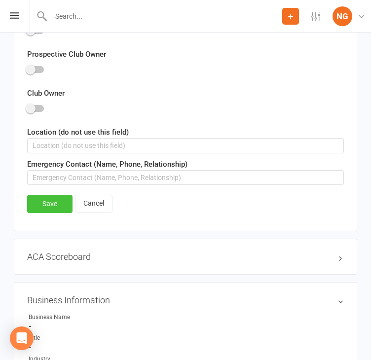
click at [58, 199] on link "Save" at bounding box center [49, 204] width 45 height 18
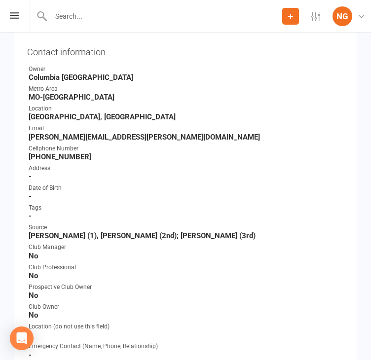
scroll to position [203, 0]
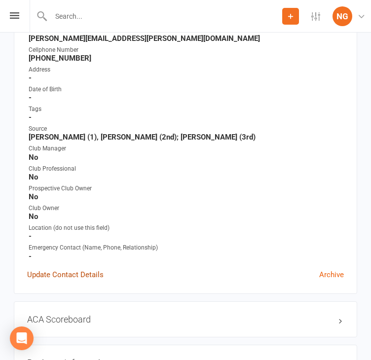
click at [59, 276] on link "Update Contact Details" at bounding box center [65, 275] width 76 height 12
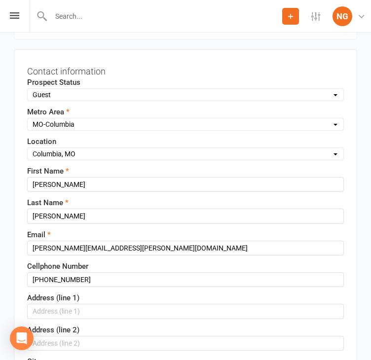
scroll to position [46, 0]
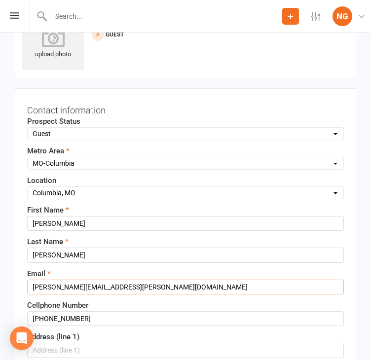
drag, startPoint x: 34, startPoint y: 286, endPoint x: 170, endPoint y: 281, distance: 136.2
click at [170, 281] on input "[PERSON_NAME][EMAIL_ADDRESS][PERSON_NAME][DOMAIN_NAME]" at bounding box center [185, 287] width 317 height 15
paste input "Dshafer@emortgagecapital"
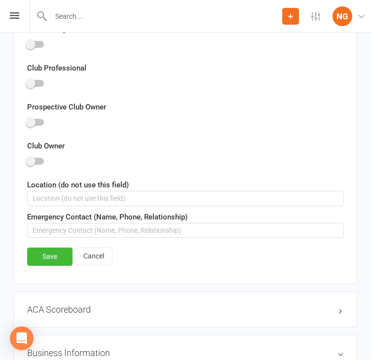
scroll to position [688, 0]
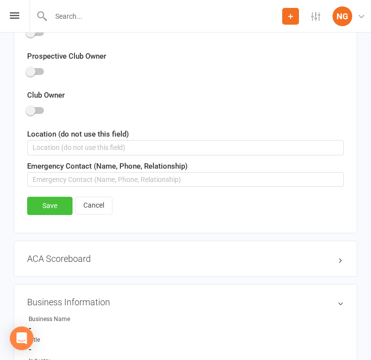
type input "[EMAIL_ADDRESS][DOMAIN_NAME]"
click at [54, 202] on link "Save" at bounding box center [49, 206] width 45 height 18
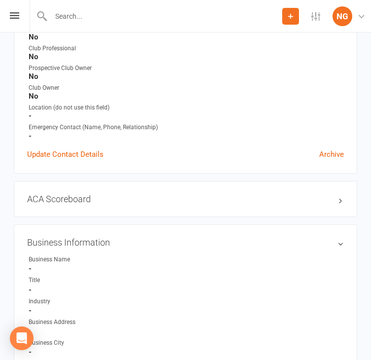
scroll to position [308, 0]
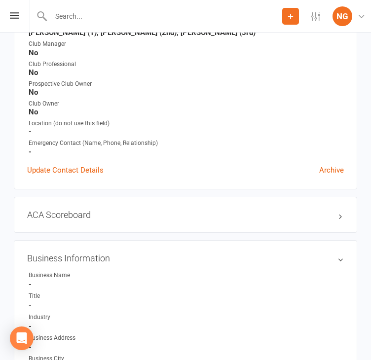
click at [344, 219] on div "ACA Scoreboard edit" at bounding box center [185, 215] width 343 height 36
click at [339, 219] on h3 "ACA Scoreboard edit" at bounding box center [185, 215] width 317 height 10
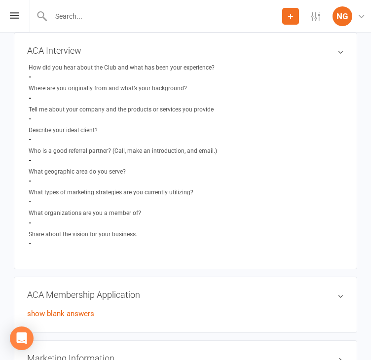
scroll to position [1662, 0]
